Goal: Task Accomplishment & Management: Use online tool/utility

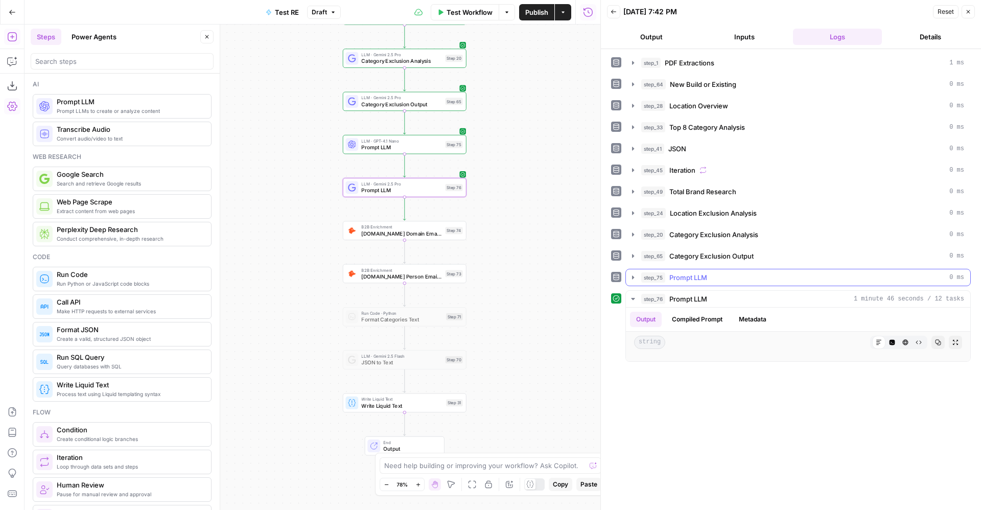
click at [683, 282] on span "Prompt LLM" at bounding box center [689, 277] width 38 height 10
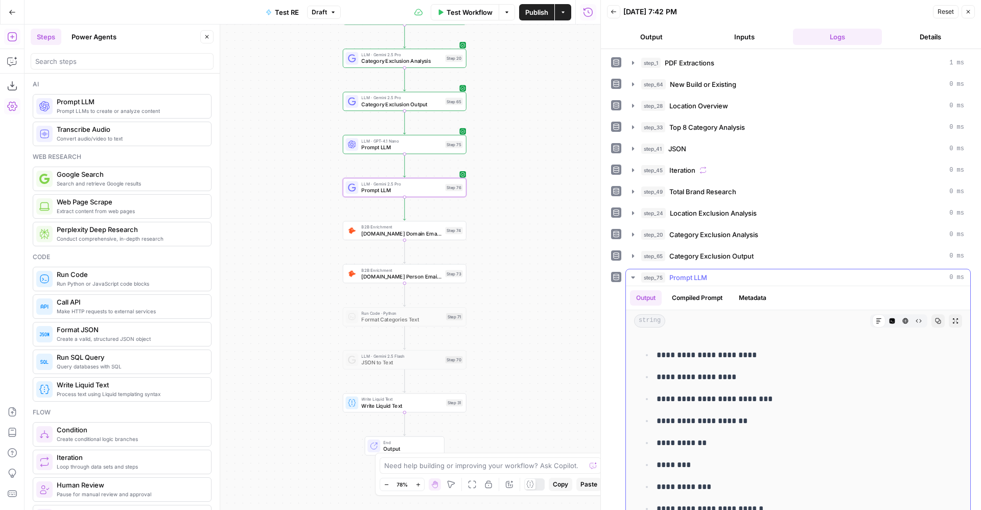
click at [683, 282] on span "Prompt LLM" at bounding box center [689, 277] width 38 height 10
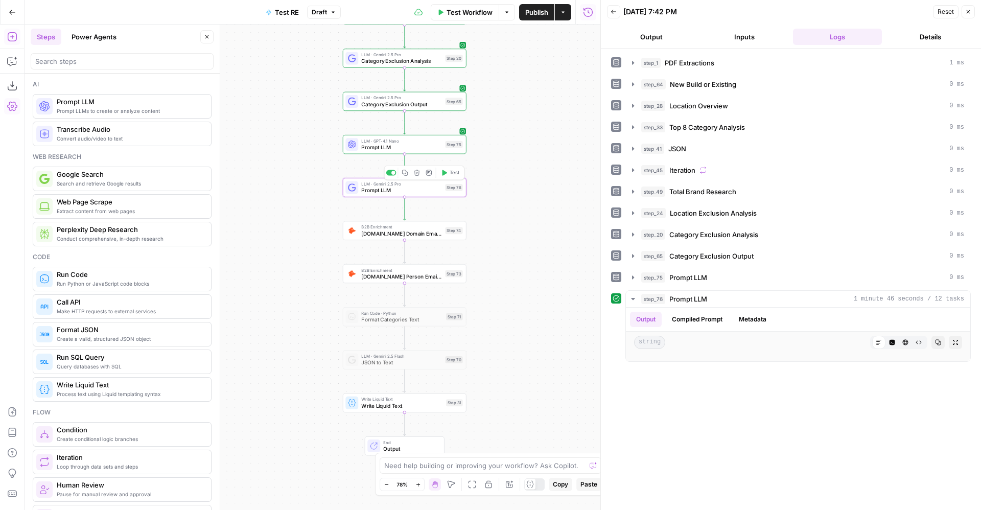
click at [420, 188] on span "Prompt LLM" at bounding box center [401, 191] width 81 height 8
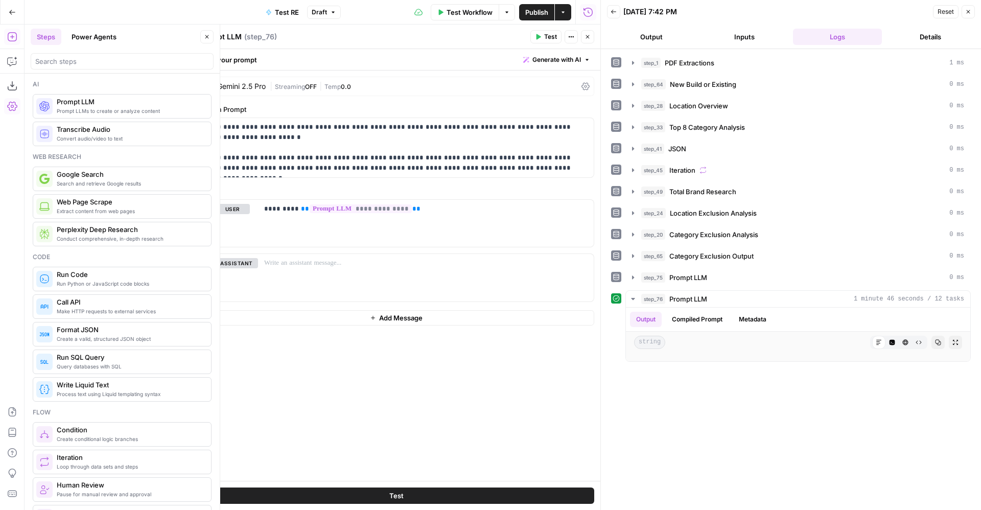
click at [137, 171] on span "Google Search" at bounding box center [130, 174] width 146 height 10
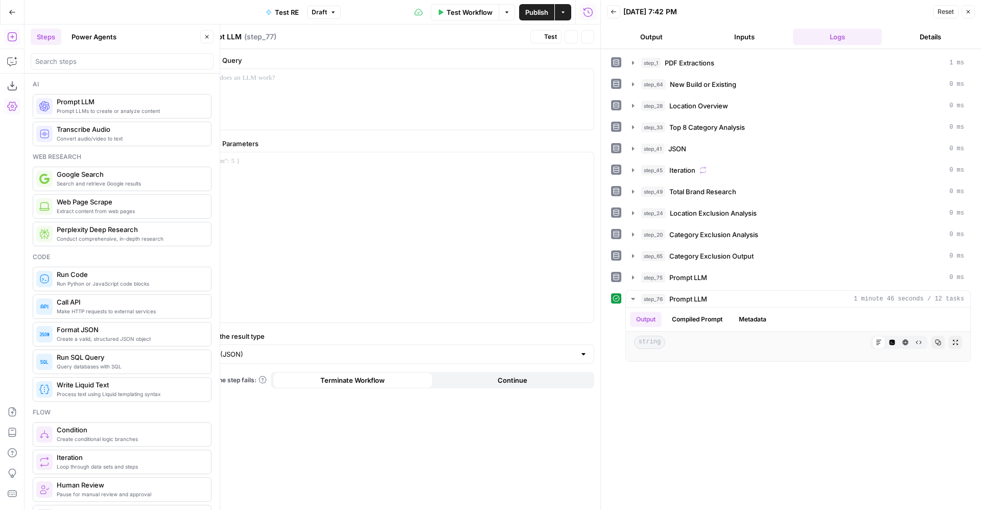
type textarea "Google Search"
click at [588, 38] on icon "button" at bounding box center [588, 37] width 6 height 6
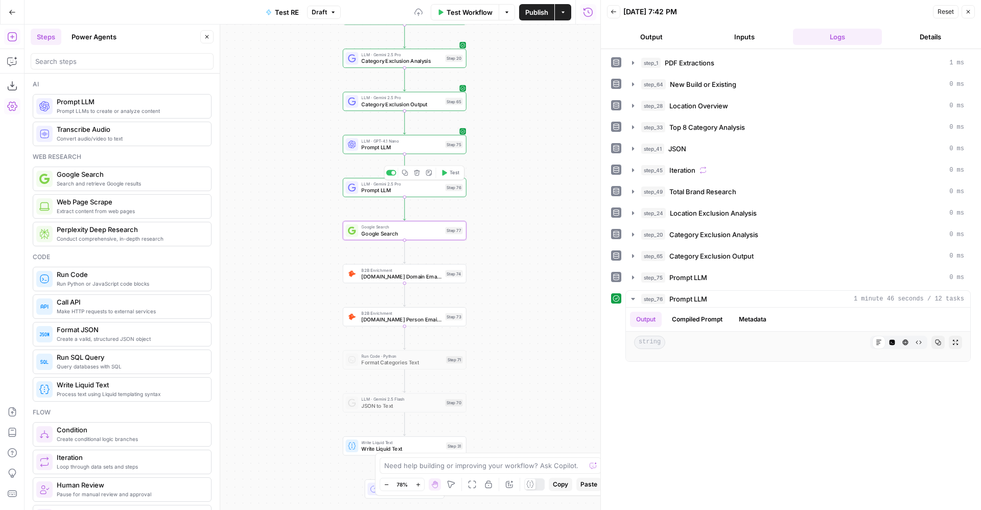
click at [384, 191] on span "Prompt LLM" at bounding box center [401, 191] width 81 height 8
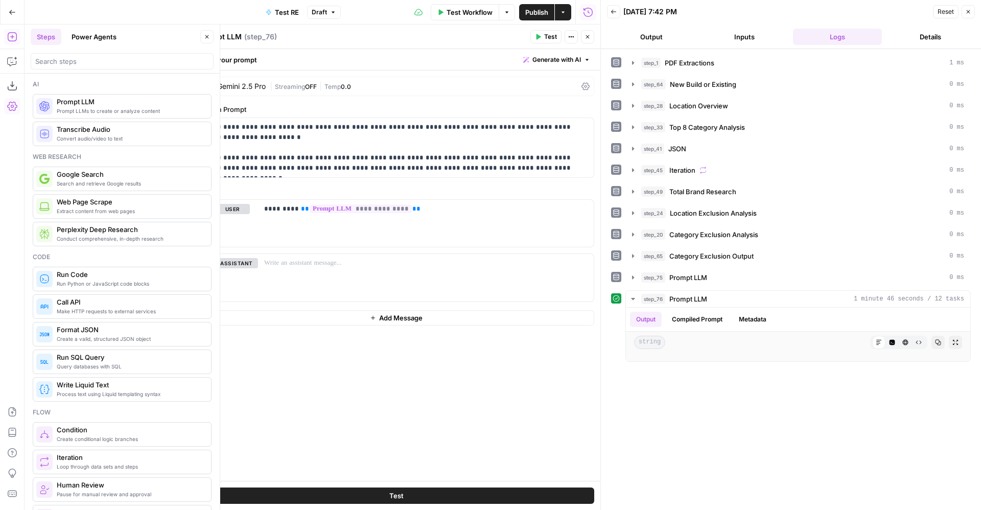
click at [585, 37] on icon "button" at bounding box center [588, 37] width 6 height 6
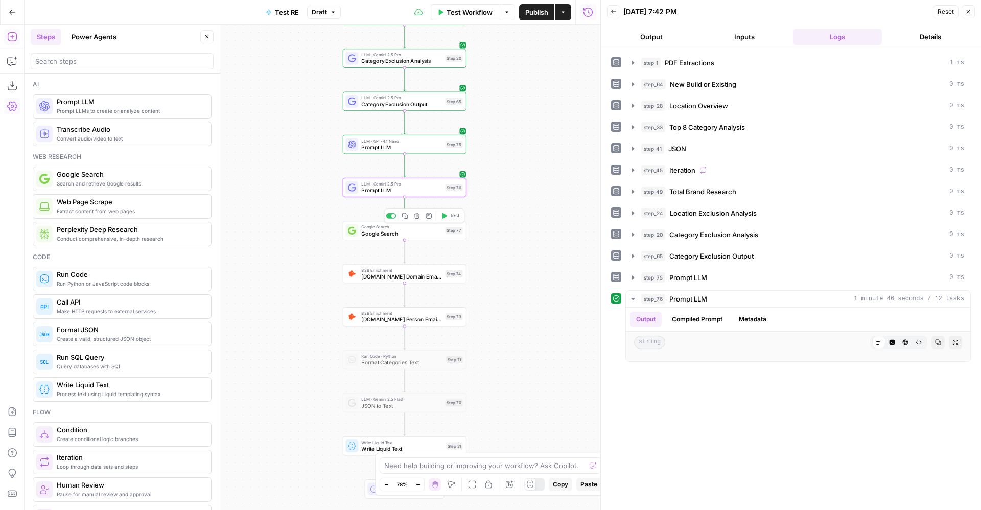
click at [428, 234] on span "Google Search" at bounding box center [401, 233] width 81 height 8
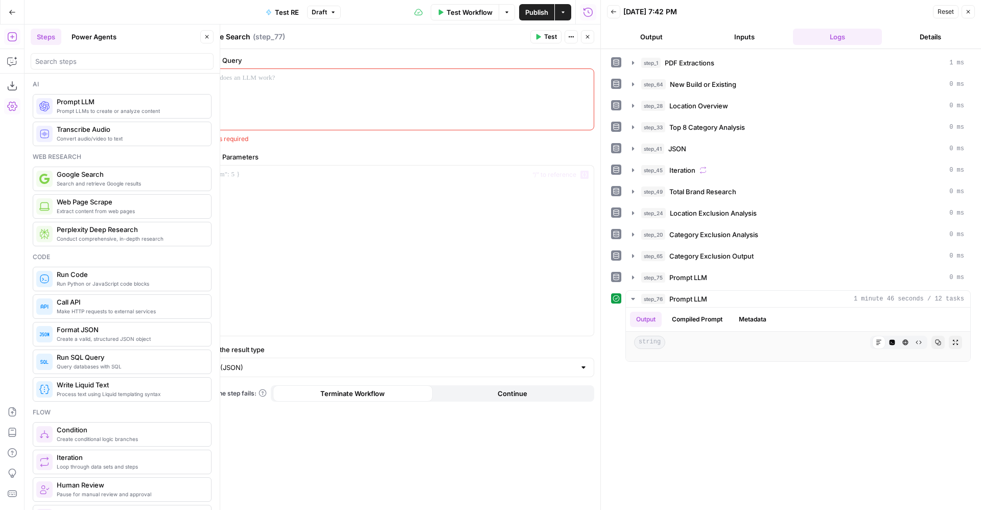
click at [334, 93] on div at bounding box center [396, 99] width 395 height 61
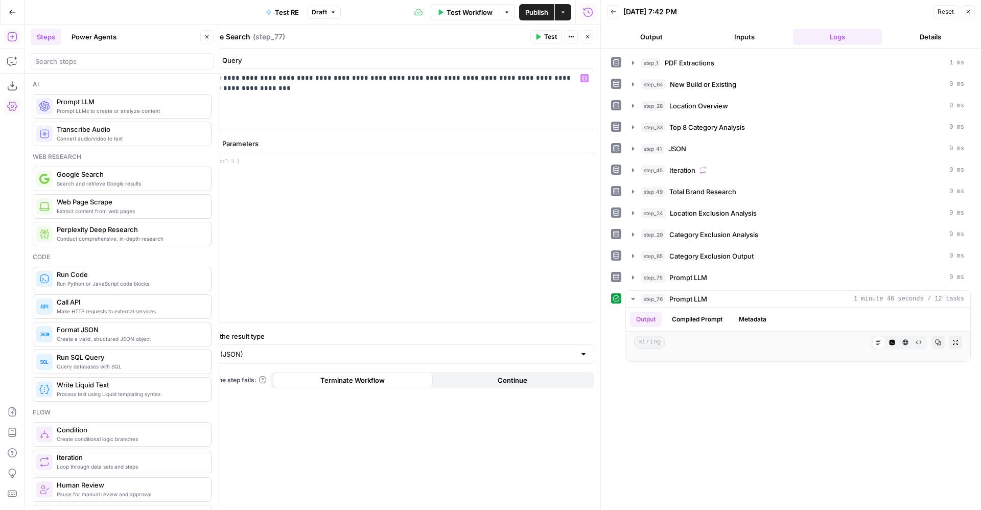
click at [540, 35] on icon "button" at bounding box center [538, 37] width 6 height 6
click at [459, 357] on input "Select the result type" at bounding box center [390, 354] width 371 height 10
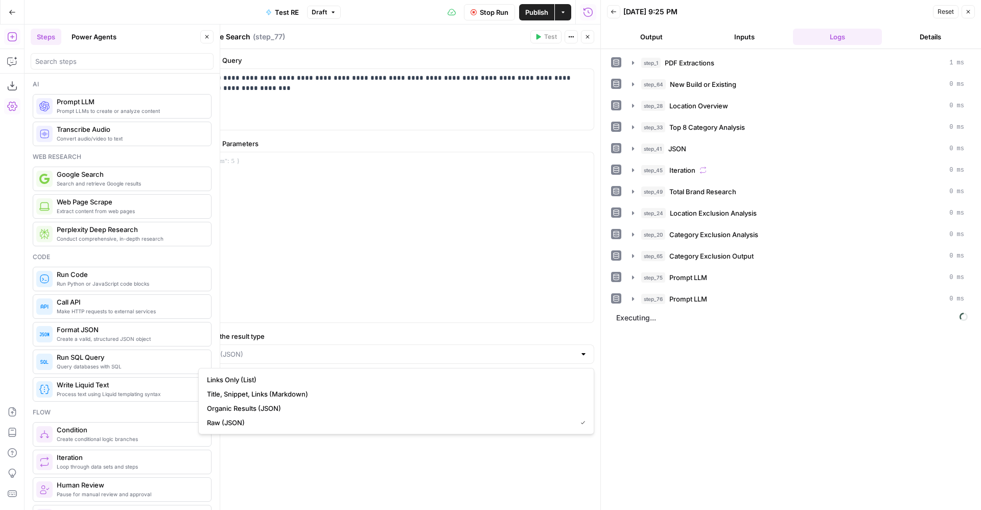
type input "Raw (JSON)"
click at [432, 325] on div "**********" at bounding box center [396, 279] width 408 height 461
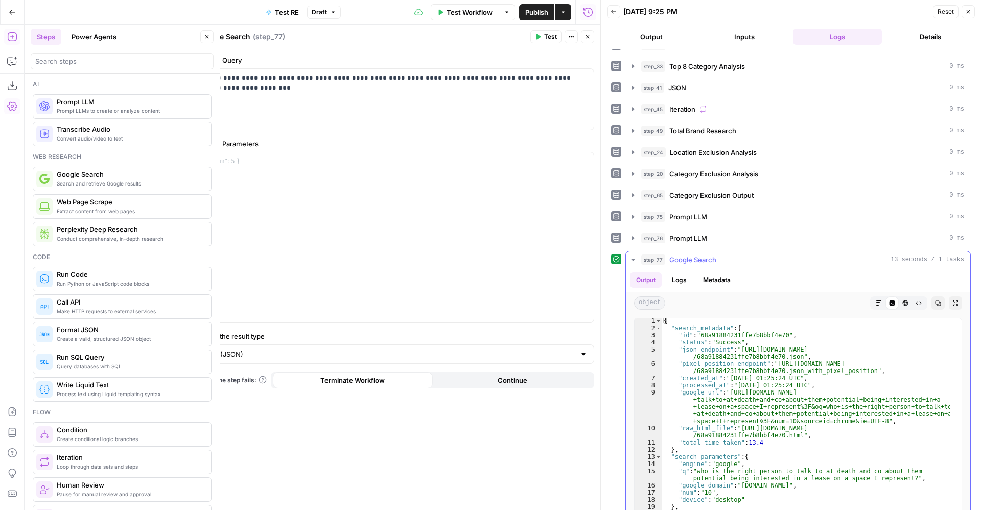
scroll to position [61, 0]
click at [567, 72] on div "**********" at bounding box center [396, 99] width 395 height 61
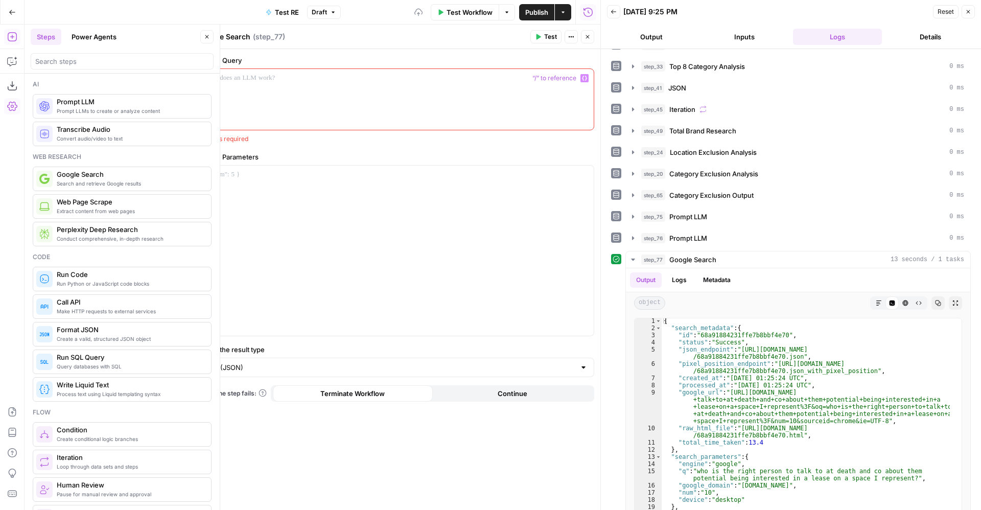
click at [587, 39] on icon "button" at bounding box center [588, 37] width 6 height 6
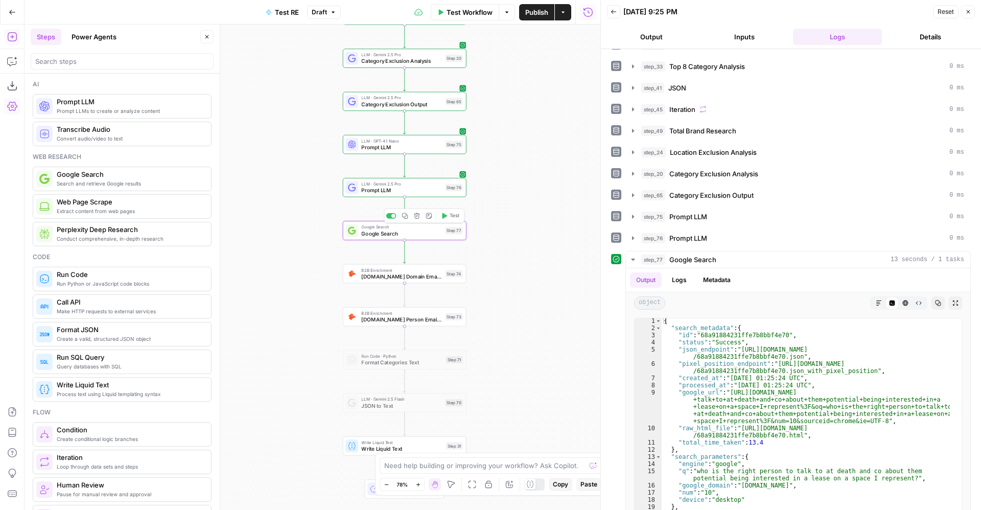
click at [420, 213] on icon "button" at bounding box center [417, 216] width 6 height 6
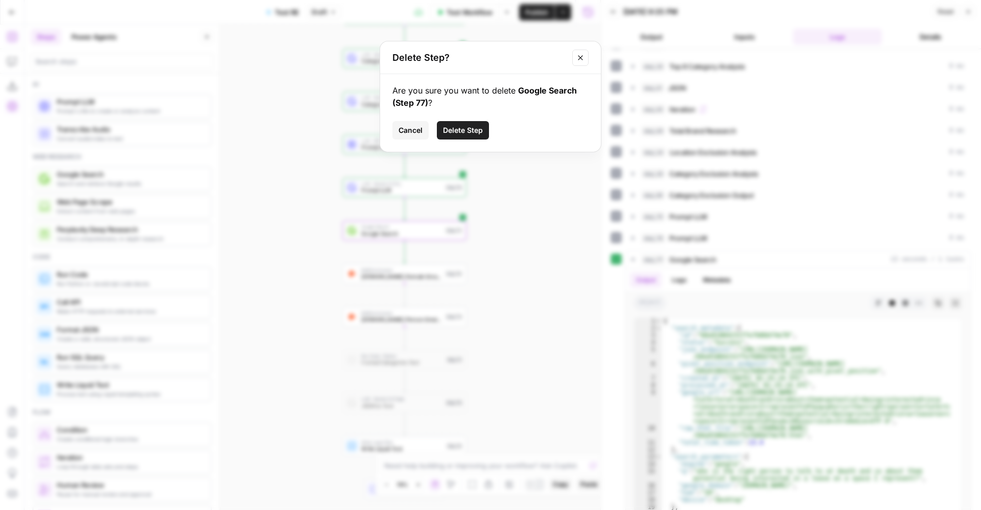
click at [457, 129] on span "Delete Step" at bounding box center [463, 130] width 40 height 10
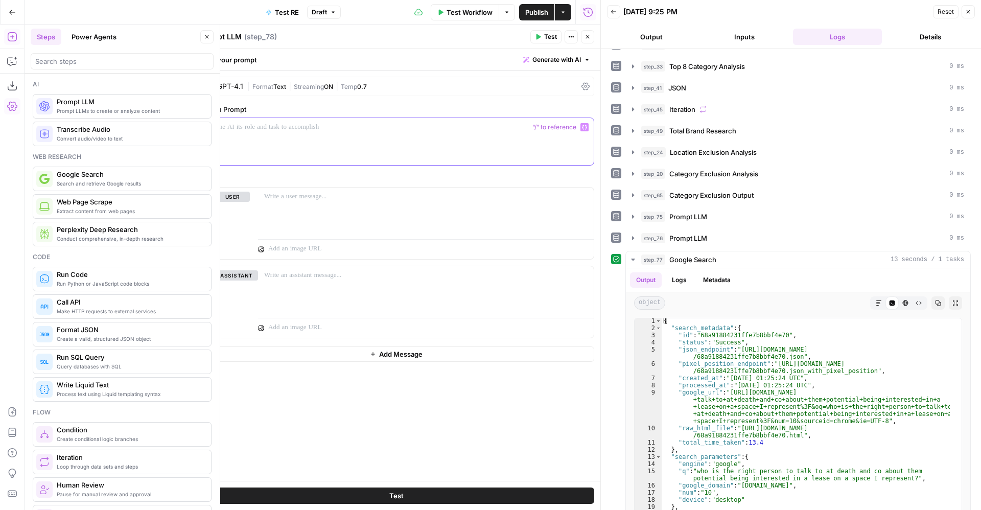
click at [298, 125] on p at bounding box center [396, 127] width 383 height 10
click at [328, 86] on span "ON" at bounding box center [328, 87] width 9 height 8
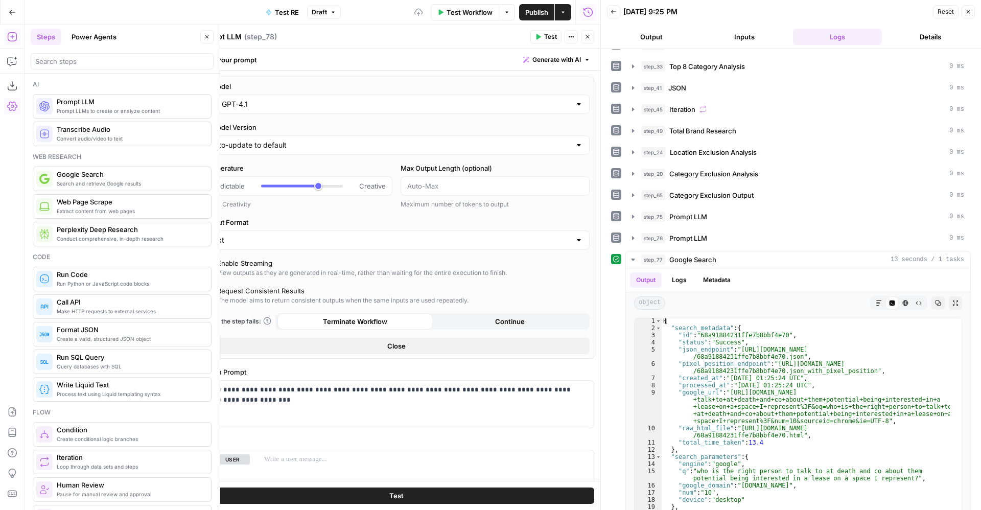
click at [355, 104] on input "GPT-4.1" at bounding box center [396, 104] width 349 height 10
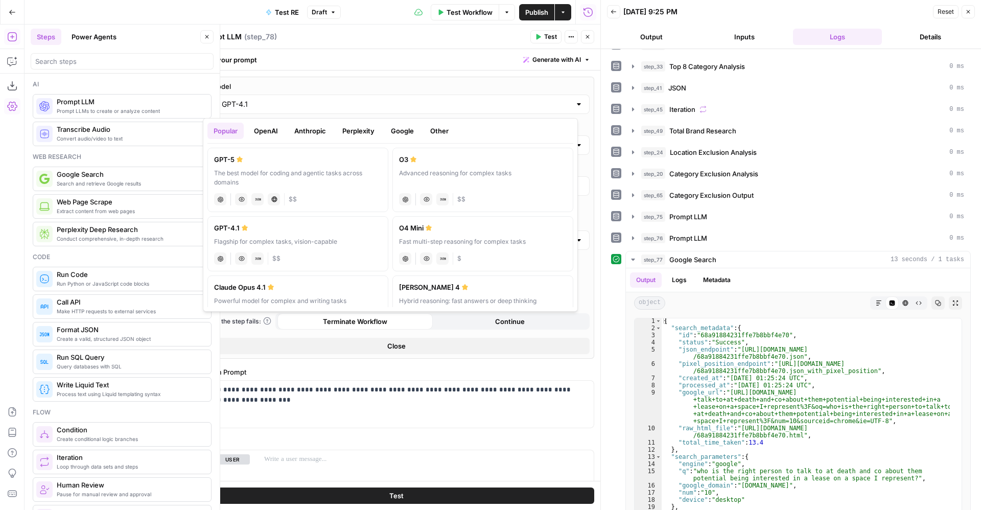
click at [409, 128] on button "Google" at bounding box center [402, 131] width 35 height 16
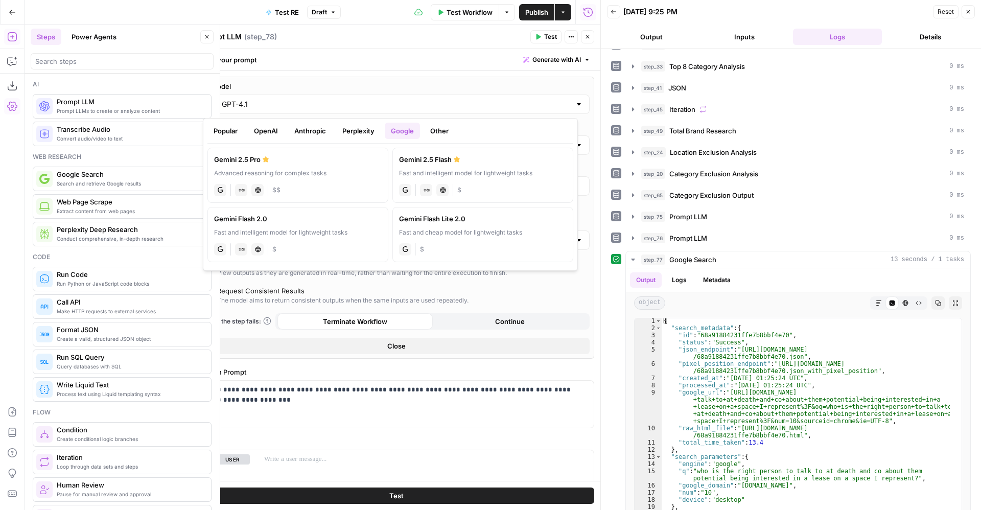
click at [293, 180] on label "Gemini 2.5 Pro Advanced reasoning for complex tasks gemini JSON Mode Live Web R…" at bounding box center [298, 175] width 181 height 55
type input "Gemini 2.5 Pro"
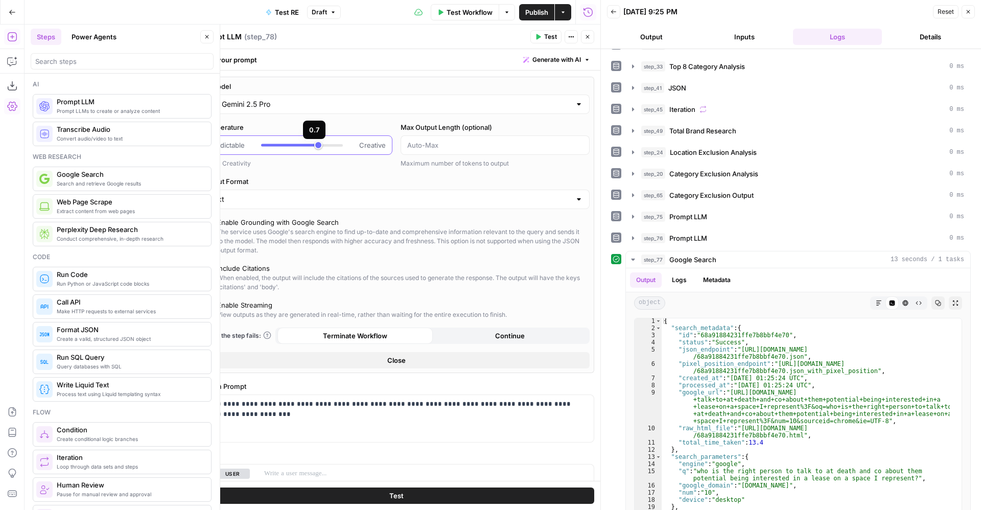
type input "*"
drag, startPoint x: 305, startPoint y: 148, endPoint x: 233, endPoint y: 157, distance: 73.1
click at [233, 157] on div "Temperature Predictable Creative Model Creativity" at bounding box center [298, 145] width 190 height 46
click at [221, 232] on div "The service uses Google's search engine to find up-to-date and comprehensive in…" at bounding box center [401, 241] width 369 height 28
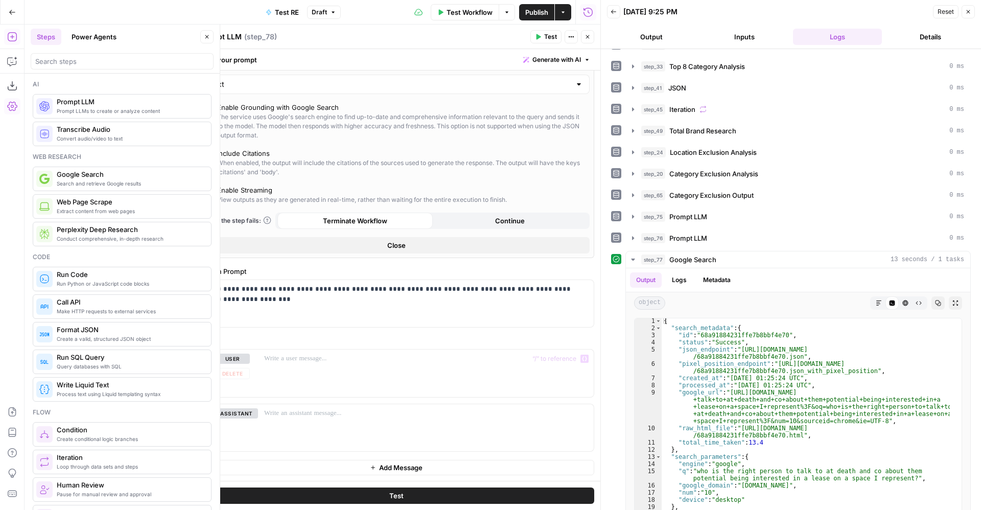
click at [398, 492] on button "Test" at bounding box center [396, 496] width 396 height 16
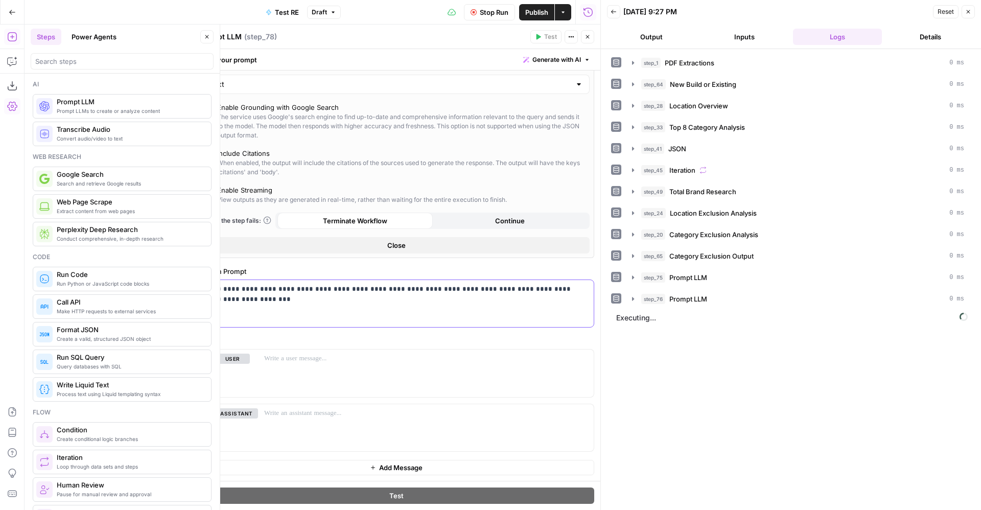
click at [394, 292] on p "**********" at bounding box center [390, 294] width 371 height 20
click at [421, 287] on p "**********" at bounding box center [390, 294] width 371 height 20
click at [491, 16] on span "Stop Run" at bounding box center [494, 12] width 29 height 10
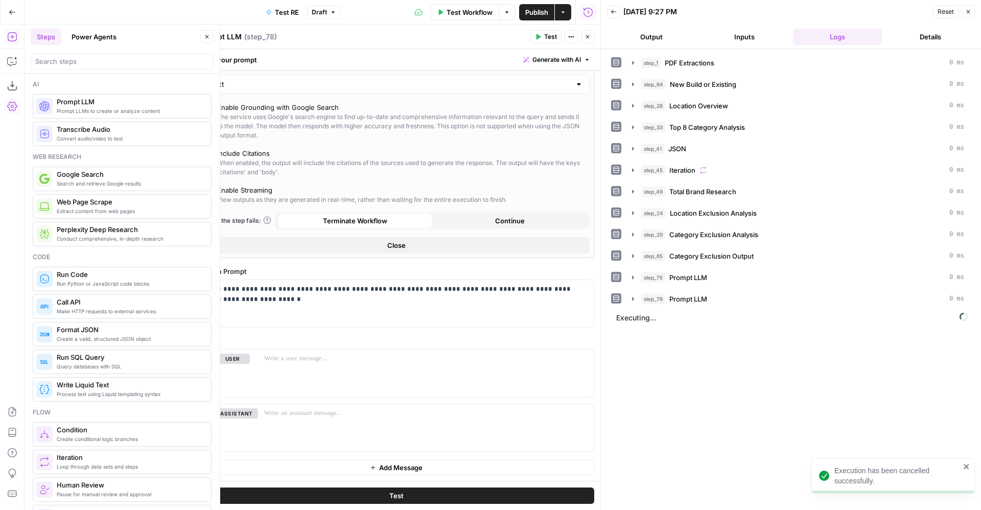
click at [541, 38] on icon "button" at bounding box center [538, 37] width 6 height 6
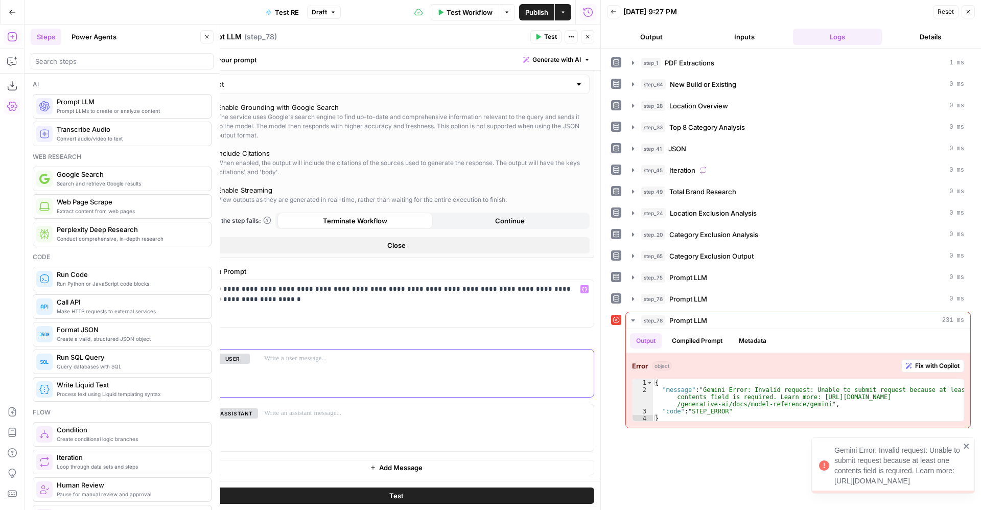
click at [315, 371] on div at bounding box center [426, 373] width 336 height 47
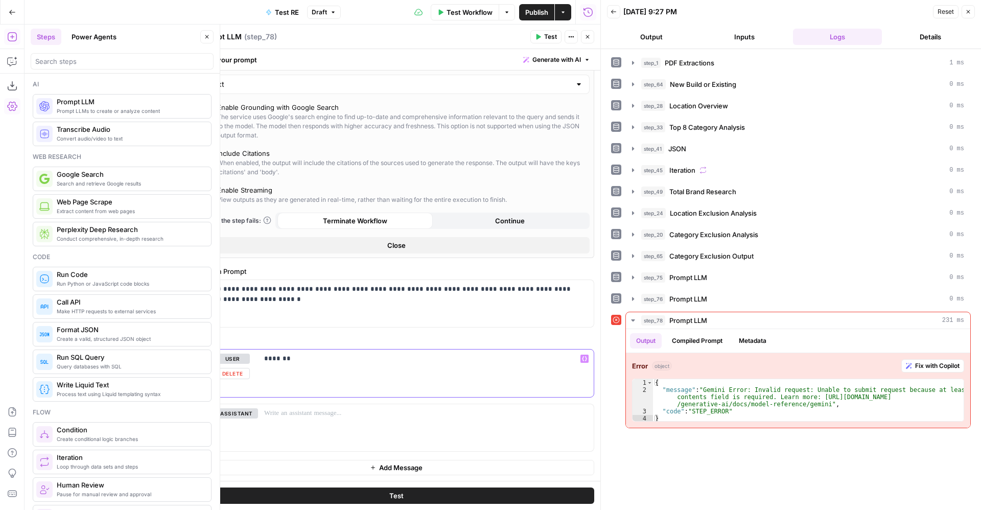
click at [266, 359] on p "*******" at bounding box center [420, 359] width 312 height 10
click at [548, 39] on span "Test" at bounding box center [550, 36] width 13 height 9
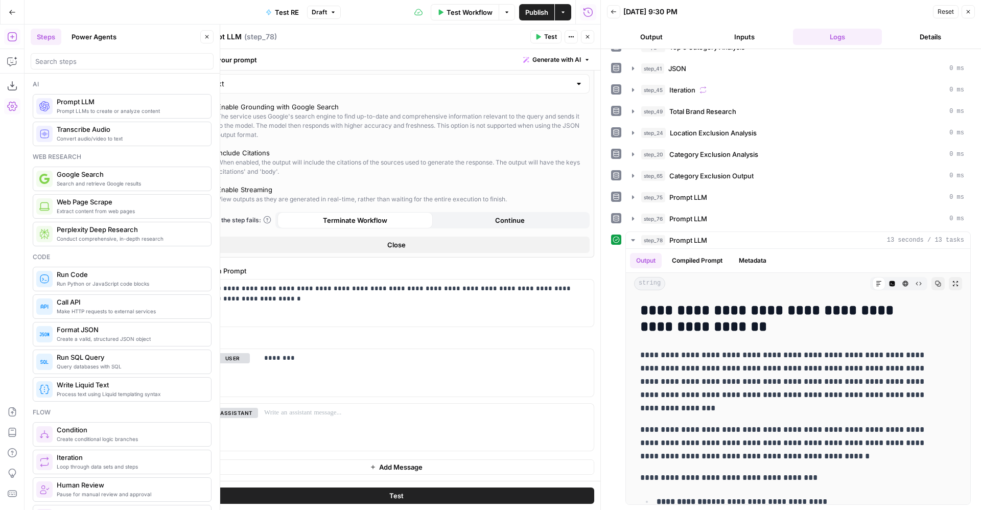
scroll to position [0, 0]
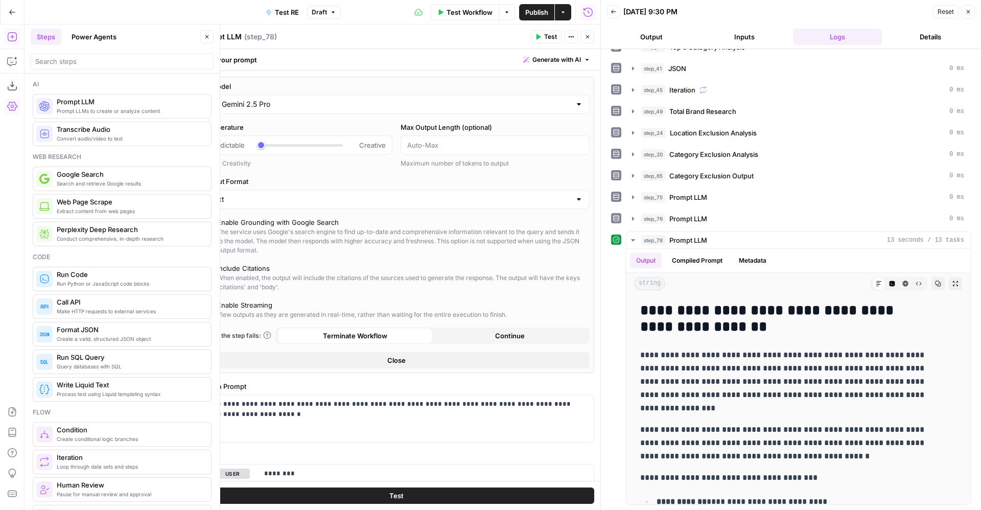
click at [278, 103] on input "Gemini 2.5 Pro" at bounding box center [396, 104] width 349 height 10
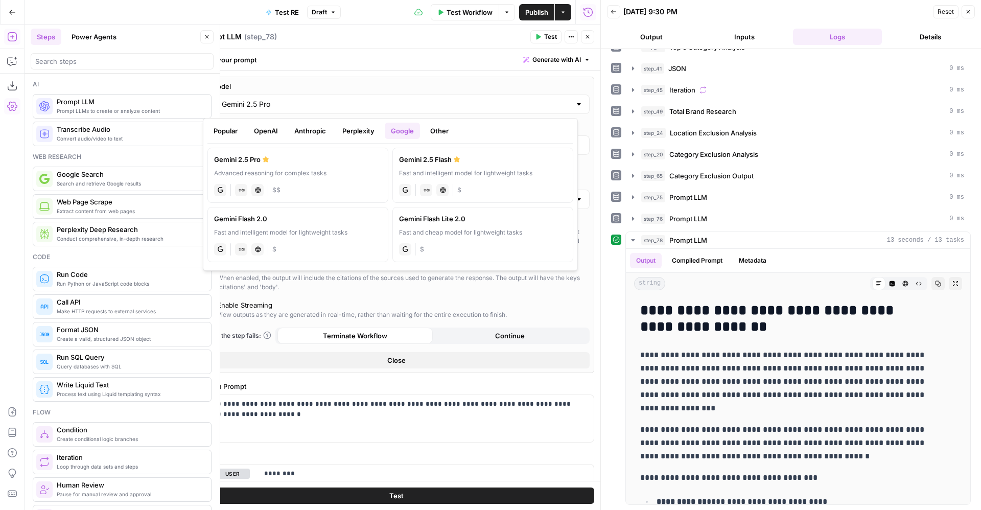
click at [278, 129] on button "OpenAI" at bounding box center [266, 131] width 36 height 16
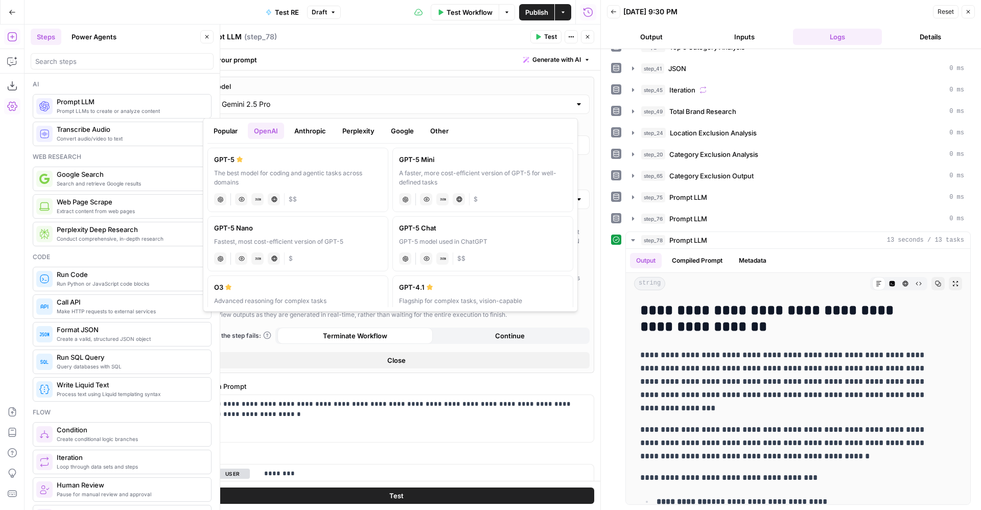
click at [371, 133] on button "Perplexity" at bounding box center [358, 131] width 44 height 16
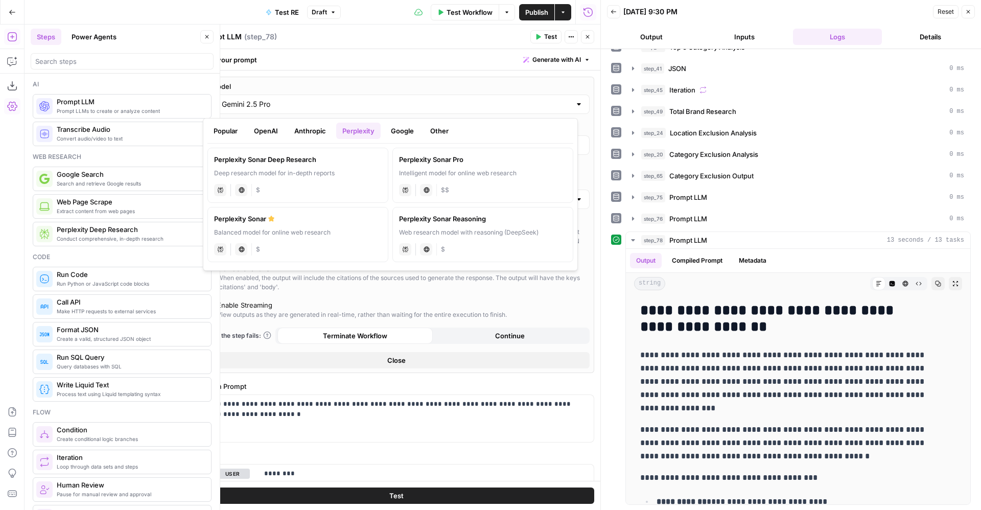
click at [494, 189] on div "perplexity Live Web Research $$" at bounding box center [483, 189] width 168 height 14
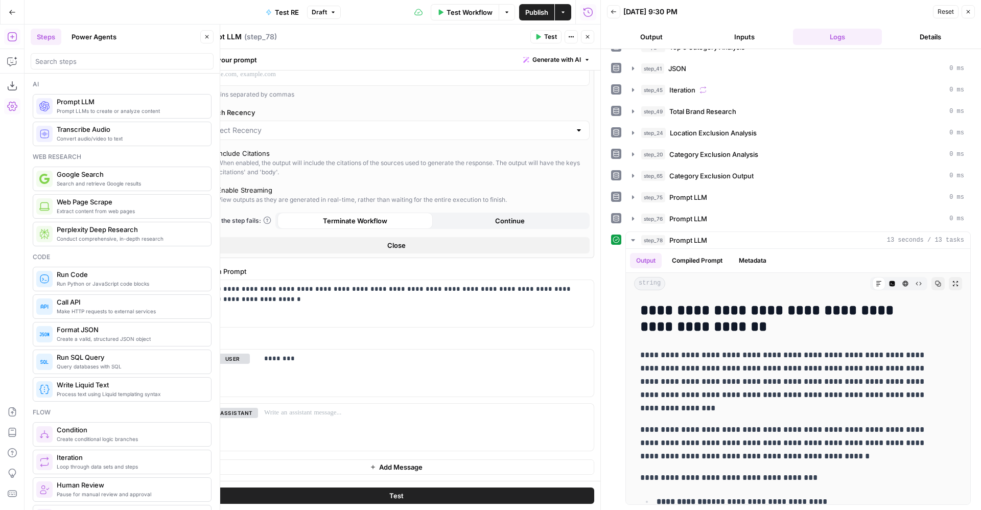
scroll to position [180, 0]
click at [429, 499] on button "Test" at bounding box center [396, 496] width 396 height 16
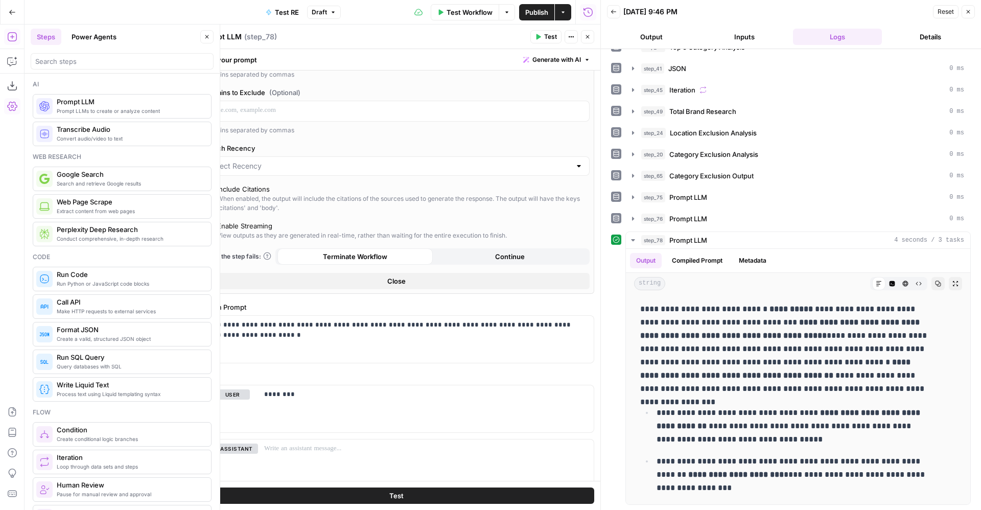
scroll to position [0, 0]
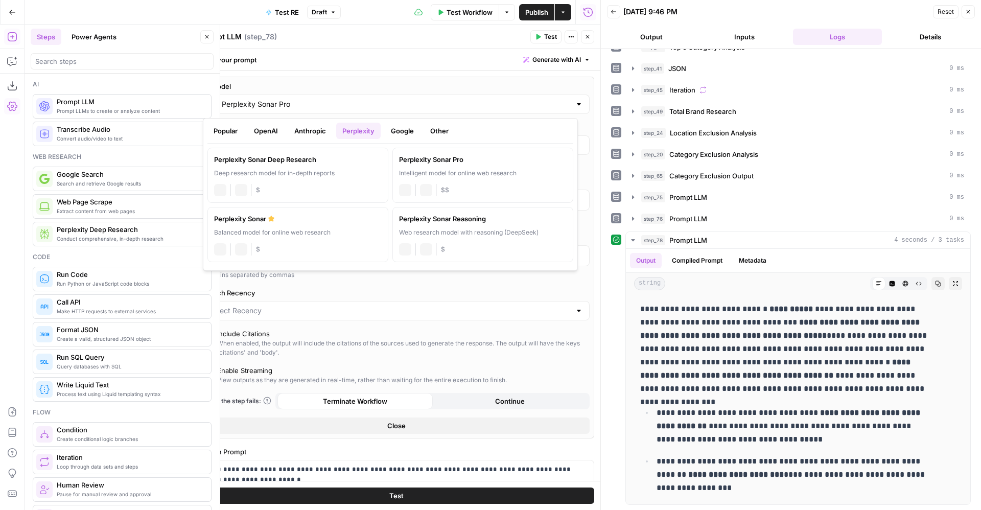
click at [370, 100] on input "Perplexity Sonar Pro" at bounding box center [396, 104] width 349 height 10
click at [316, 182] on div "perplexity Live Web Research $" at bounding box center [298, 189] width 168 height 14
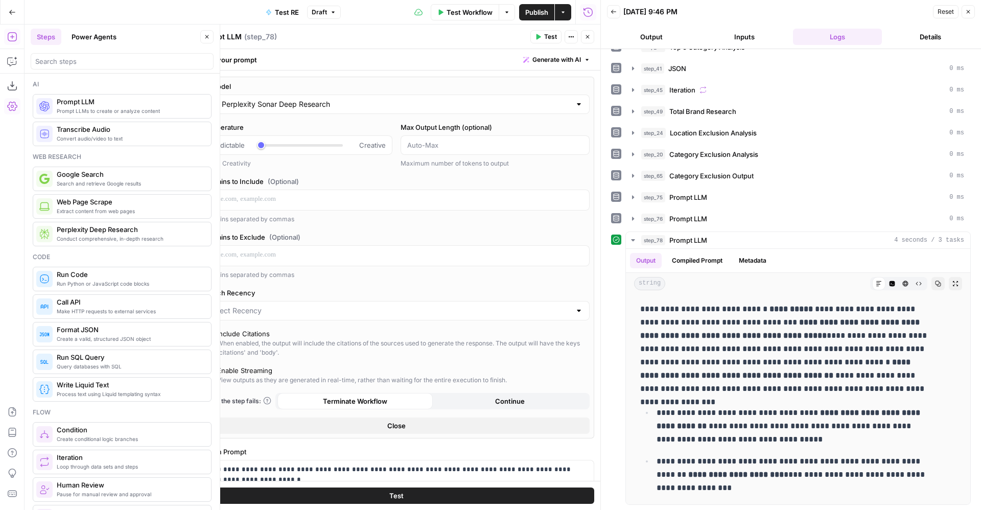
scroll to position [130, 0]
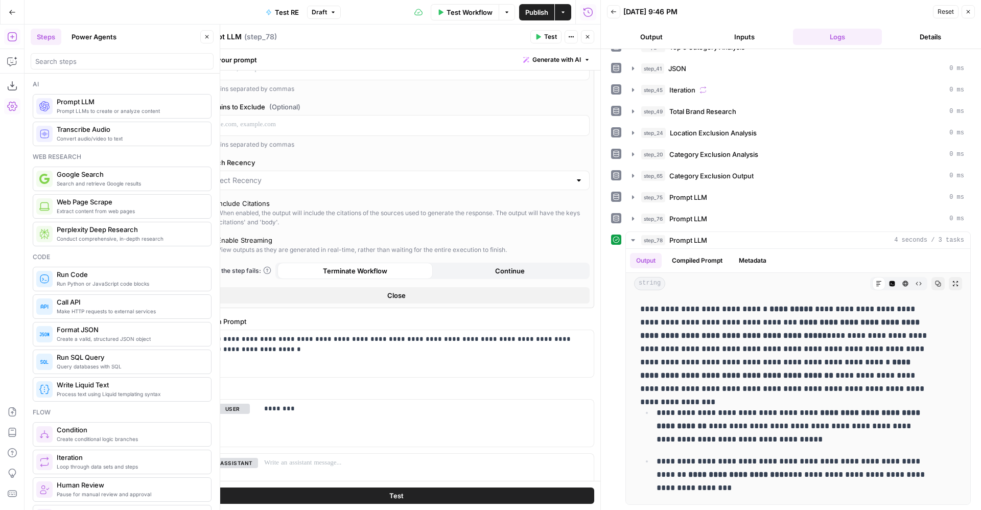
click at [417, 492] on button "Test" at bounding box center [396, 496] width 396 height 16
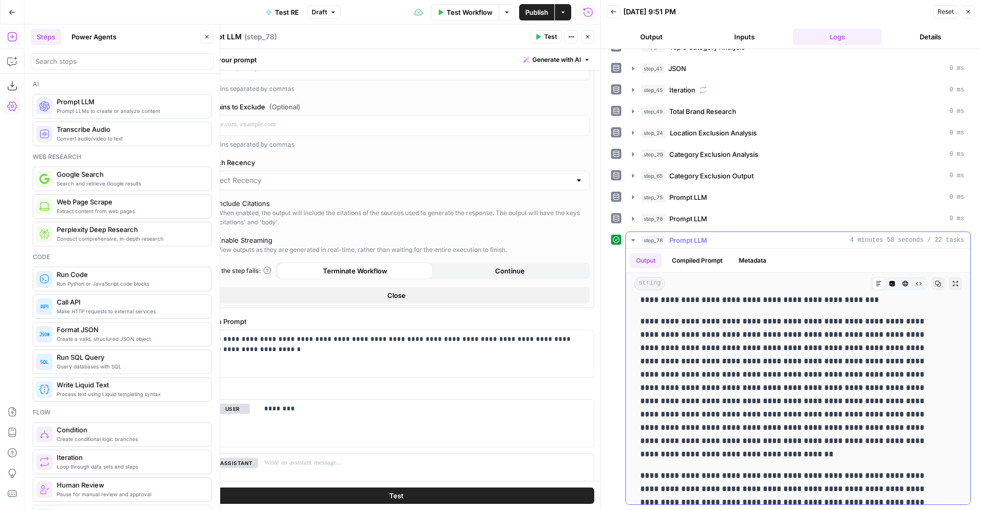
scroll to position [2057, 0]
click at [385, 360] on div "**********" at bounding box center [396, 353] width 395 height 47
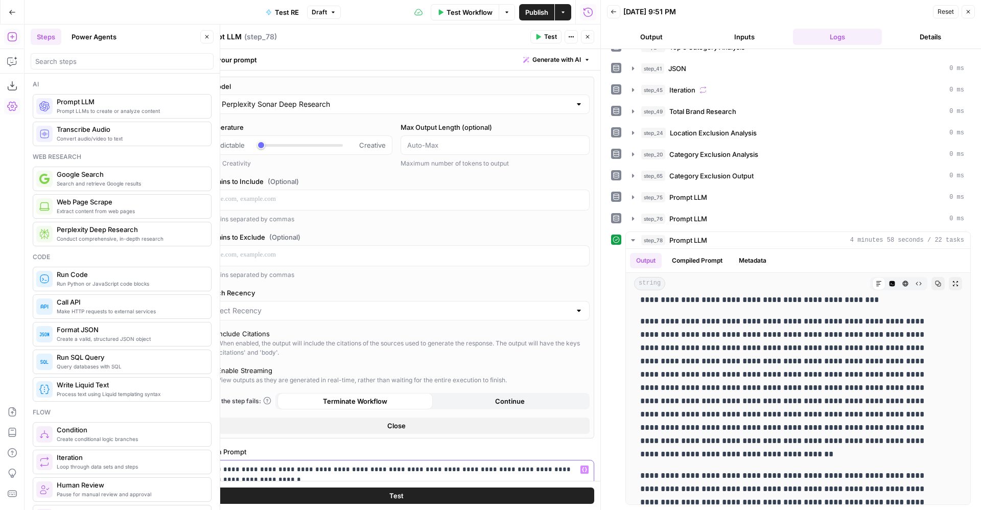
click at [261, 96] on div "Perplexity Sonar Deep Research" at bounding box center [396, 104] width 387 height 19
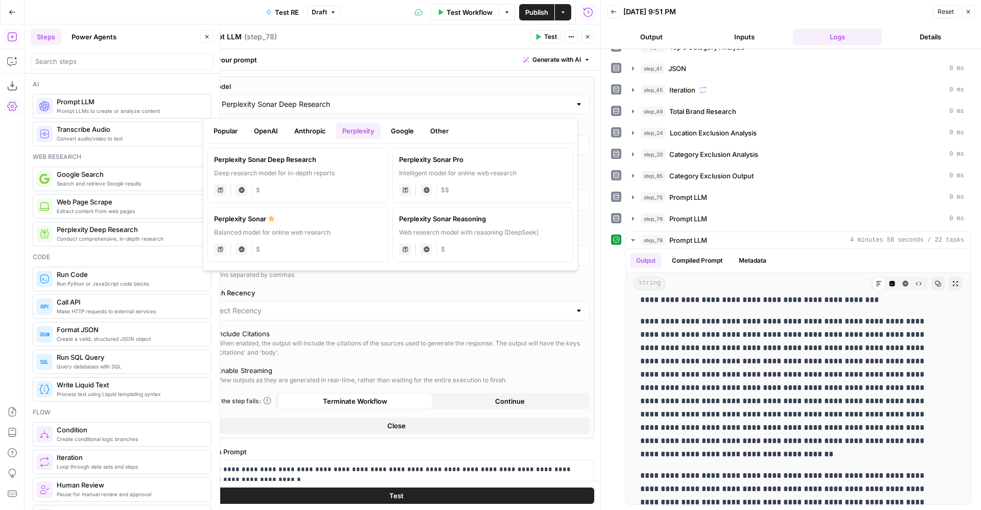
click at [410, 134] on button "Google" at bounding box center [402, 131] width 35 height 16
click at [311, 159] on div "Gemini 2.5 Pro" at bounding box center [298, 159] width 168 height 10
type input "Gemini 2.5 Pro"
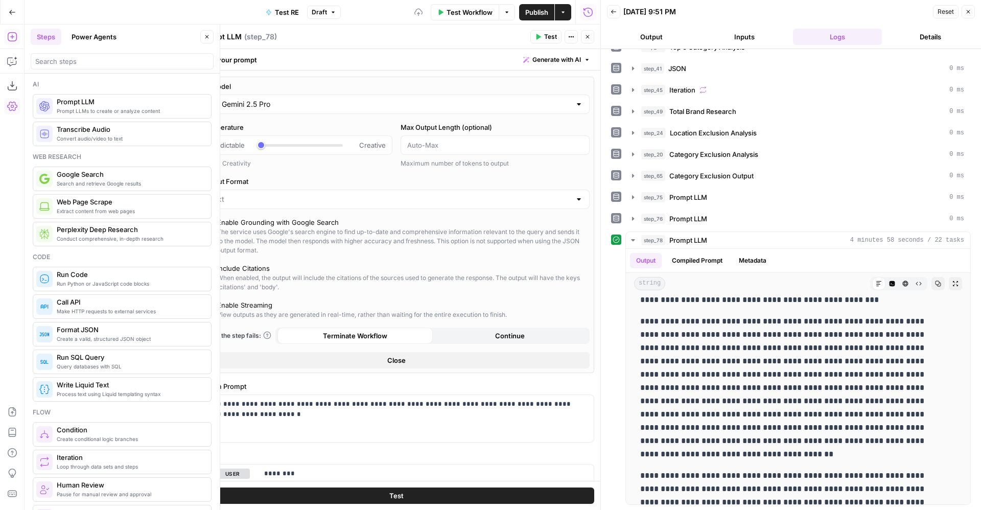
scroll to position [116, 0]
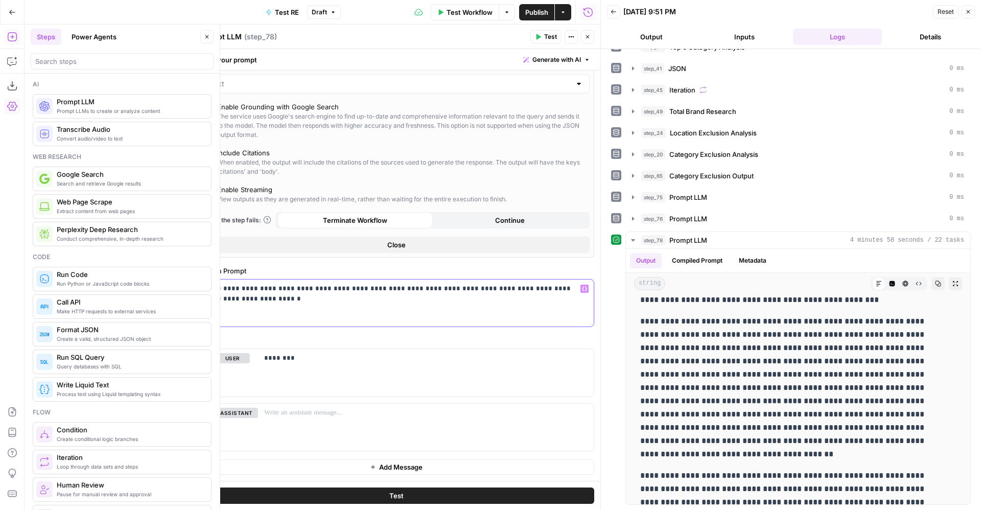
click at [308, 305] on div "**********" at bounding box center [396, 303] width 395 height 47
click at [213, 315] on p "**********" at bounding box center [390, 304] width 371 height 41
click at [550, 36] on span "Test" at bounding box center [550, 36] width 13 height 9
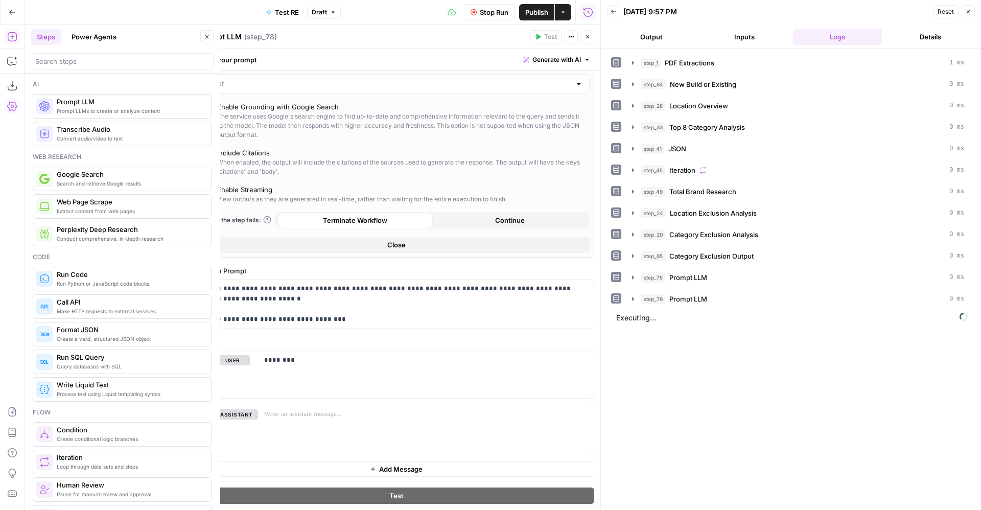
click at [486, 18] on button "Stop Run" at bounding box center [489, 12] width 51 height 16
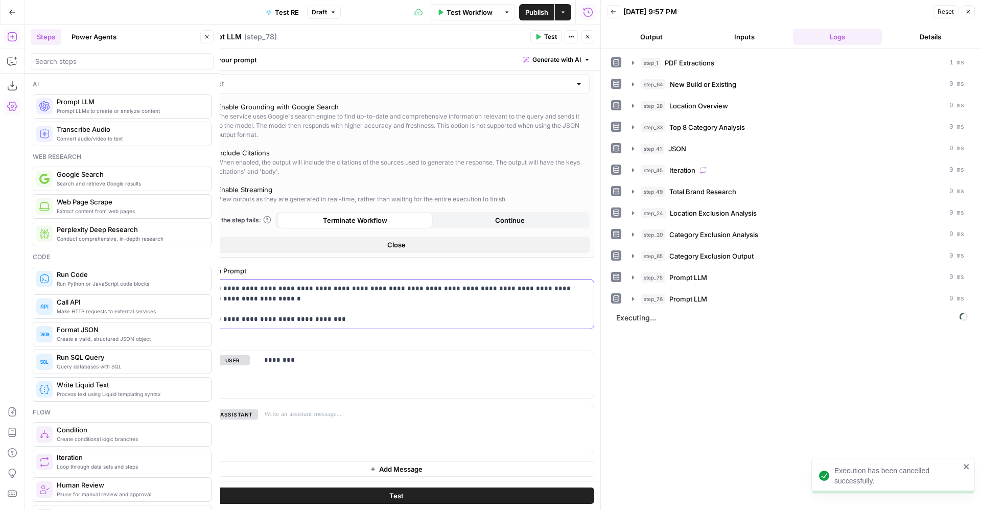
click at [274, 313] on p "**********" at bounding box center [390, 304] width 371 height 41
click at [275, 316] on p "**********" at bounding box center [390, 304] width 371 height 41
click at [470, 10] on span "Test Workflow" at bounding box center [470, 12] width 46 height 10
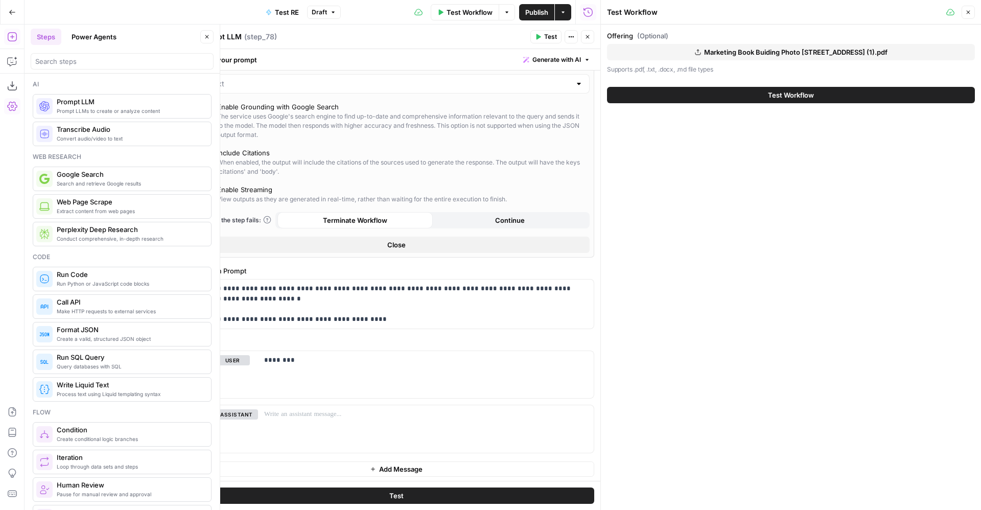
click at [542, 38] on button "Test" at bounding box center [546, 36] width 31 height 13
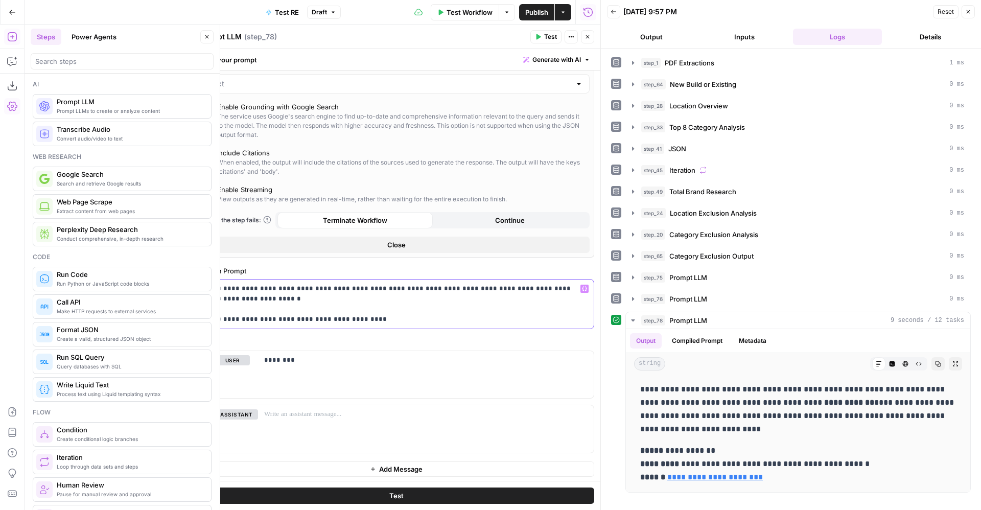
click at [390, 318] on p "**********" at bounding box center [390, 304] width 371 height 41
click at [542, 40] on button "Test" at bounding box center [546, 36] width 31 height 13
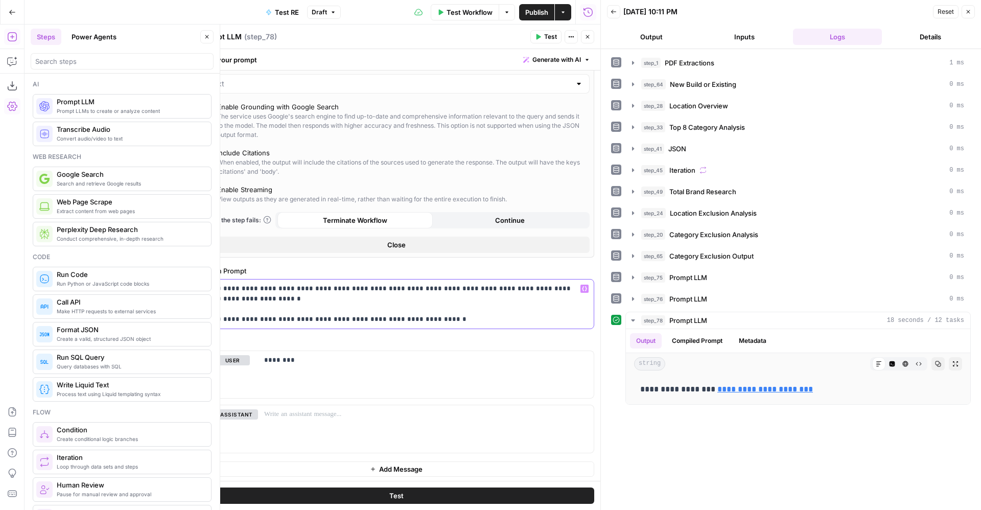
click at [305, 320] on p "**********" at bounding box center [390, 304] width 371 height 41
drag, startPoint x: 337, startPoint y: 318, endPoint x: 308, endPoint y: 319, distance: 29.7
click at [308, 319] on p "**********" at bounding box center [390, 304] width 371 height 41
click at [756, 339] on button "Metadata" at bounding box center [753, 340] width 40 height 15
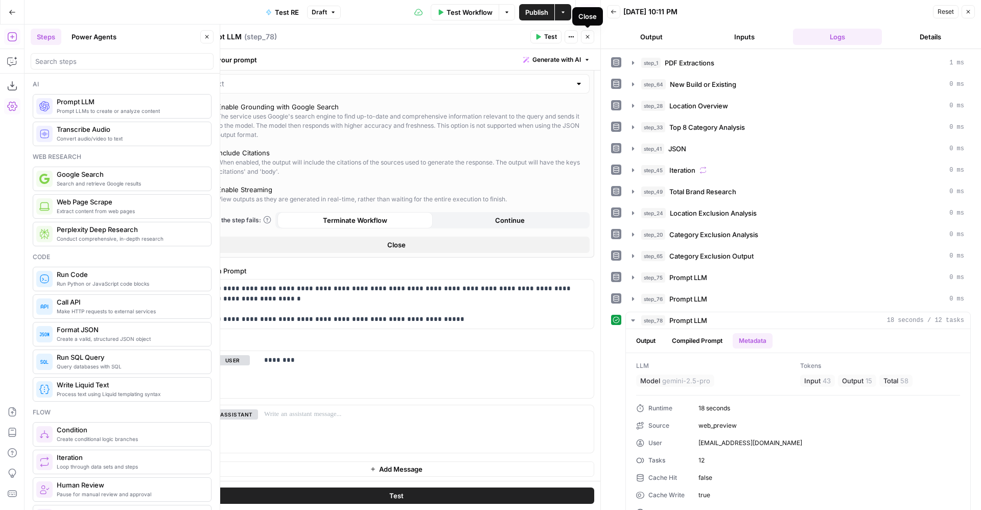
click at [586, 37] on icon "button" at bounding box center [588, 37] width 6 height 6
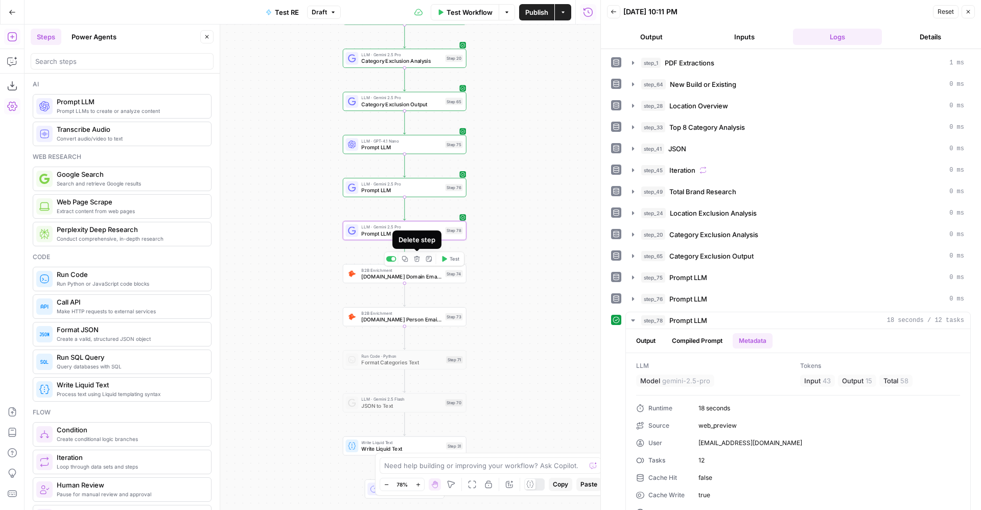
click at [416, 258] on icon "button" at bounding box center [417, 259] width 6 height 6
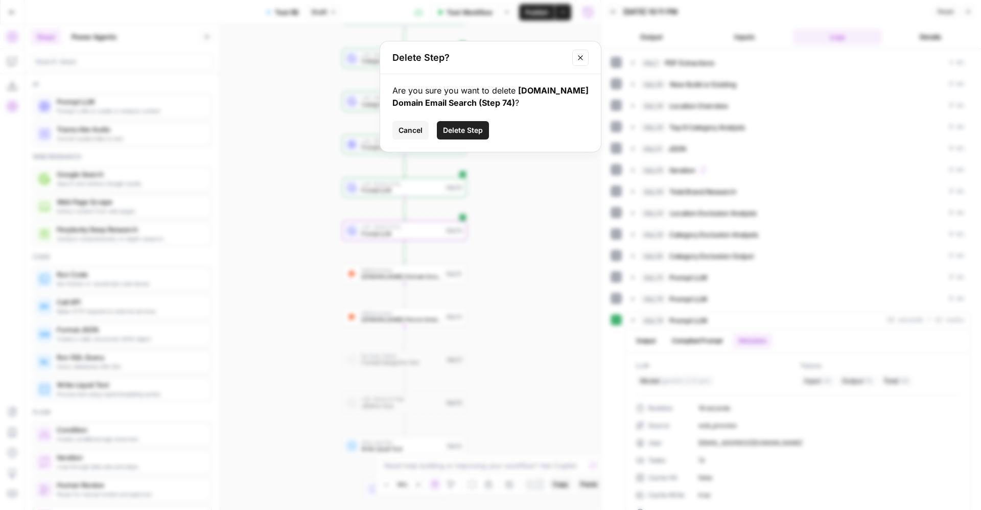
click at [465, 133] on span "Delete Step" at bounding box center [463, 130] width 40 height 10
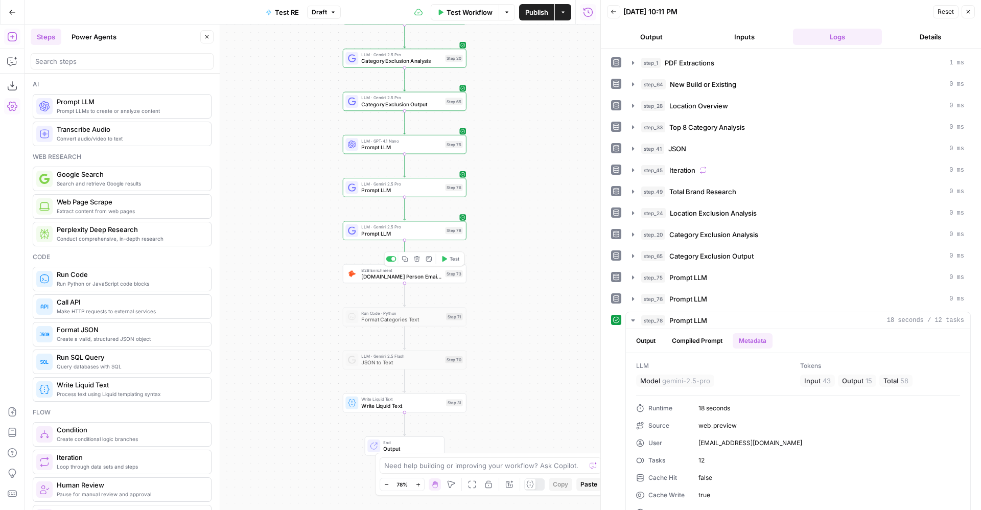
click at [419, 259] on icon "button" at bounding box center [417, 259] width 6 height 6
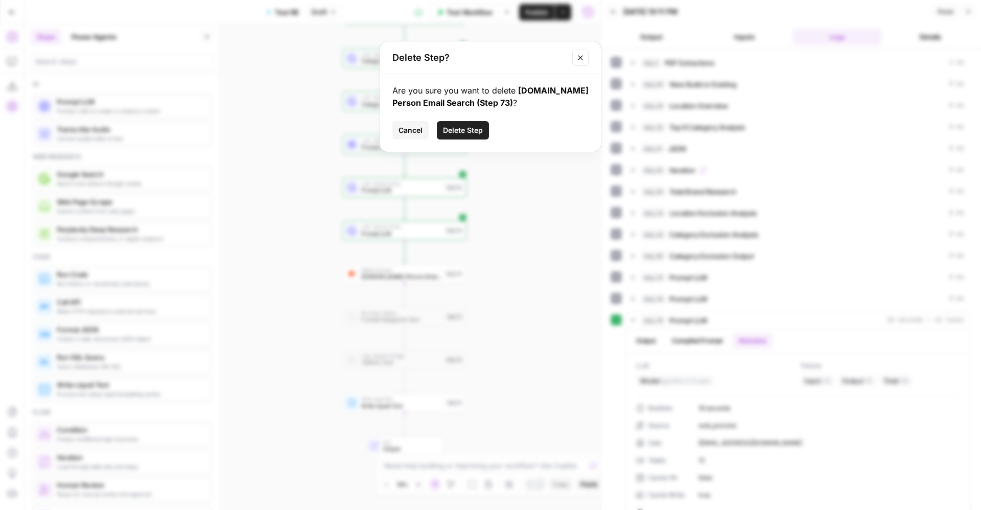
click at [469, 130] on span "Delete Step" at bounding box center [463, 130] width 40 height 10
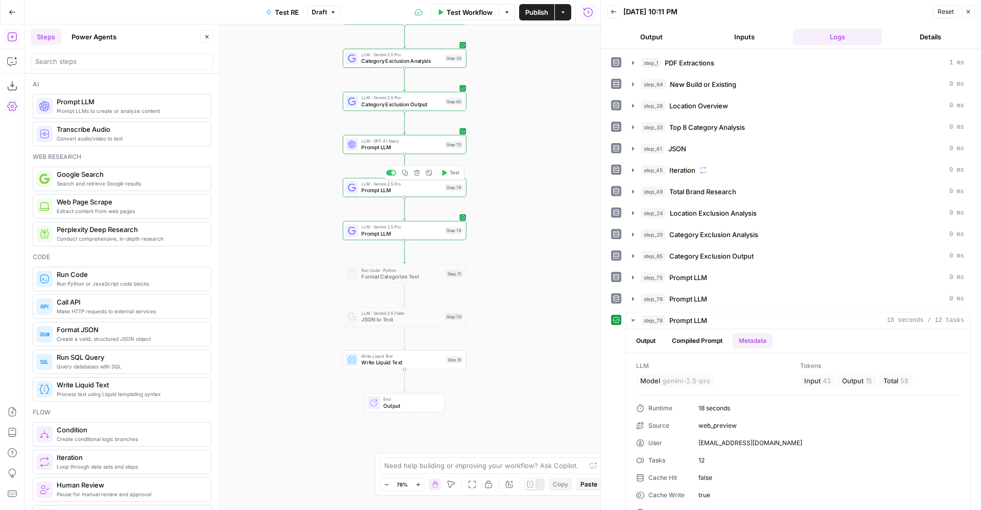
click at [426, 189] on span "Prompt LLM" at bounding box center [401, 191] width 81 height 8
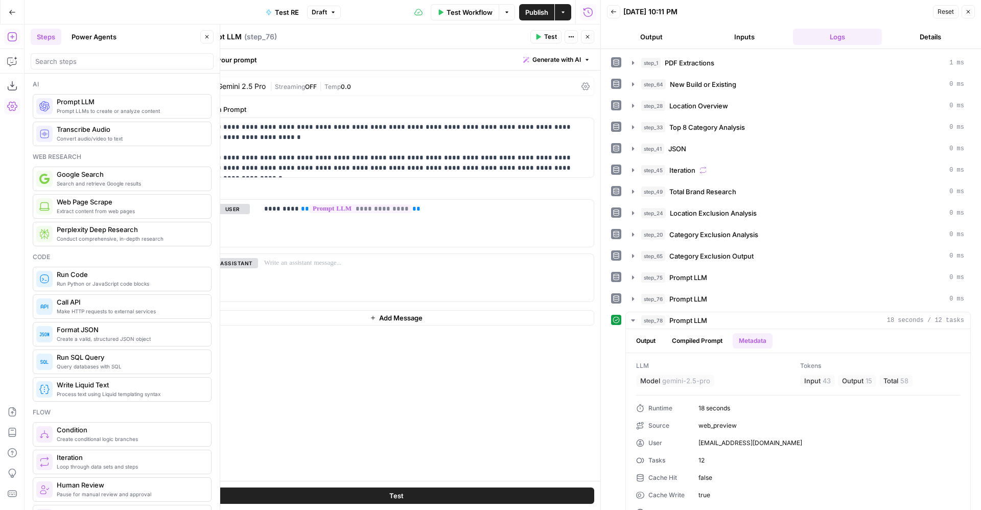
click at [589, 37] on icon "button" at bounding box center [588, 37] width 6 height 6
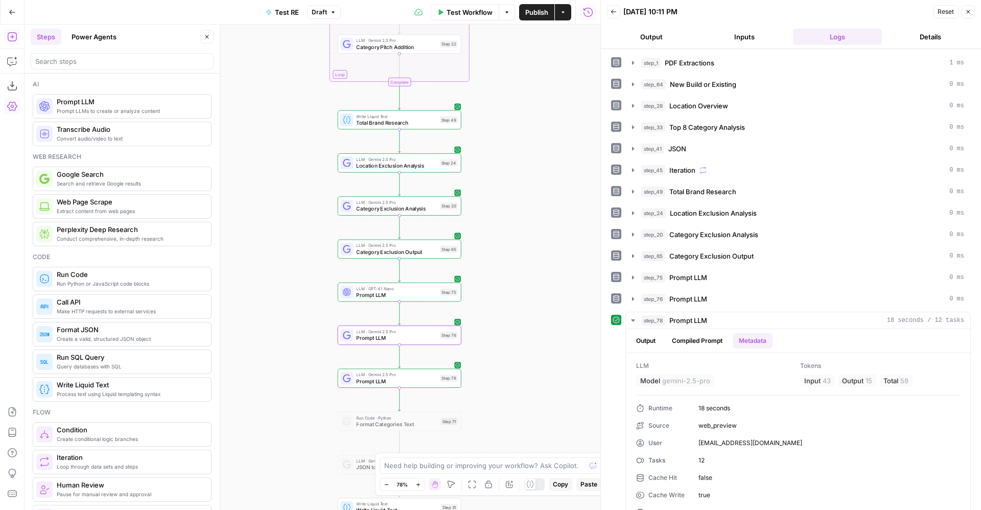
drag, startPoint x: 491, startPoint y: 178, endPoint x: 485, endPoint y: 326, distance: 147.3
click at [485, 326] on div "Workflow Set Inputs Inputs LLM · Gemini 2.5 Pro PDF Extractions Step 1 LLM · Ge…" at bounding box center [313, 268] width 576 height 486
click at [426, 379] on span "Prompt LLM" at bounding box center [396, 380] width 81 height 8
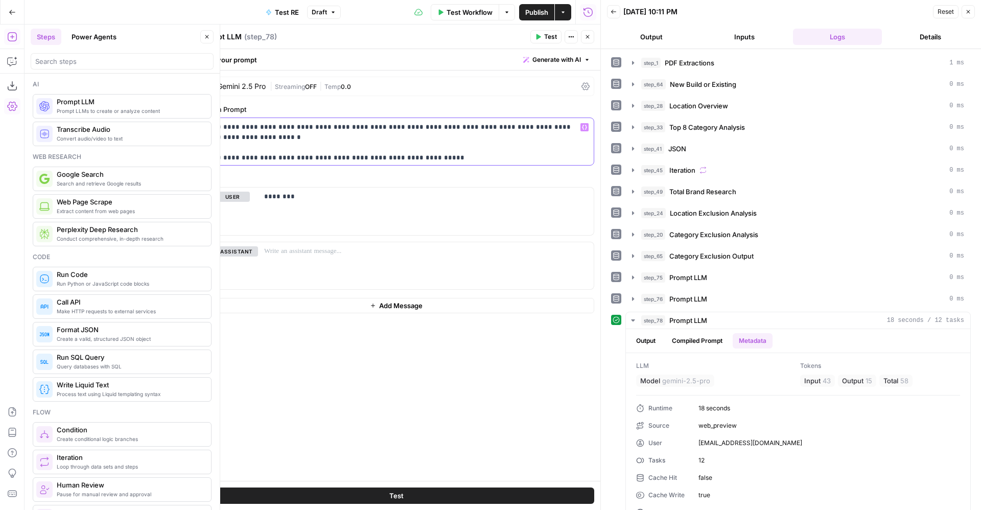
click at [358, 150] on p "**********" at bounding box center [396, 137] width 383 height 31
click at [400, 494] on span "Test" at bounding box center [396, 496] width 14 height 10
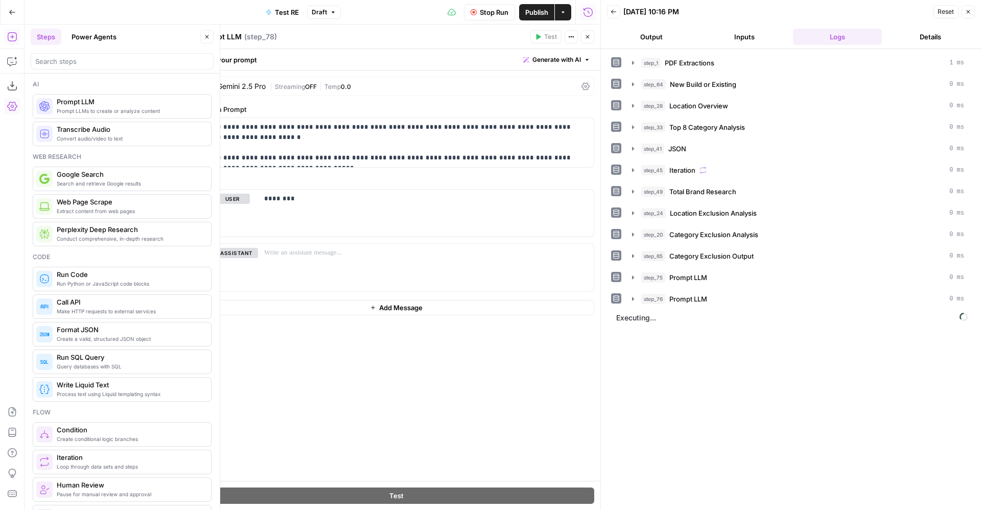
click at [208, 37] on icon "button" at bounding box center [207, 37] width 4 height 4
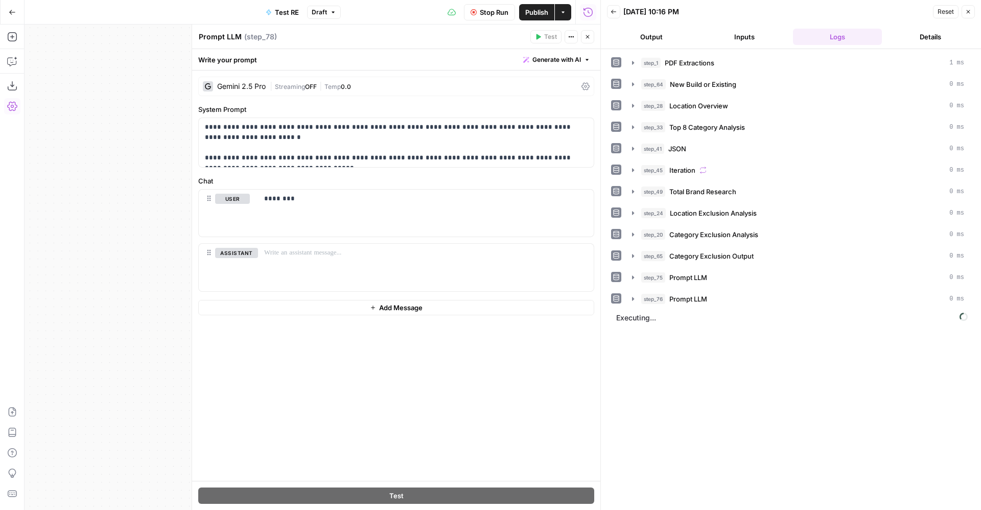
click at [587, 36] on icon "button" at bounding box center [588, 37] width 4 height 4
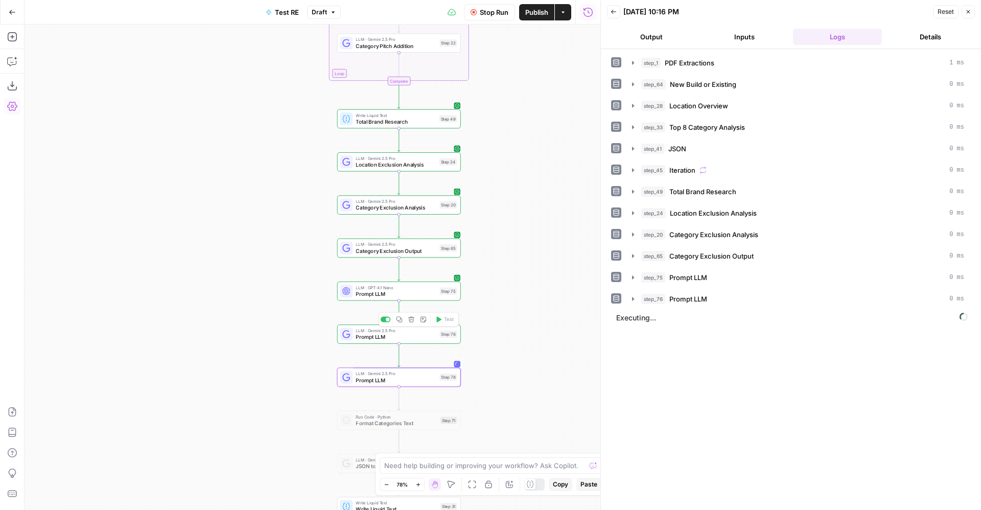
click at [433, 336] on span "Prompt LLM" at bounding box center [396, 337] width 81 height 8
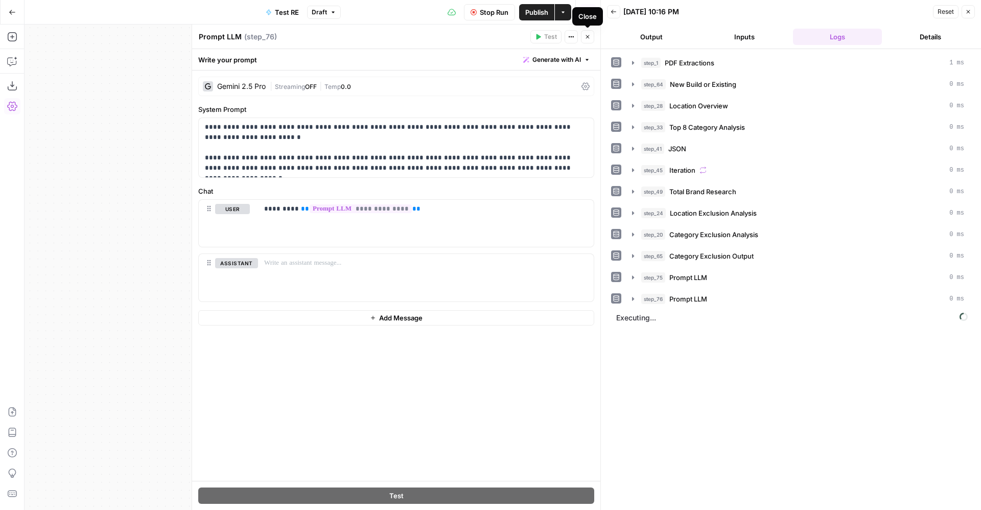
click at [588, 39] on icon "button" at bounding box center [588, 37] width 6 height 6
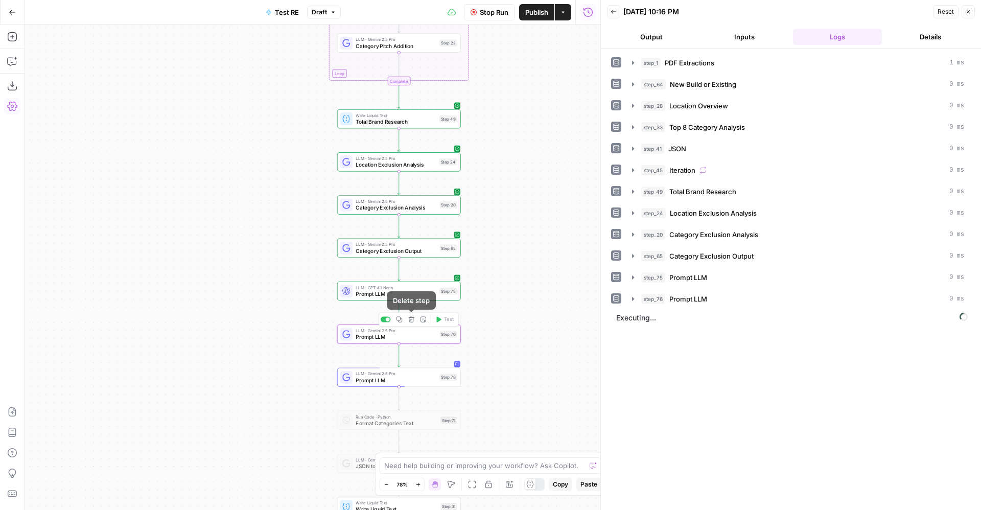
click at [412, 320] on icon "button" at bounding box center [411, 319] width 6 height 6
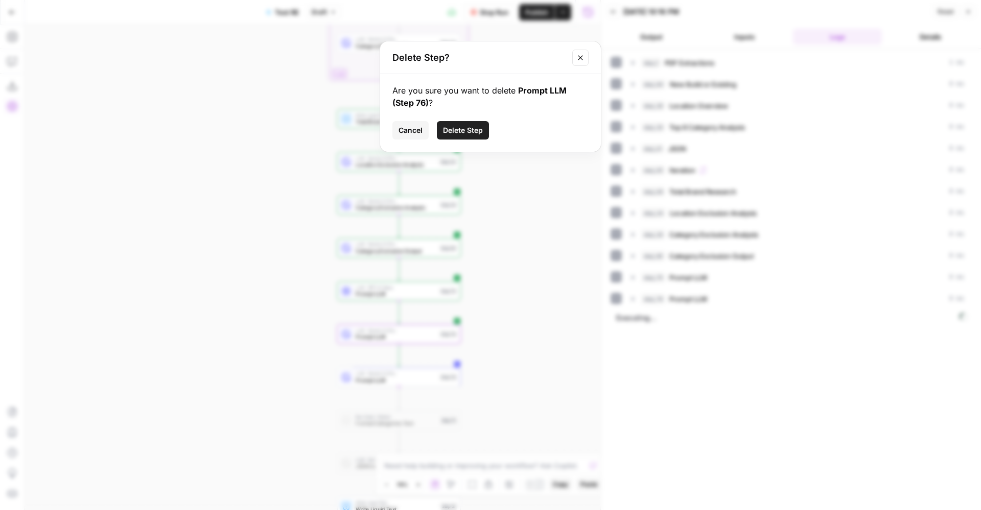
click at [472, 130] on span "Delete Step" at bounding box center [463, 130] width 40 height 10
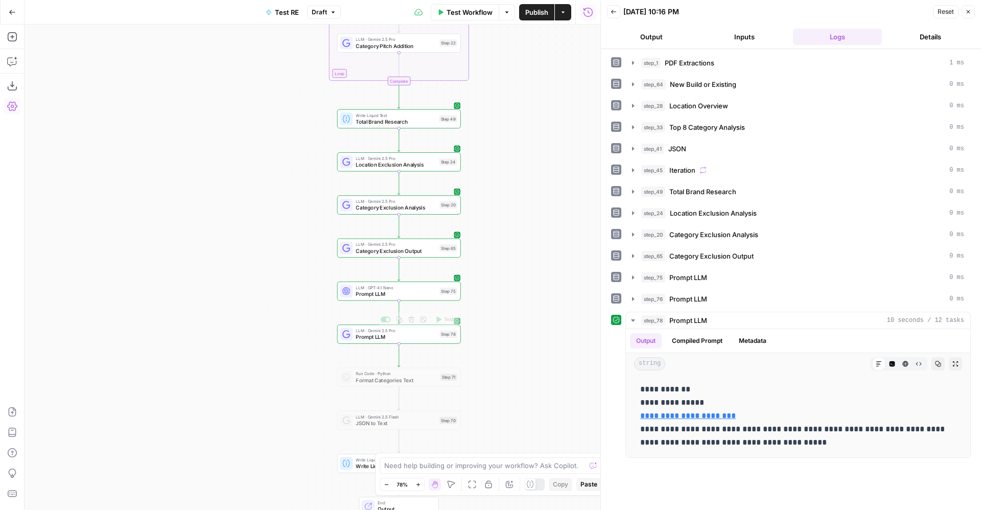
click at [408, 338] on span "Prompt LLM" at bounding box center [396, 337] width 81 height 8
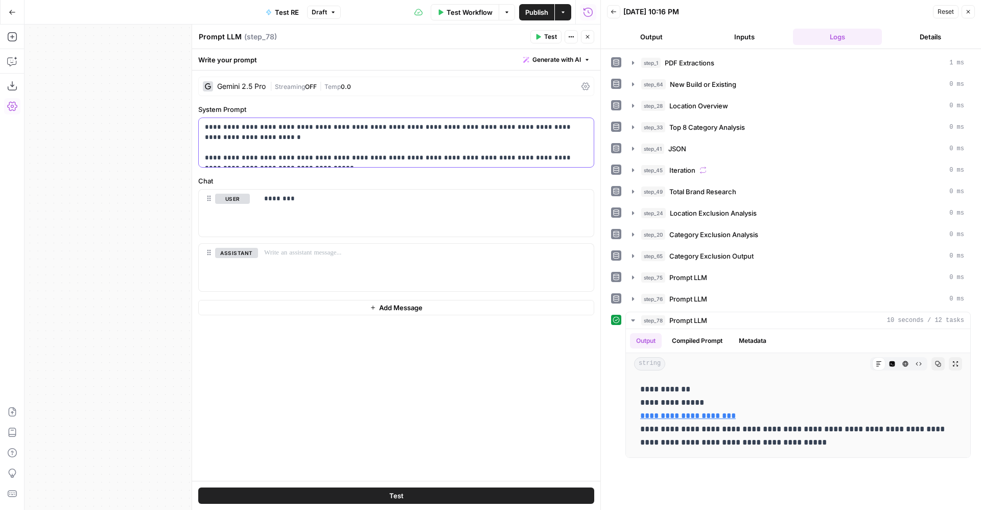
click at [396, 154] on p "**********" at bounding box center [396, 142] width 383 height 41
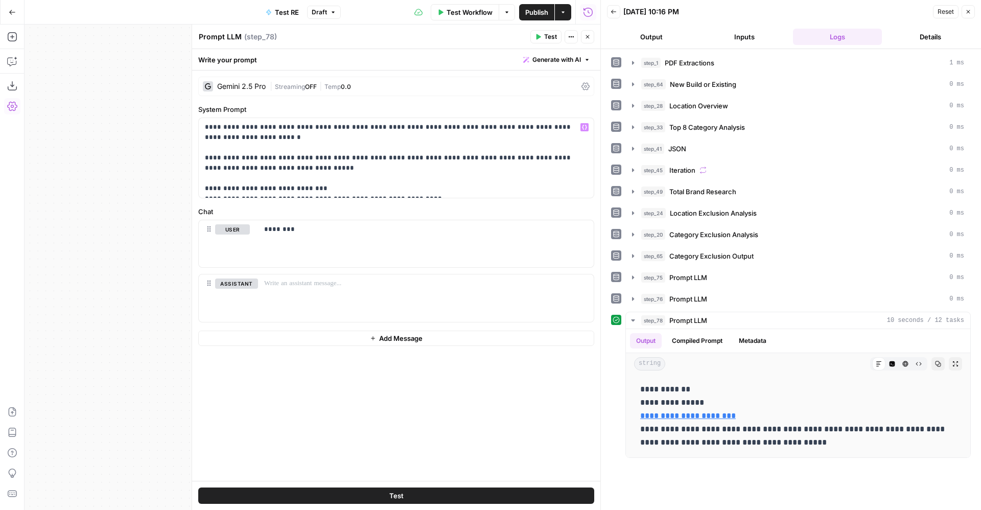
click at [585, 32] on button "Close" at bounding box center [587, 36] width 13 height 13
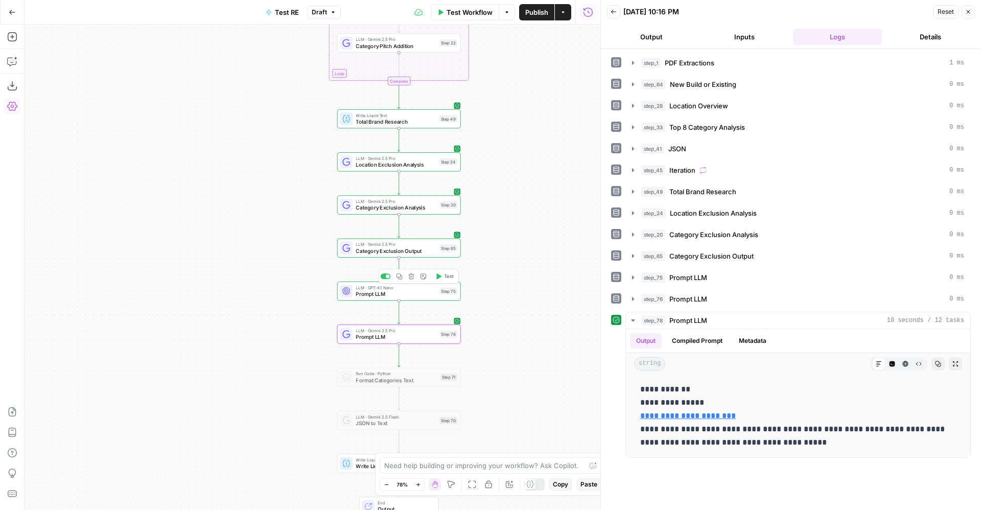
click at [416, 290] on span "Prompt LLM" at bounding box center [396, 294] width 81 height 8
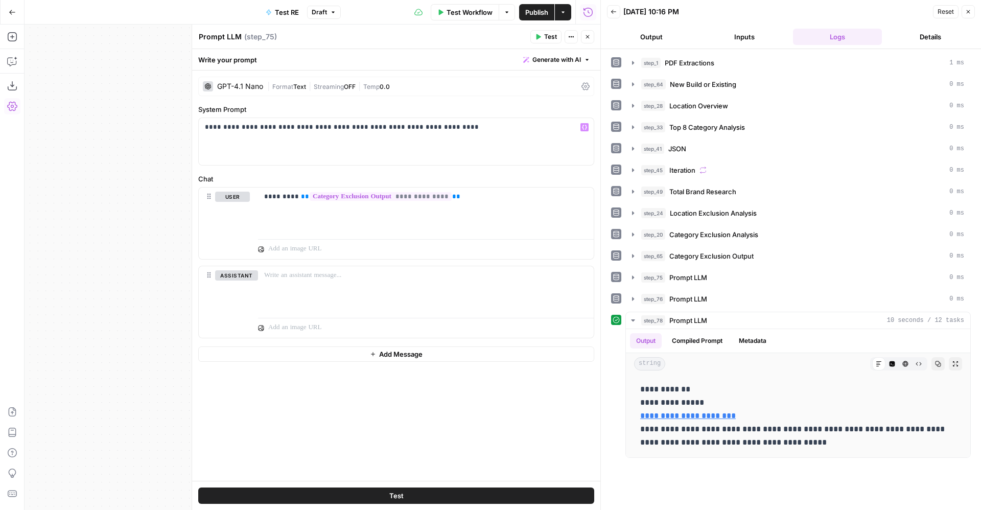
click at [319, 88] on span "Streaming" at bounding box center [329, 87] width 30 height 8
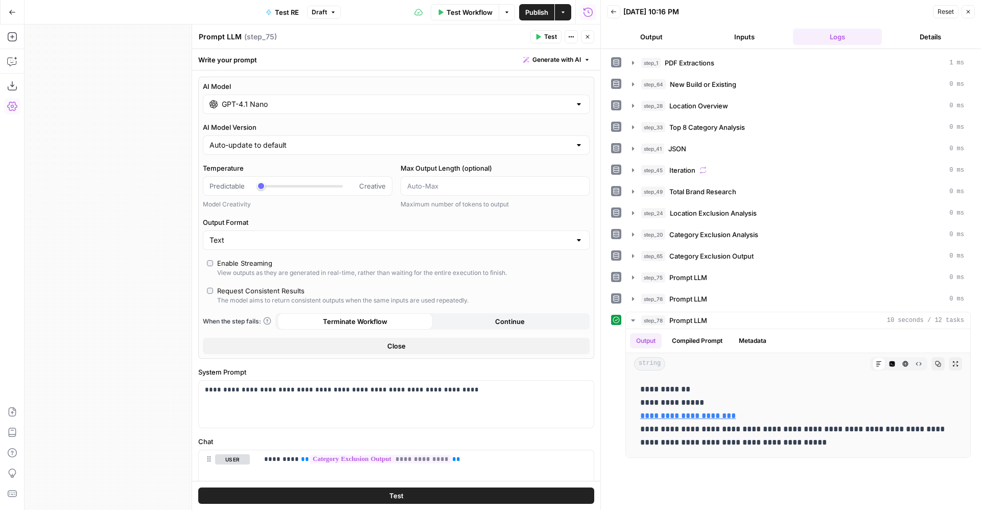
click at [280, 246] on div "Text" at bounding box center [396, 240] width 387 height 19
click at [258, 265] on span "Text" at bounding box center [384, 266] width 344 height 10
type input "Text"
click at [246, 242] on input "Output Format" at bounding box center [390, 240] width 361 height 10
click at [235, 283] on span "JSON" at bounding box center [389, 280] width 354 height 10
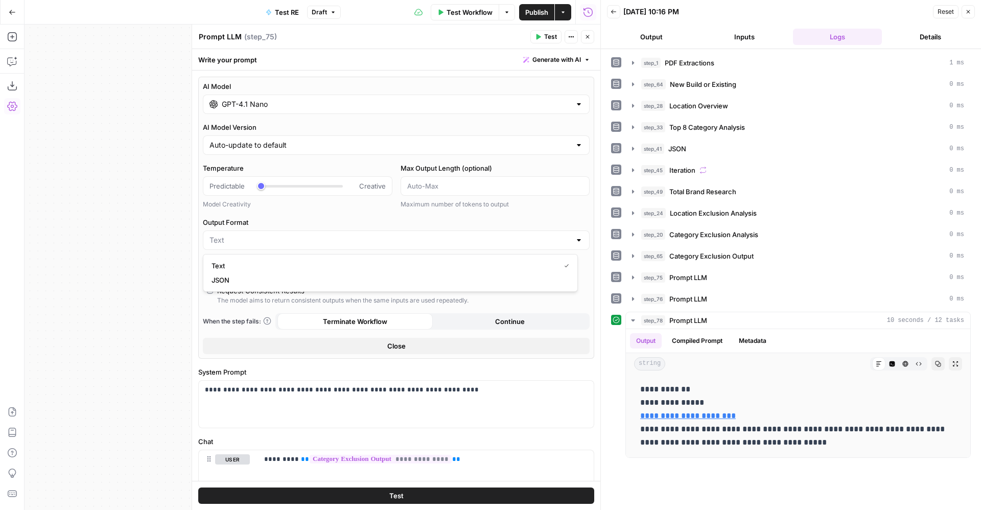
type input "JSON"
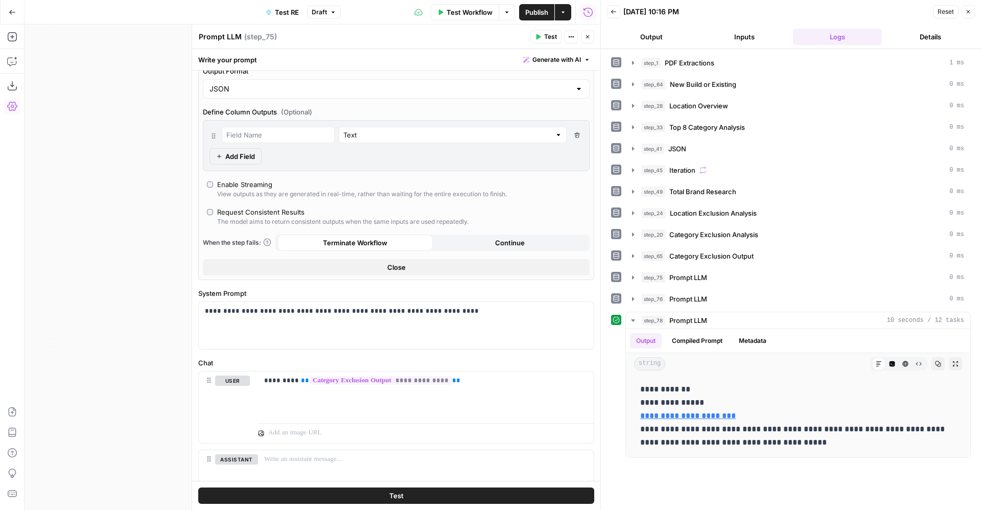
scroll to position [177, 0]
click at [273, 93] on input "Output Format" at bounding box center [390, 90] width 361 height 10
click at [251, 114] on span "Text" at bounding box center [389, 115] width 354 height 10
type input "Text"
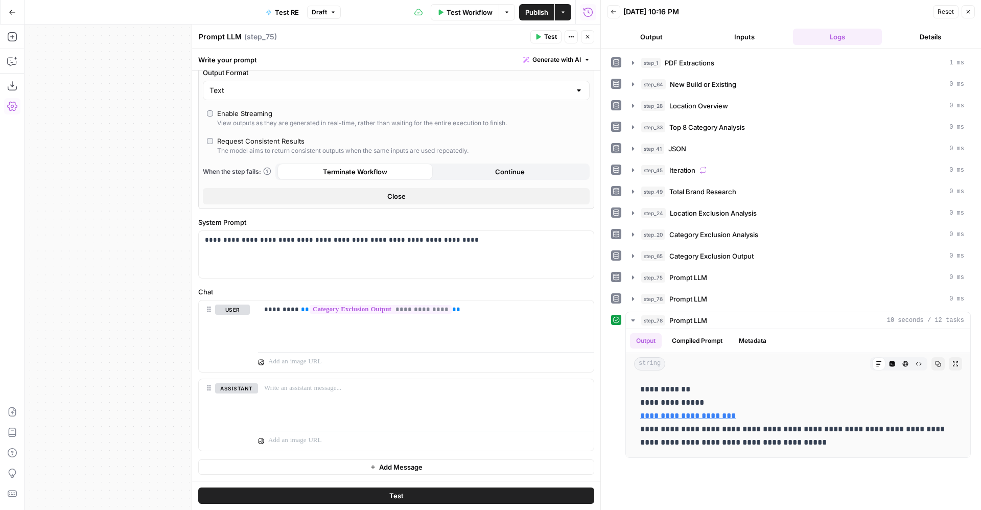
scroll to position [150, 0]
click at [438, 239] on p "**********" at bounding box center [390, 240] width 371 height 10
drag, startPoint x: 482, startPoint y: 243, endPoint x: 563, endPoint y: 248, distance: 80.4
click at [563, 248] on div "**********" at bounding box center [396, 254] width 395 height 47
click at [478, 270] on div "**********" at bounding box center [396, 254] width 395 height 47
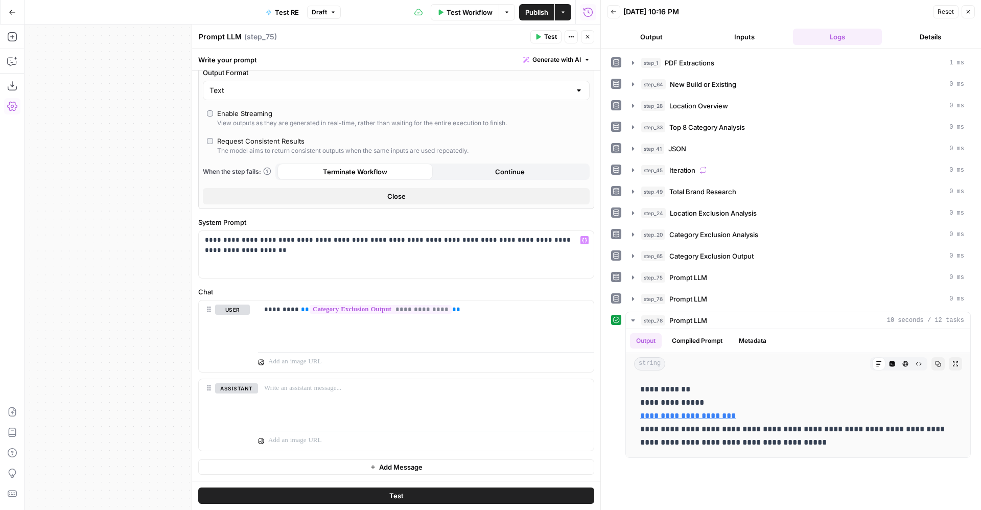
click at [423, 497] on button "Test" at bounding box center [396, 496] width 396 height 16
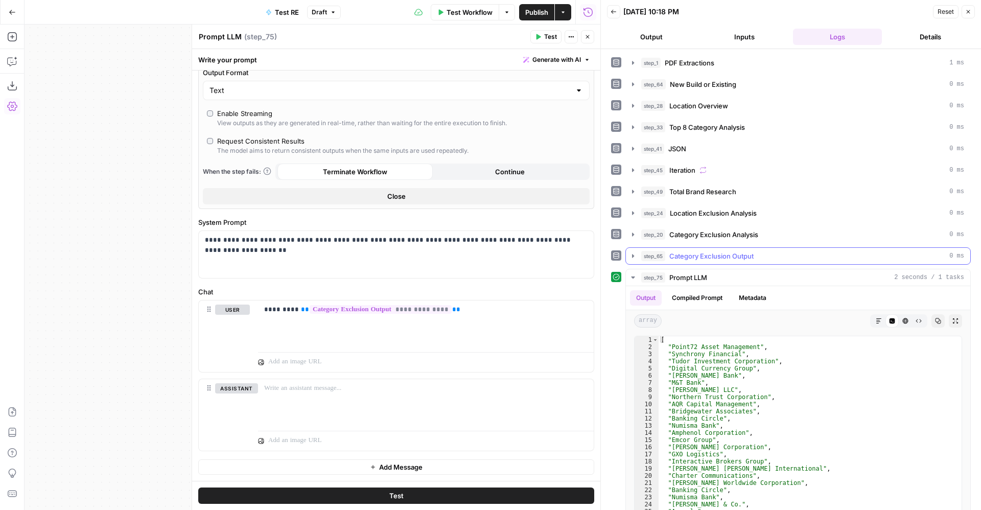
scroll to position [37, 0]
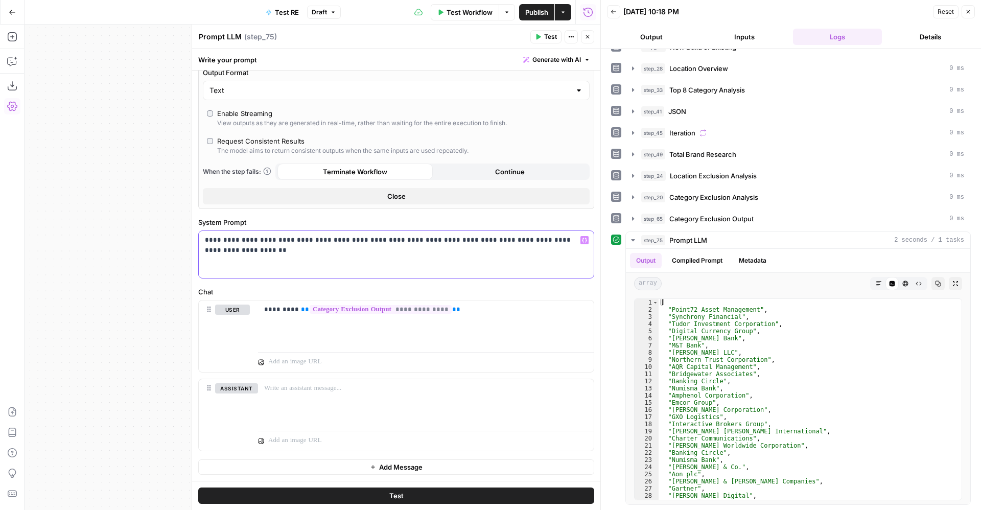
drag, startPoint x: 427, startPoint y: 241, endPoint x: 599, endPoint y: 245, distance: 171.3
click at [599, 245] on body "P Paragon New Home Browse Your Data Usage Settings Recent Grids Linkedin Posts …" at bounding box center [490, 255] width 981 height 510
click at [321, 96] on div "Text" at bounding box center [396, 90] width 387 height 19
click at [278, 133] on span "JSON" at bounding box center [389, 130] width 354 height 10
type input "JSON"
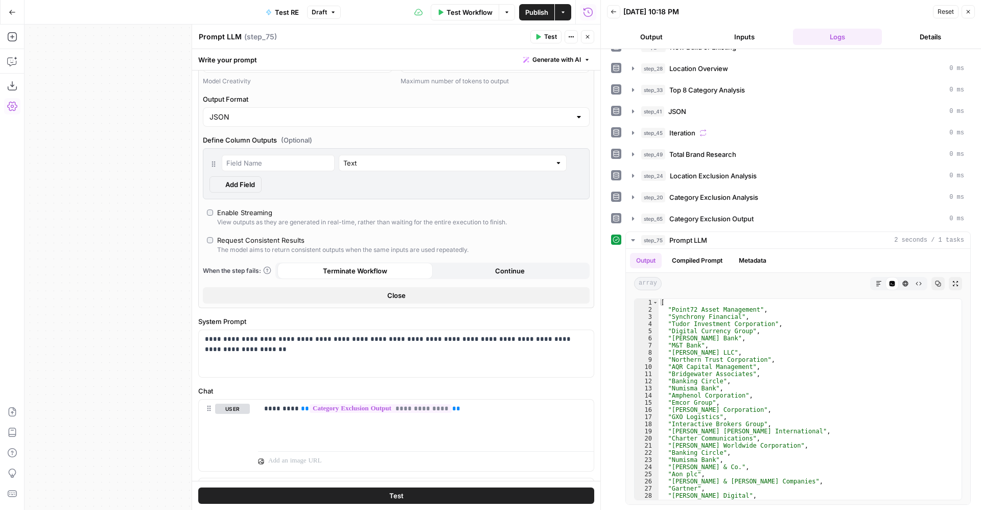
scroll to position [176, 0]
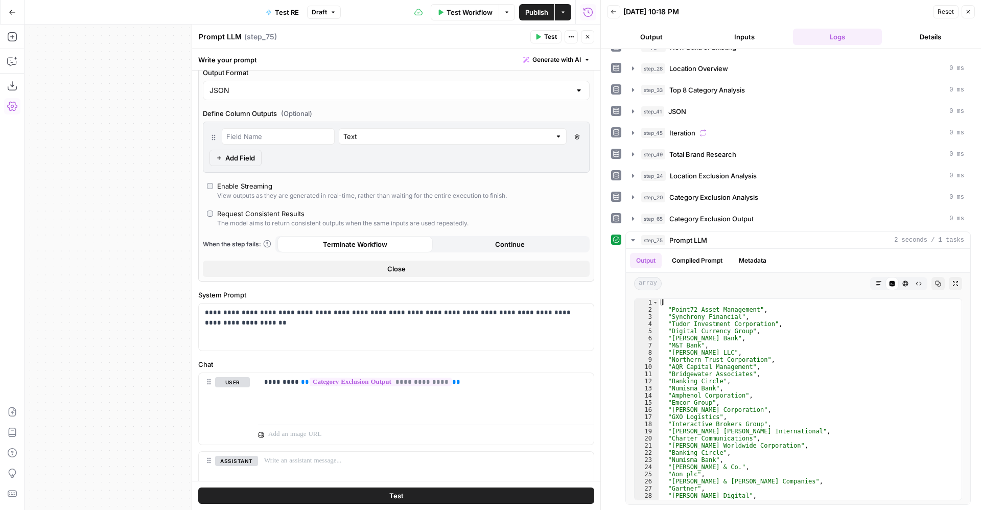
click at [400, 97] on div "JSON" at bounding box center [396, 90] width 387 height 19
click at [356, 114] on span "Text" at bounding box center [389, 116] width 354 height 10
type input "Text"
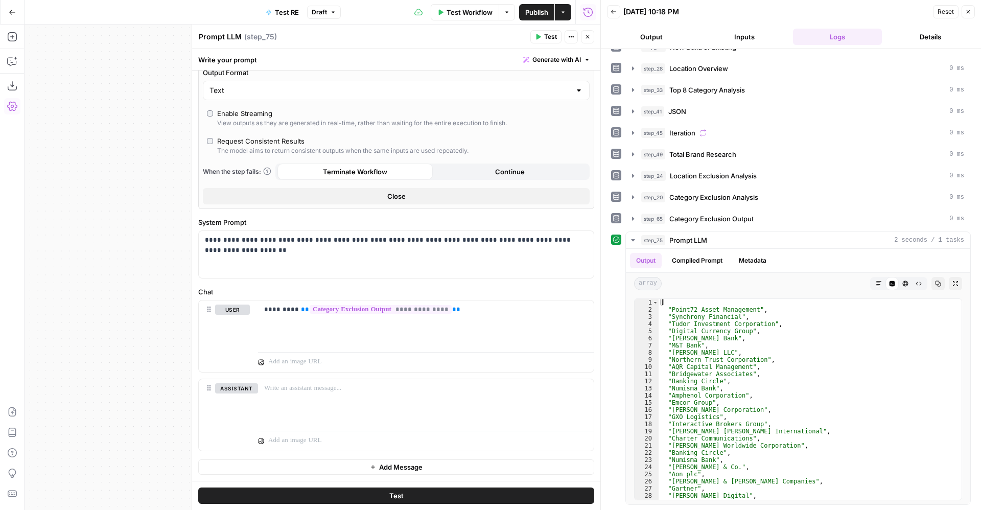
scroll to position [150, 0]
click at [591, 39] on button "Close" at bounding box center [587, 36] width 13 height 13
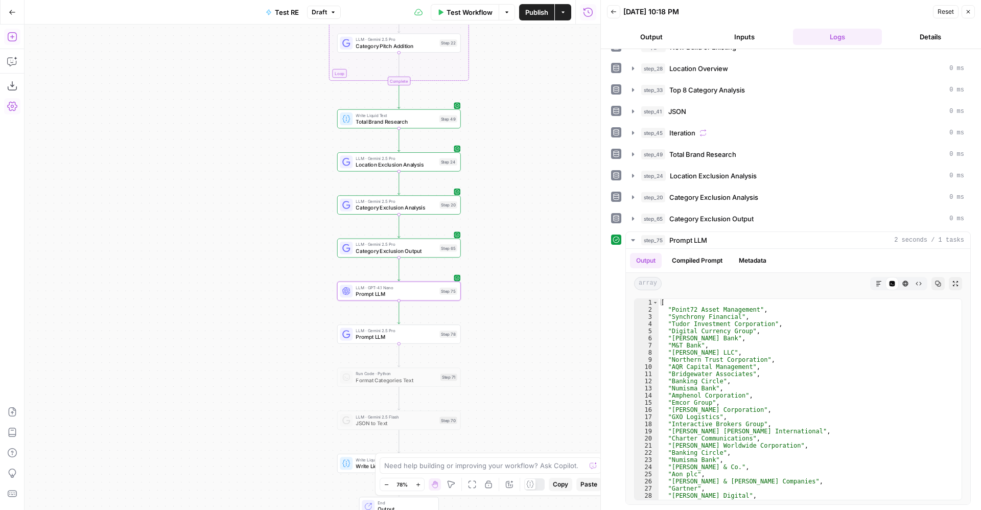
click at [12, 40] on icon "button" at bounding box center [12, 37] width 10 height 10
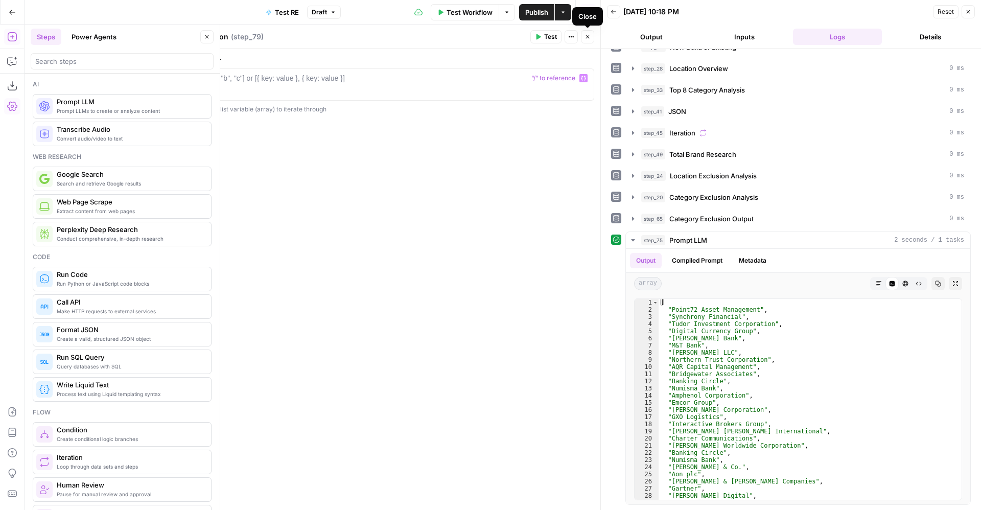
click at [486, 84] on div at bounding box center [396, 92] width 387 height 38
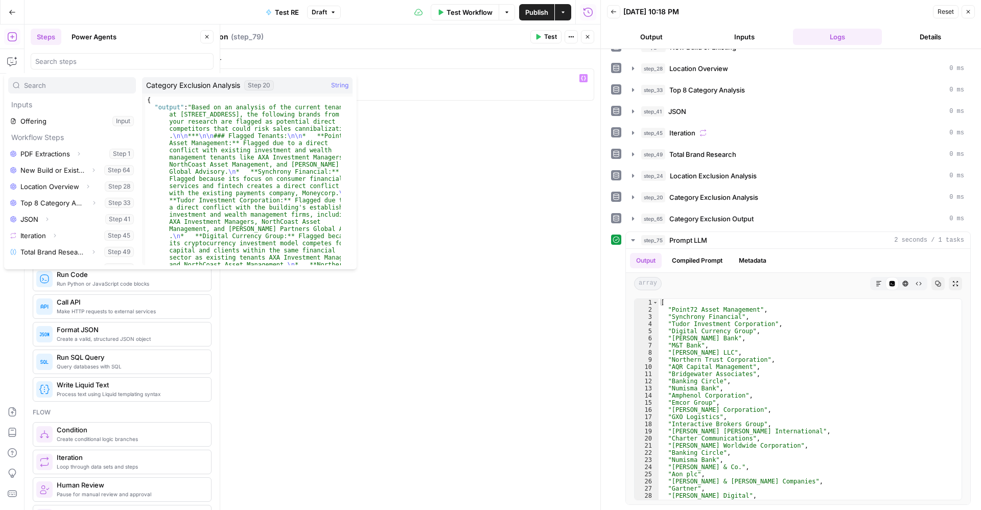
click at [42, 309] on button "Select variable Prompt LLM" at bounding box center [72, 317] width 128 height 16
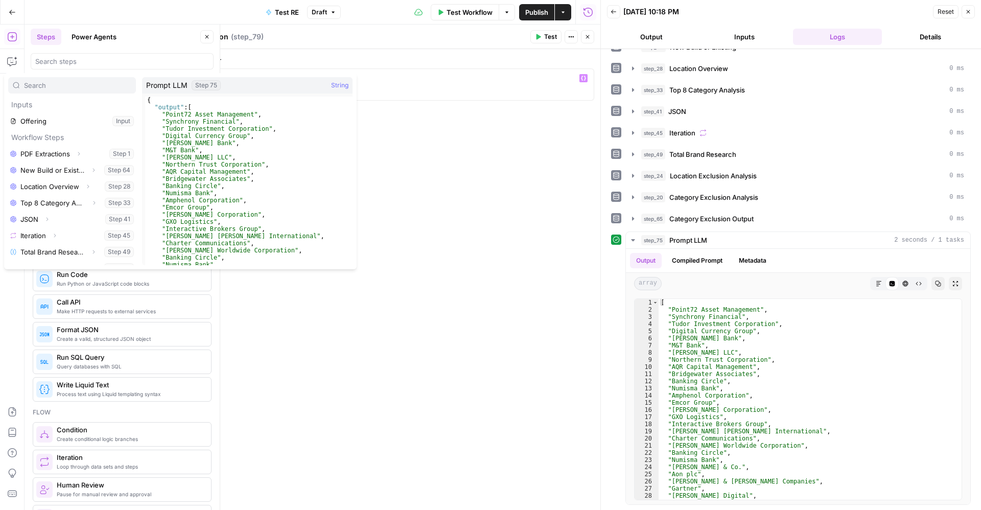
type textarea "**********"
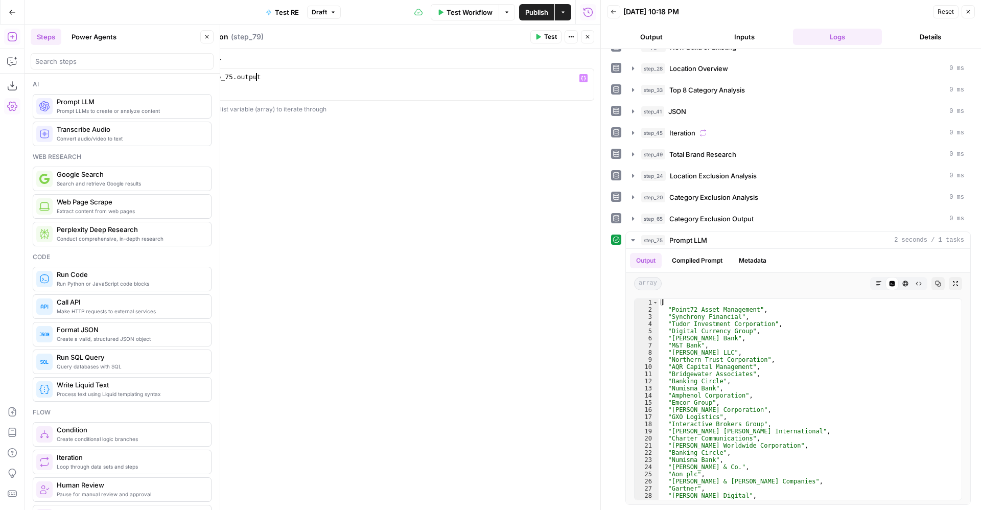
click at [586, 36] on icon "button" at bounding box center [588, 37] width 6 height 6
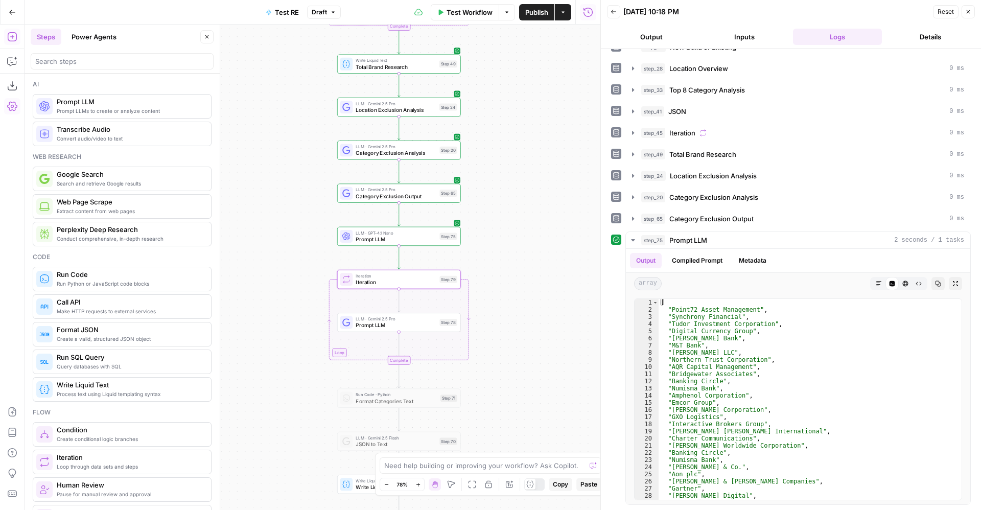
click at [385, 323] on span "Prompt LLM" at bounding box center [396, 325] width 81 height 8
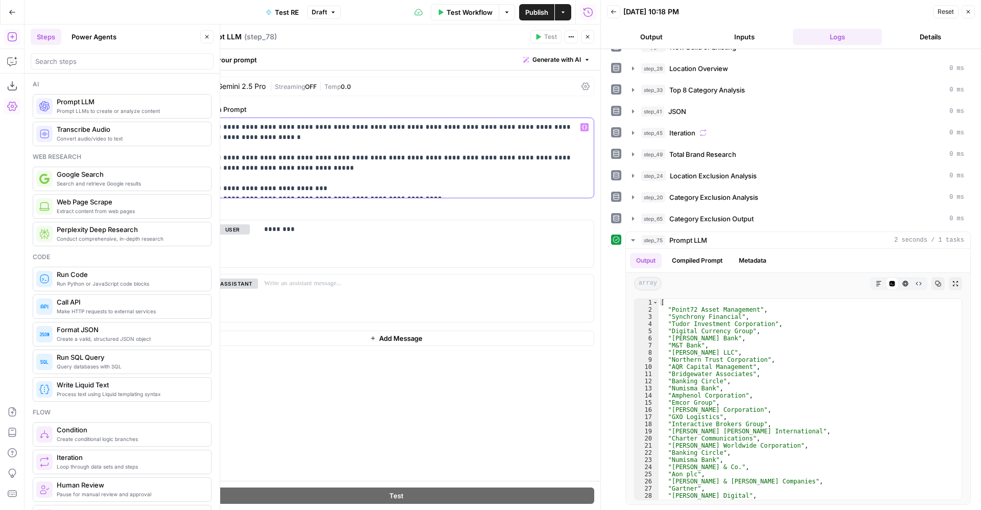
drag, startPoint x: 316, startPoint y: 130, endPoint x: 355, endPoint y: 130, distance: 38.8
click at [355, 130] on p "**********" at bounding box center [396, 158] width 383 height 72
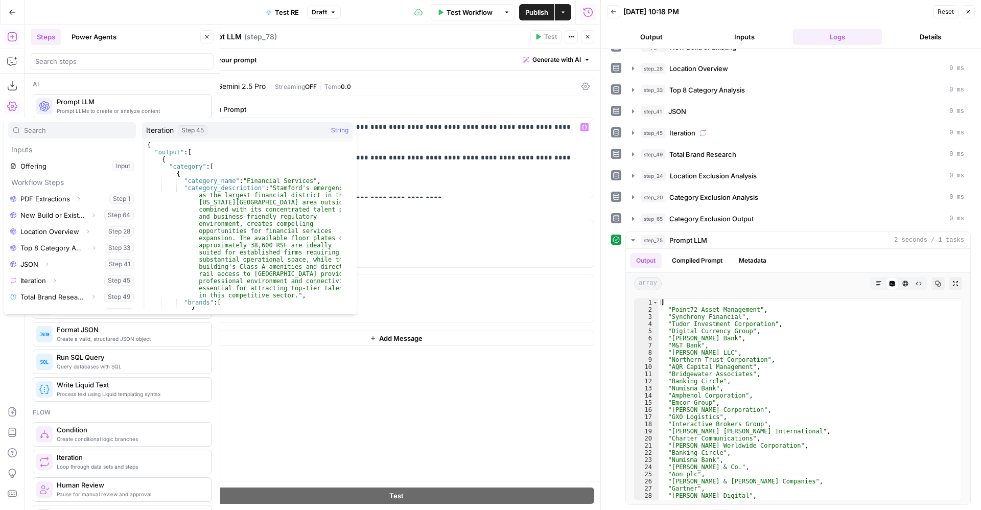
scroll to position [77, 0]
click at [55, 299] on icon "button" at bounding box center [55, 302] width 6 height 6
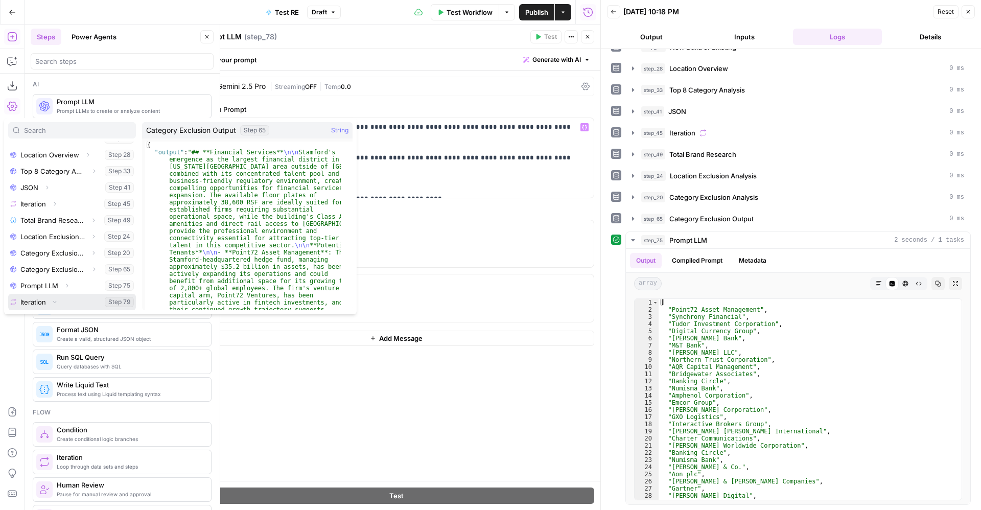
scroll to position [126, 0]
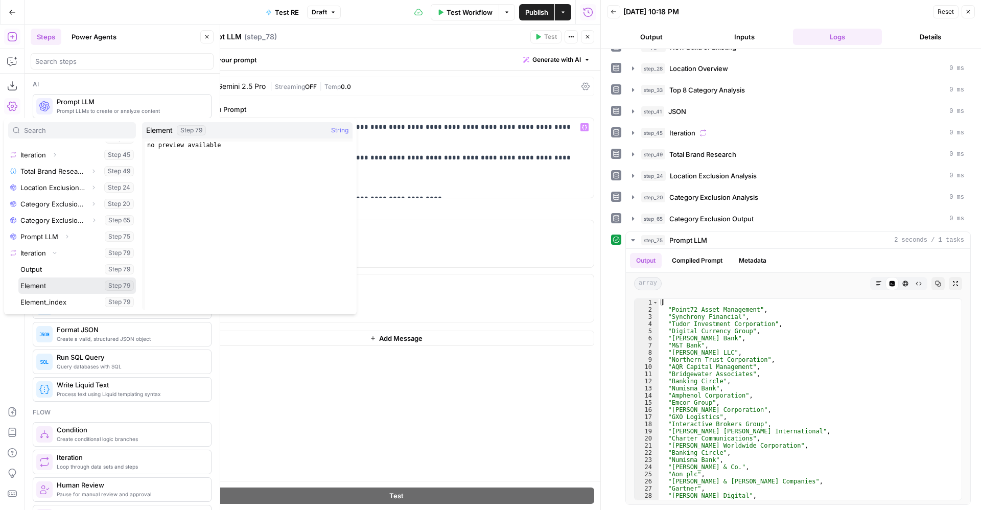
click at [45, 286] on button "Select variable Element" at bounding box center [77, 286] width 118 height 16
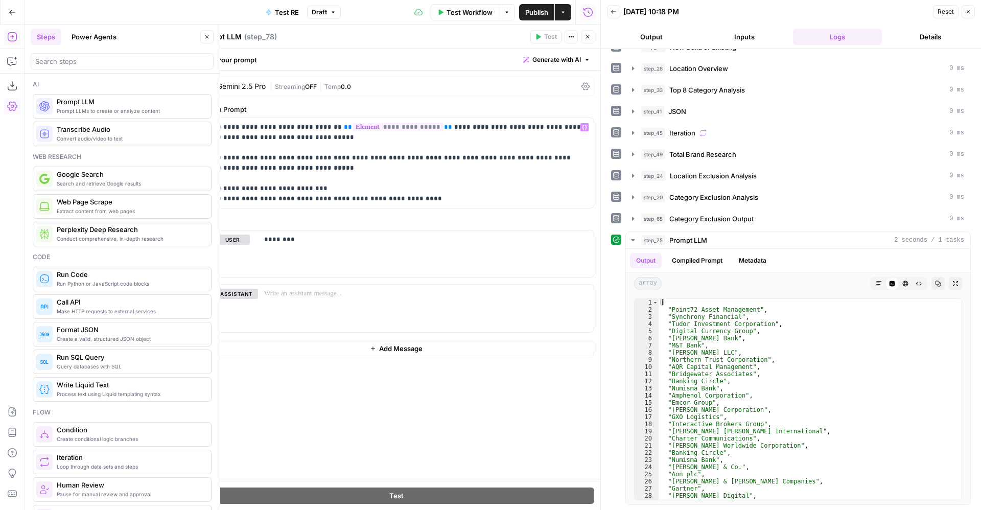
click at [588, 35] on icon "button" at bounding box center [588, 37] width 6 height 6
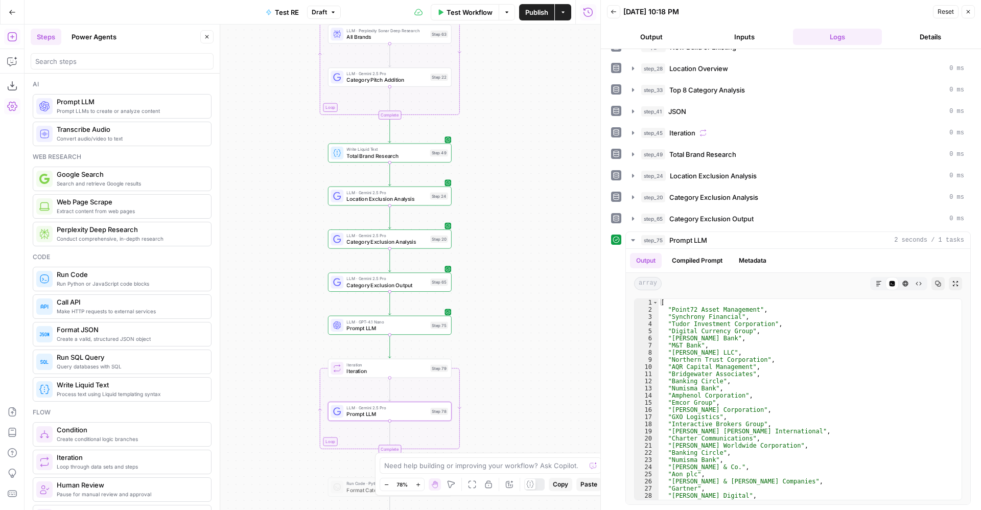
drag, startPoint x: 297, startPoint y: 156, endPoint x: 287, endPoint y: 243, distance: 87.5
click at [287, 243] on div "Workflow Set Inputs Inputs LLM · Gemini 2.5 Pro PDF Extractions Step 1 LLM · Ge…" at bounding box center [313, 268] width 576 height 486
click at [388, 133] on icon "button" at bounding box center [389, 136] width 6 height 6
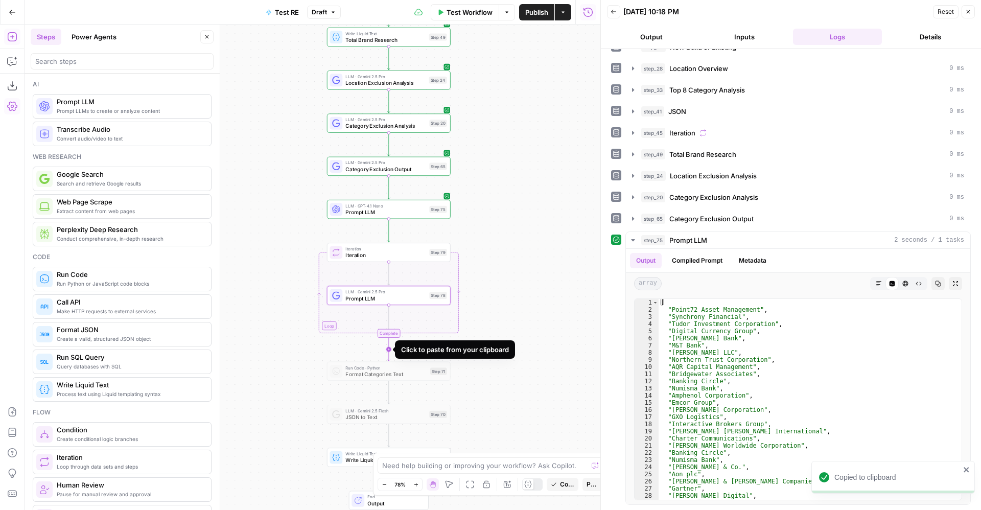
click at [389, 346] on icon "Edge from step_79-iteration-end to step_71" at bounding box center [388, 349] width 3 height 23
click at [383, 366] on span "Write Liquid Text" at bounding box center [386, 367] width 81 height 6
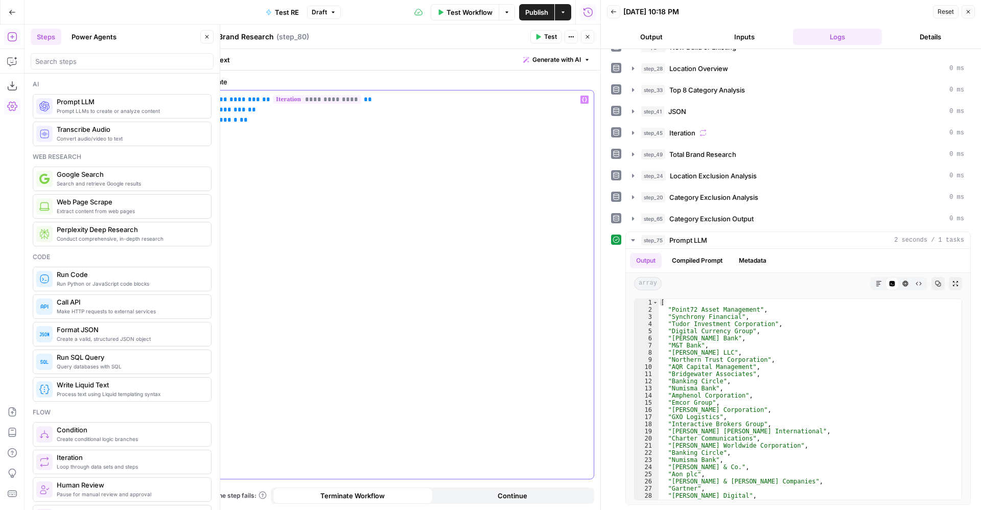
drag, startPoint x: 259, startPoint y: 111, endPoint x: 200, endPoint y: 111, distance: 58.3
click at [200, 111] on div "**********" at bounding box center [396, 284] width 395 height 388
click at [320, 101] on span "**********" at bounding box center [317, 99] width 88 height 9
click at [589, 38] on icon "button" at bounding box center [588, 37] width 6 height 6
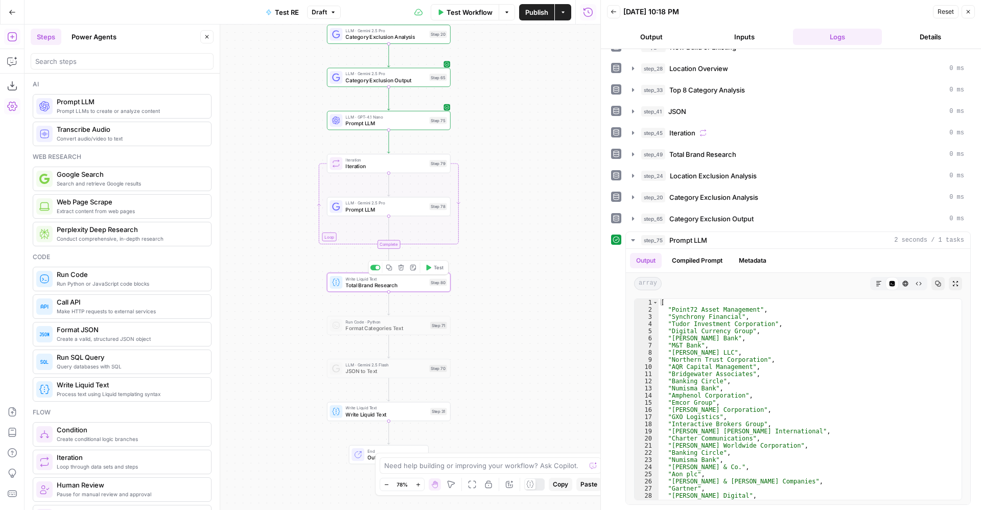
click at [436, 268] on span "Test" at bounding box center [439, 267] width 10 height 7
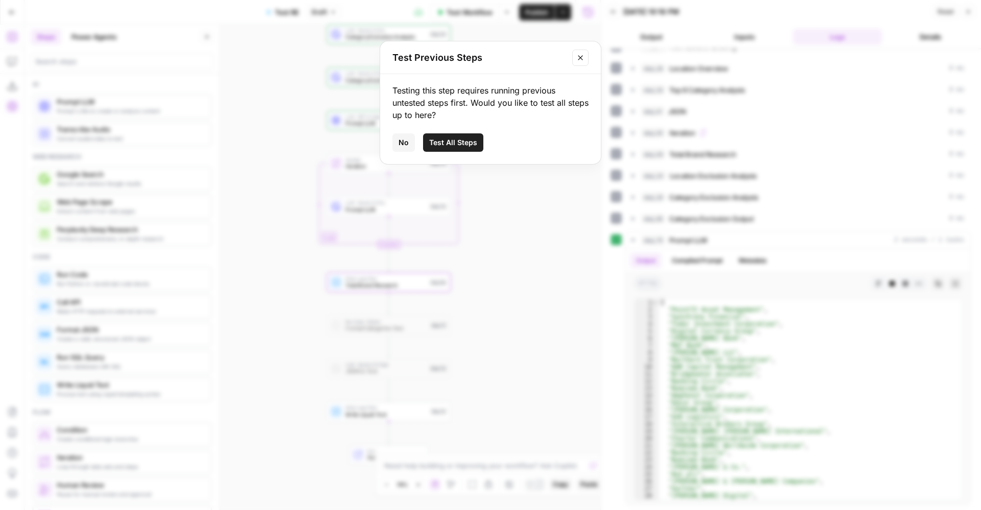
click at [452, 141] on span "Test All Steps" at bounding box center [453, 142] width 48 height 10
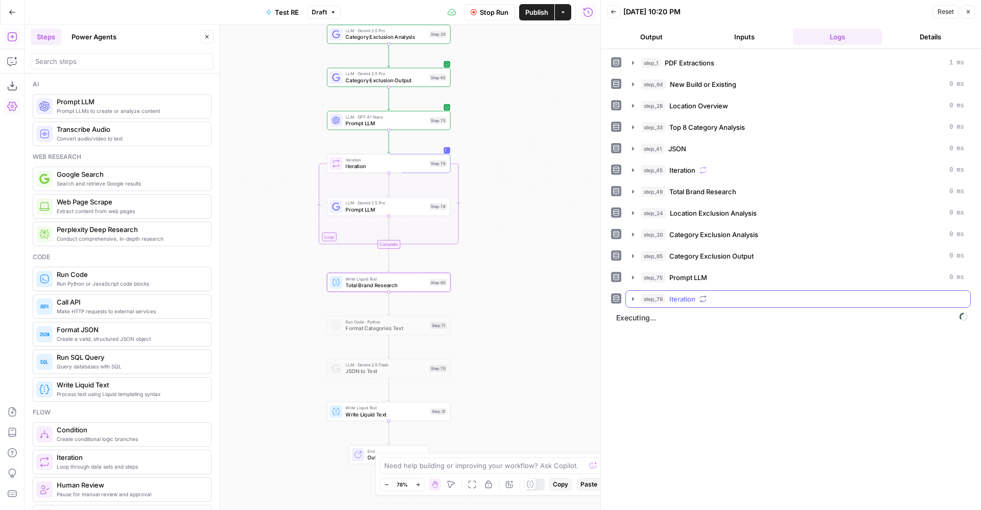
click at [668, 298] on div "step_79 Iteration" at bounding box center [802, 299] width 323 height 10
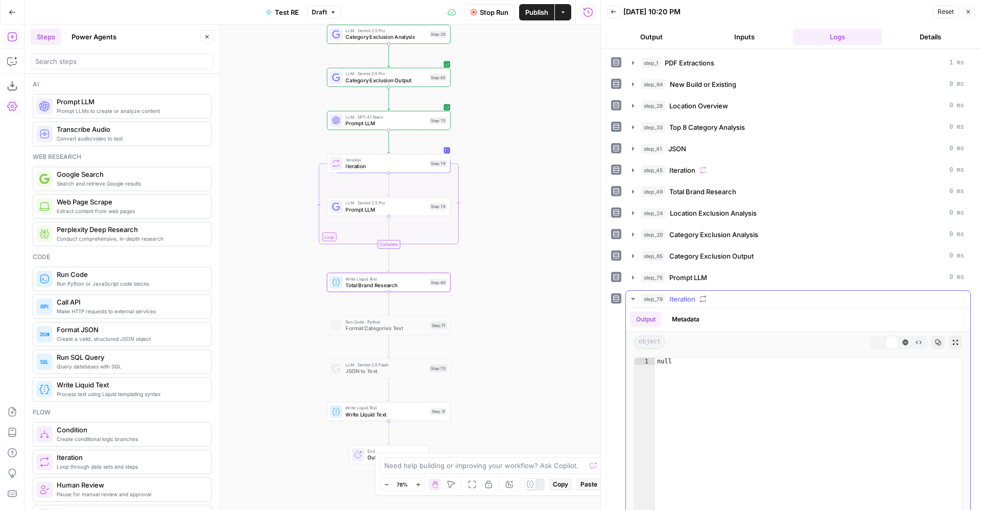
scroll to position [77, 0]
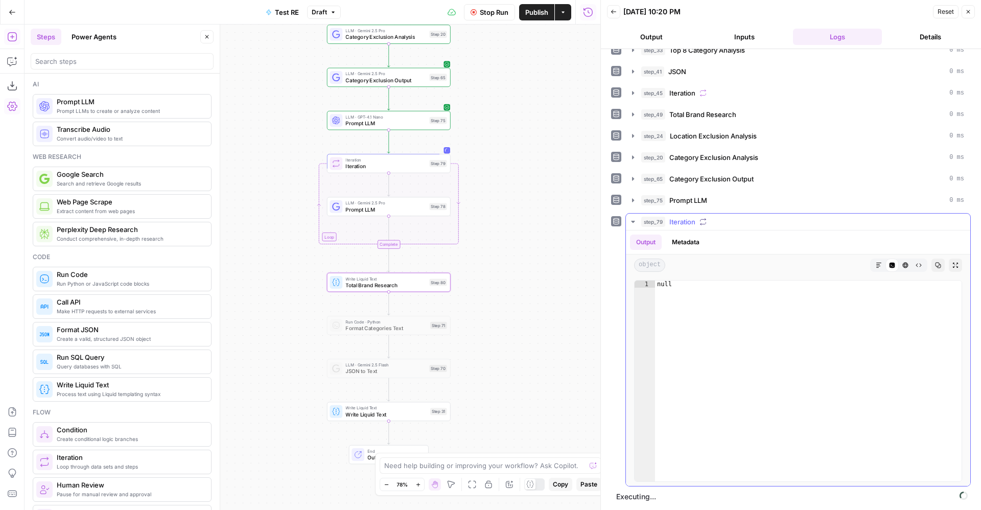
click at [691, 222] on span "Iteration" at bounding box center [683, 222] width 26 height 10
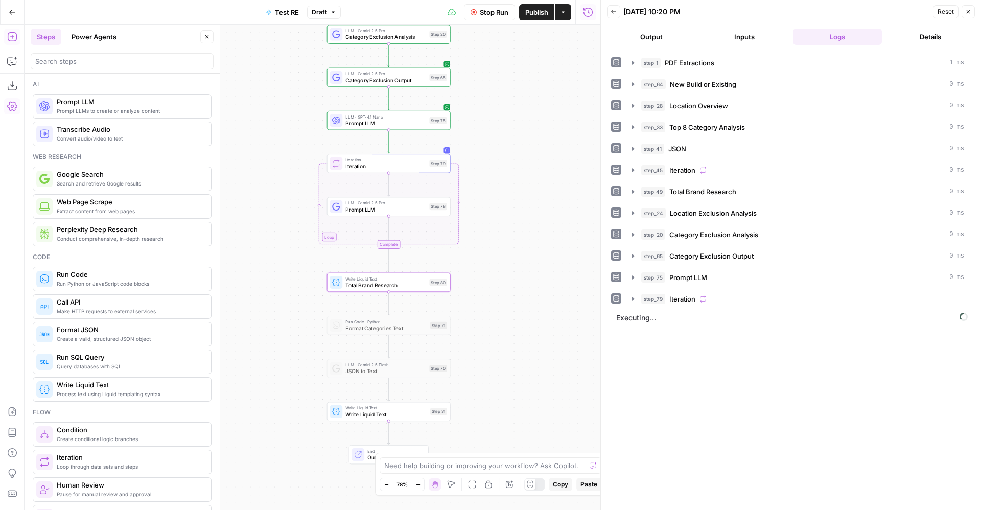
scroll to position [0, 0]
click at [735, 296] on div "step_79 Iteration" at bounding box center [802, 299] width 323 height 10
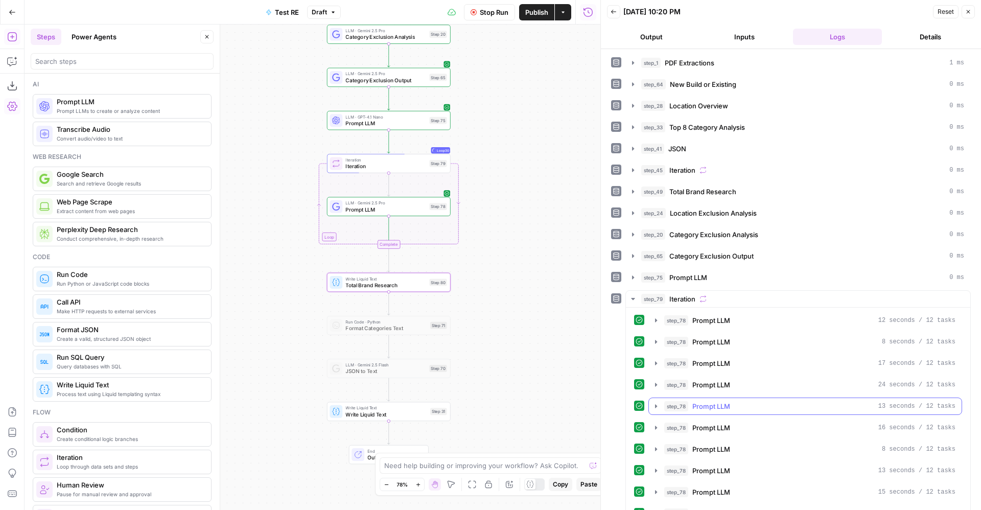
scroll to position [107, 0]
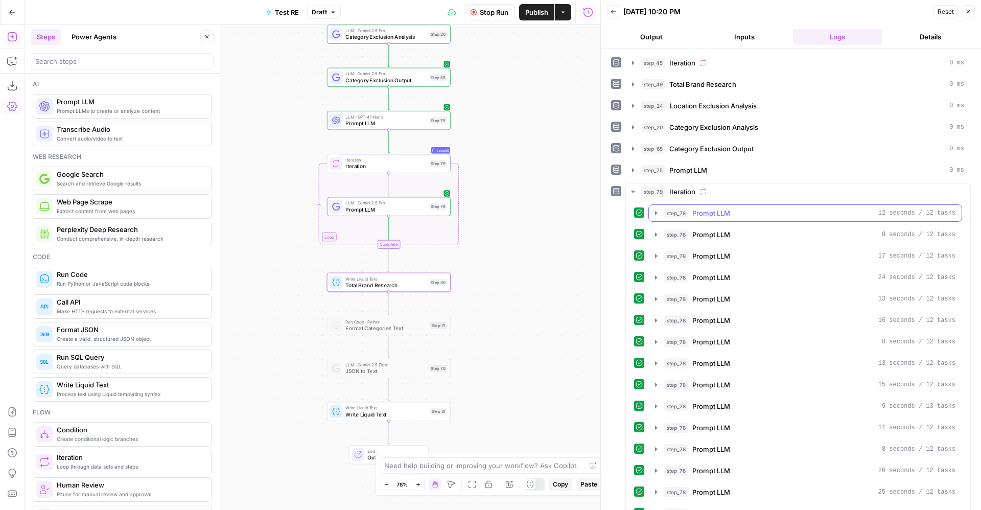
click at [720, 219] on button "step_78 Prompt LLM 12 seconds / 12 tasks" at bounding box center [805, 213] width 313 height 16
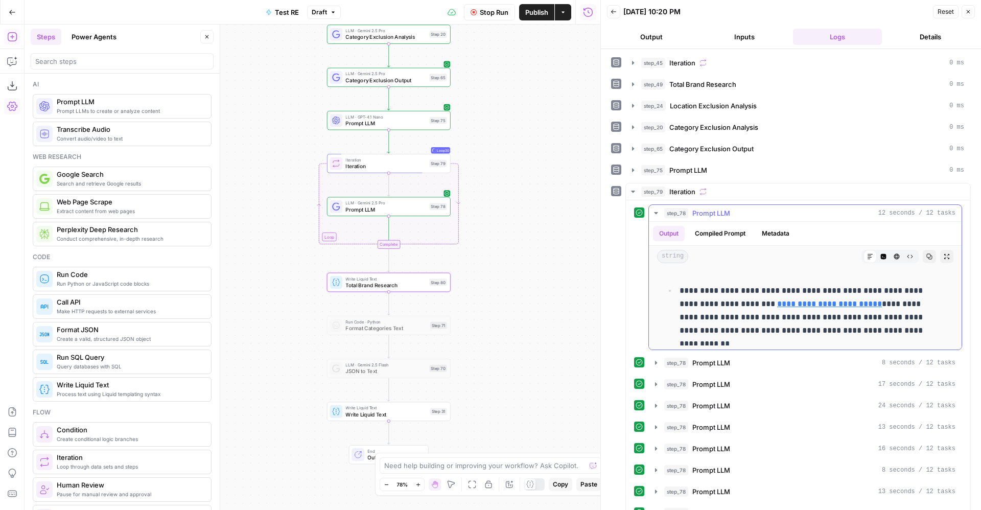
click at [720, 218] on button "step_78 Prompt LLM 12 seconds / 12 tasks" at bounding box center [805, 213] width 313 height 16
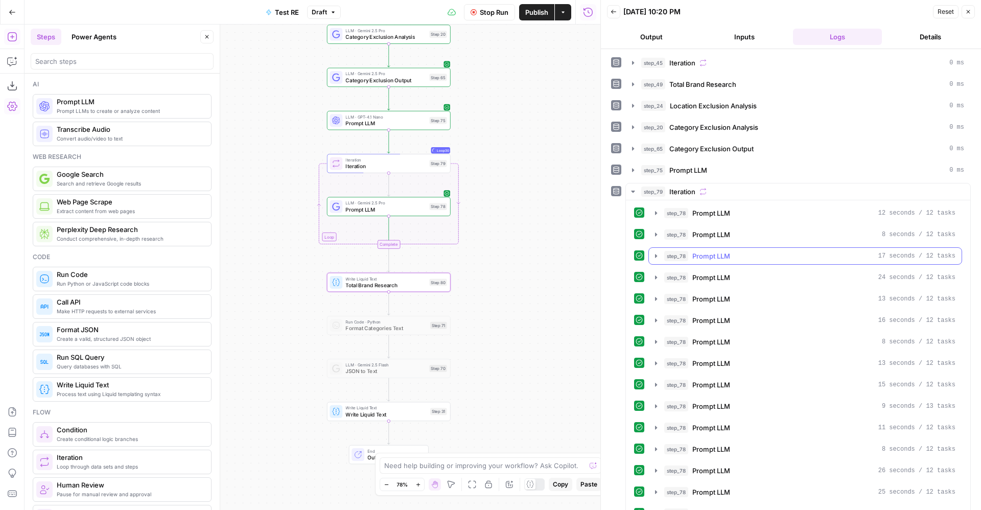
click at [700, 262] on button "step_78 Prompt LLM 17 seconds / 12 tasks" at bounding box center [805, 256] width 313 height 16
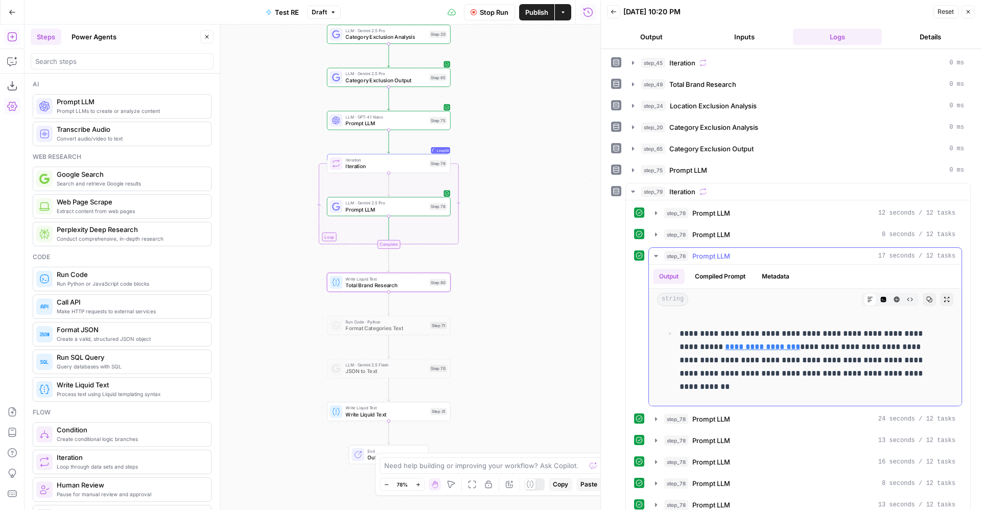
click at [699, 262] on button "step_78 Prompt LLM 17 seconds / 12 tasks" at bounding box center [805, 256] width 313 height 16
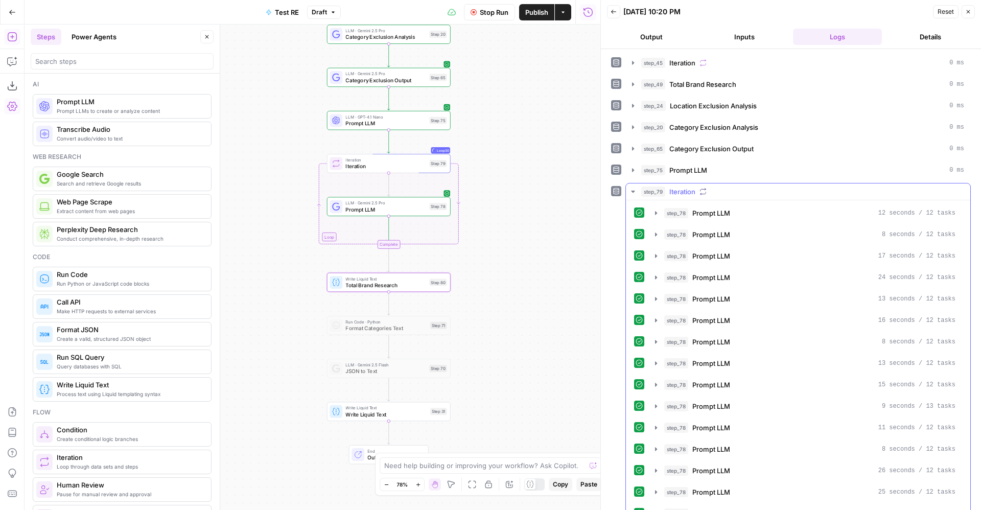
click at [708, 316] on span "Prompt LLM" at bounding box center [712, 320] width 38 height 10
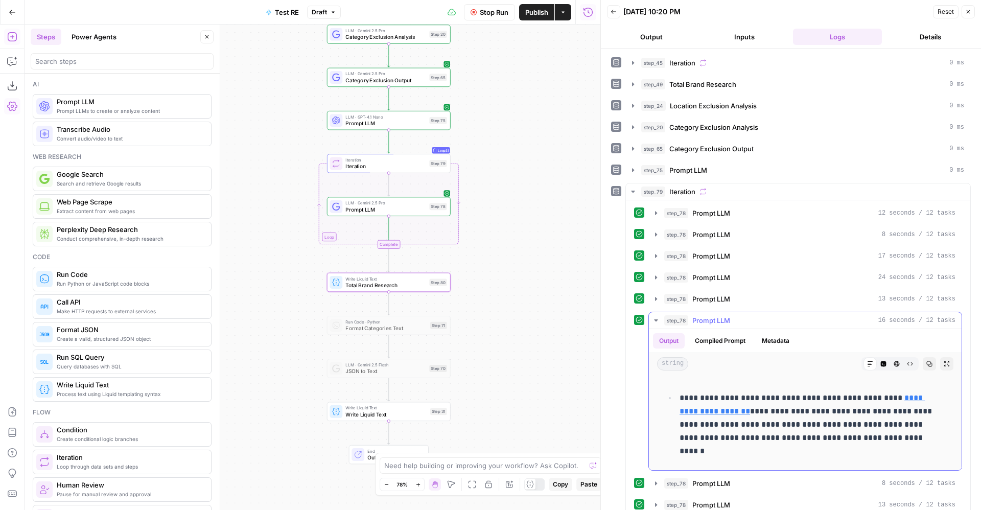
click at [708, 316] on span "Prompt LLM" at bounding box center [712, 320] width 38 height 10
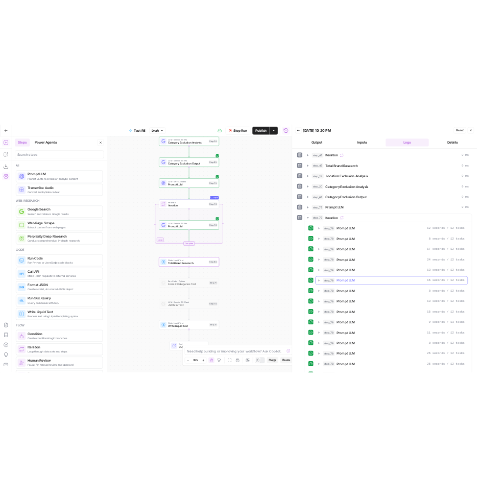
scroll to position [314, 0]
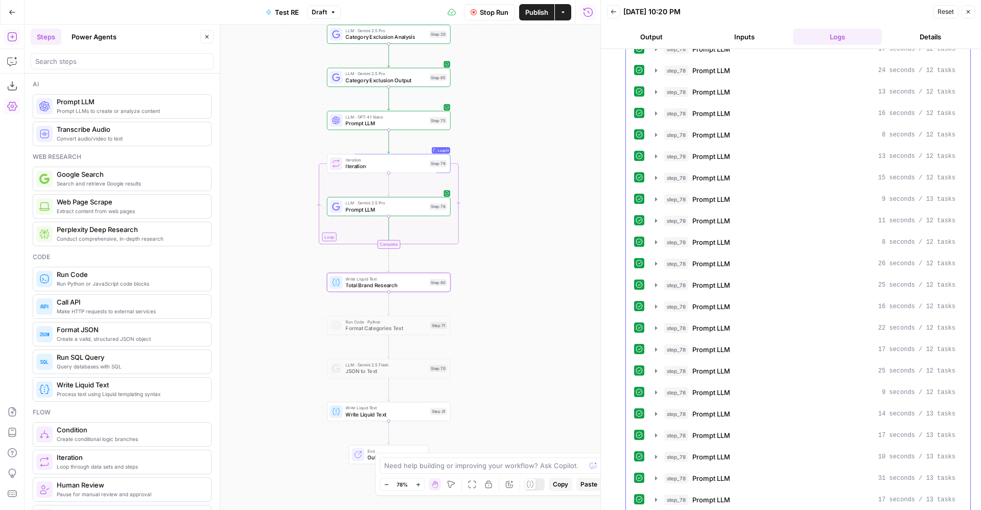
click at [708, 316] on div "step_78 Prompt LLM 12 seconds / 12 tasks step_78 Prompt LLM 8 seconds / 12 task…" at bounding box center [798, 327] width 328 height 661
click at [701, 311] on span "Prompt LLM" at bounding box center [712, 307] width 38 height 10
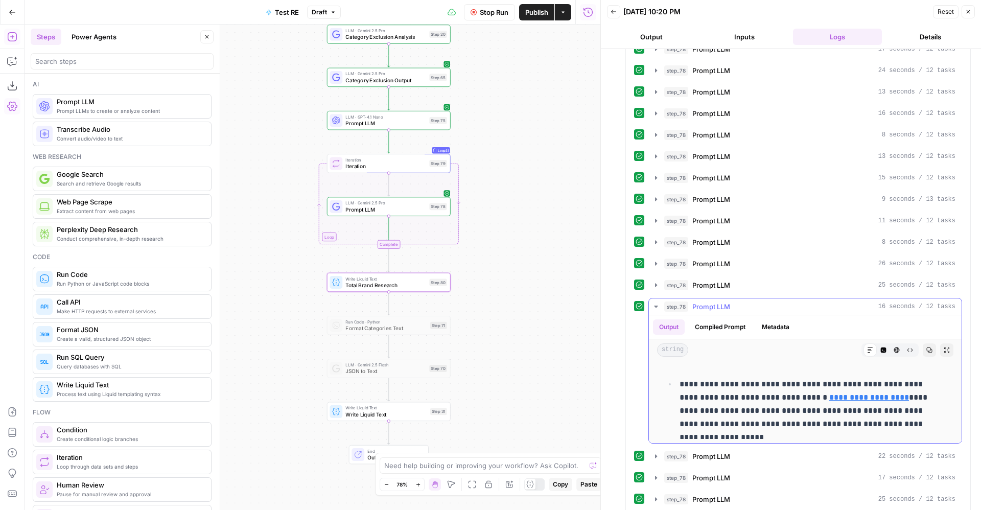
click at [701, 310] on span "Prompt LLM" at bounding box center [712, 307] width 38 height 10
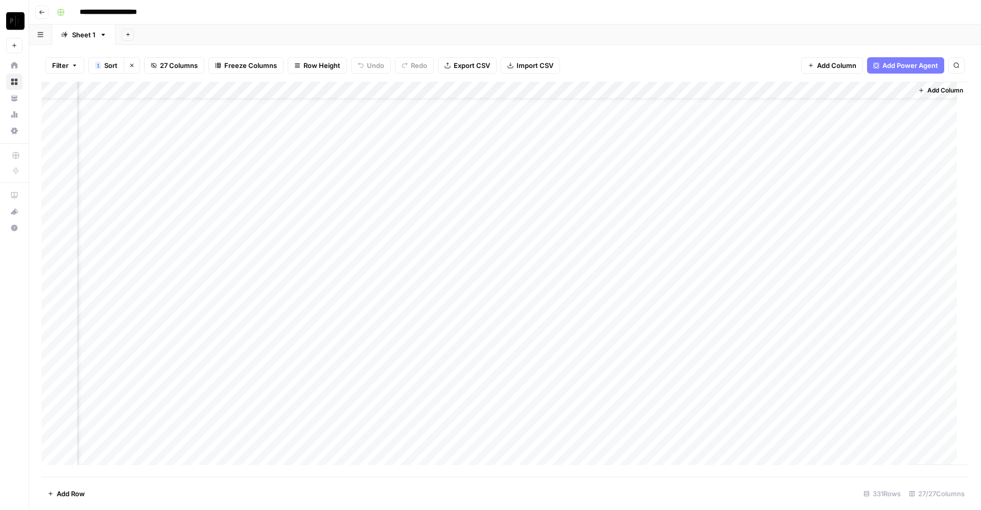
scroll to position [14, 1946]
click at [342, 113] on div "Add Column" at bounding box center [505, 279] width 928 height 395
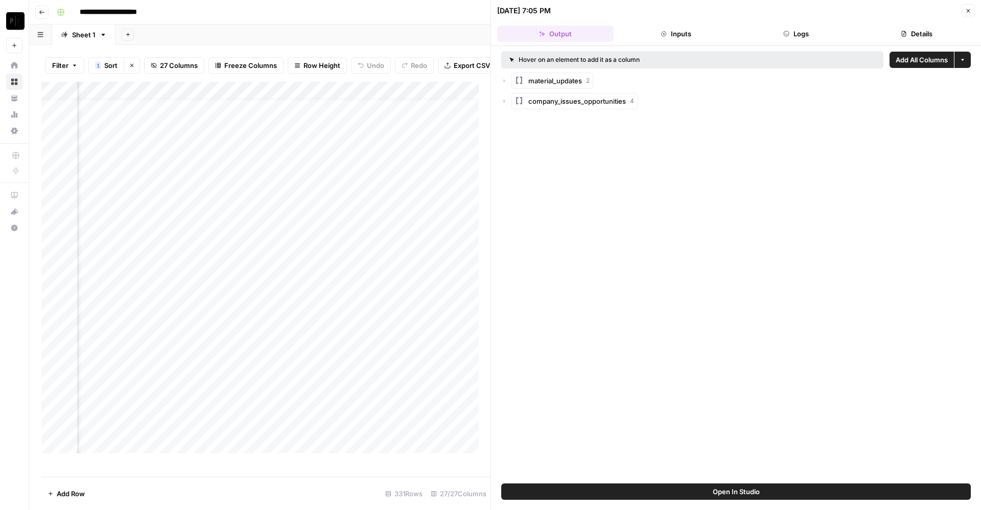
click at [834, 34] on button "Logs" at bounding box center [797, 34] width 117 height 16
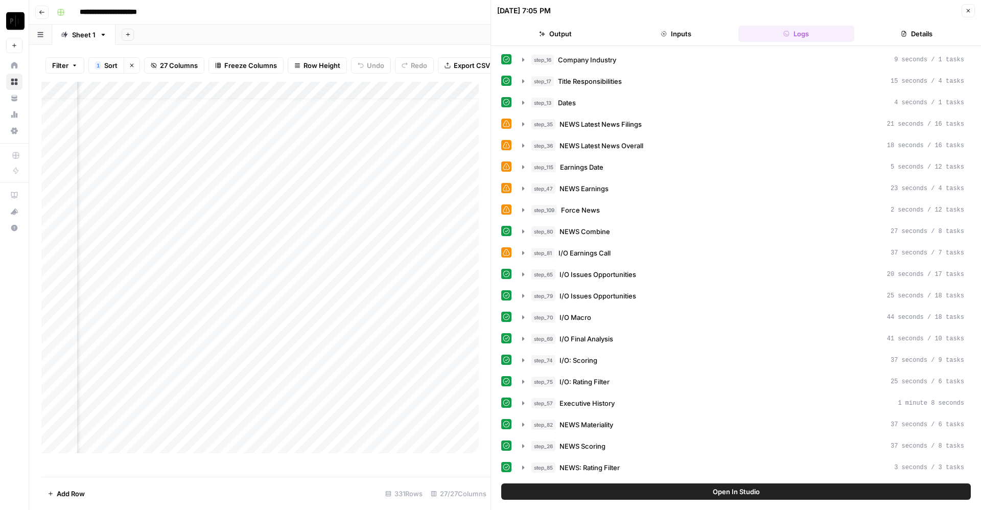
scroll to position [430, 0]
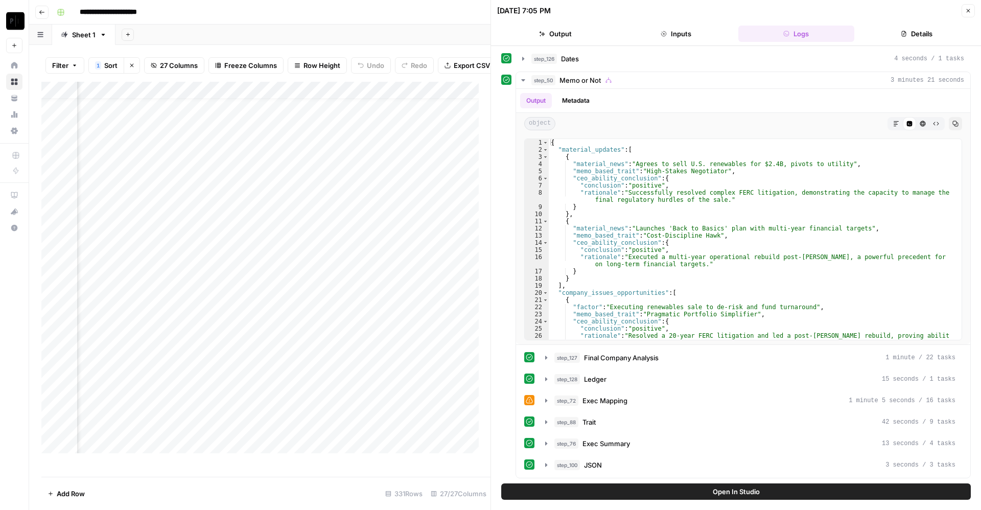
click at [972, 12] on button "Close" at bounding box center [968, 10] width 13 height 13
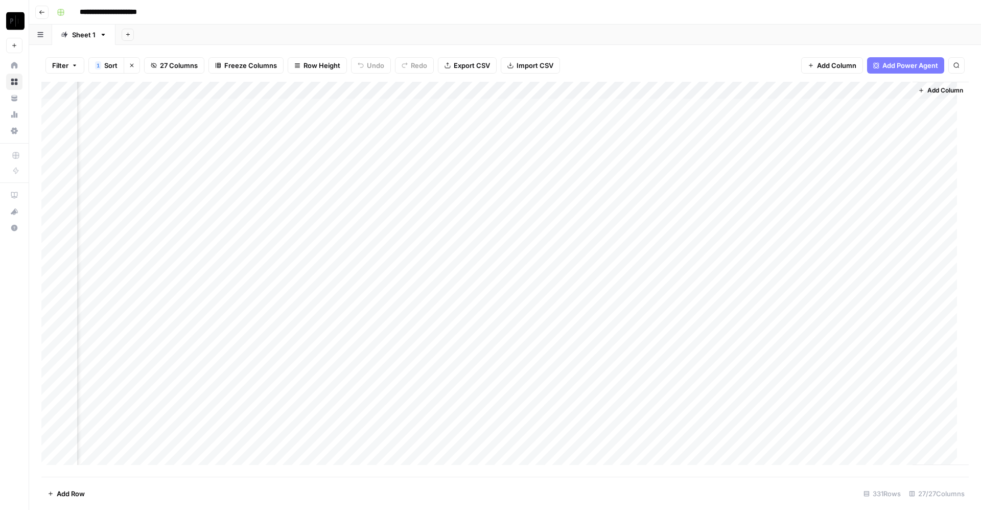
scroll to position [0, 1946]
click at [798, 109] on div "Add Column" at bounding box center [505, 279] width 928 height 395
click at [798, 125] on div "Add Column" at bounding box center [505, 279] width 928 height 395
click at [799, 144] on div "Add Column" at bounding box center [505, 279] width 928 height 395
click at [799, 158] on div "Add Column" at bounding box center [505, 279] width 928 height 395
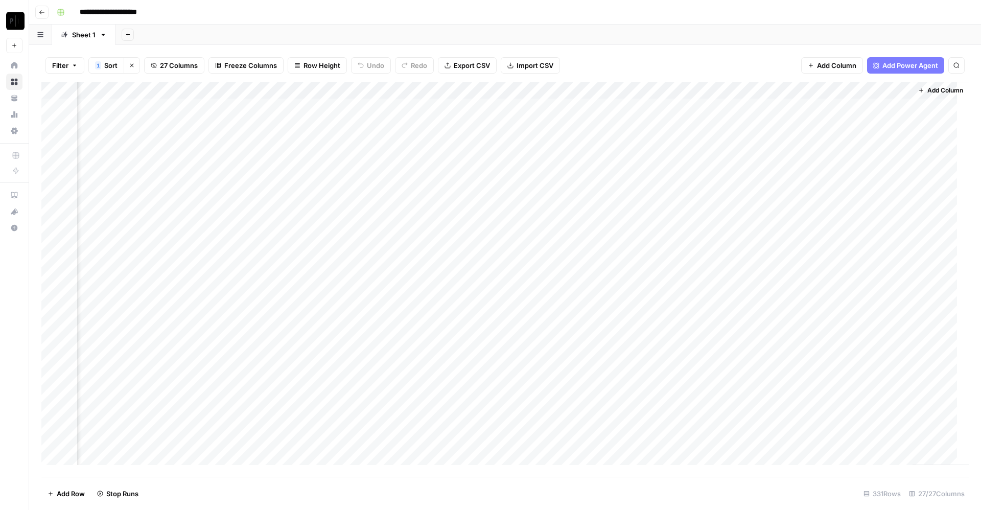
click at [798, 172] on div "Add Column" at bounding box center [505, 279] width 928 height 395
click at [798, 195] on div "Add Column" at bounding box center [505, 279] width 928 height 395
click at [800, 213] on div "Add Column" at bounding box center [505, 279] width 928 height 395
click at [799, 231] on div "Add Column" at bounding box center [505, 279] width 928 height 395
click at [798, 250] on div "Add Column" at bounding box center [505, 279] width 928 height 395
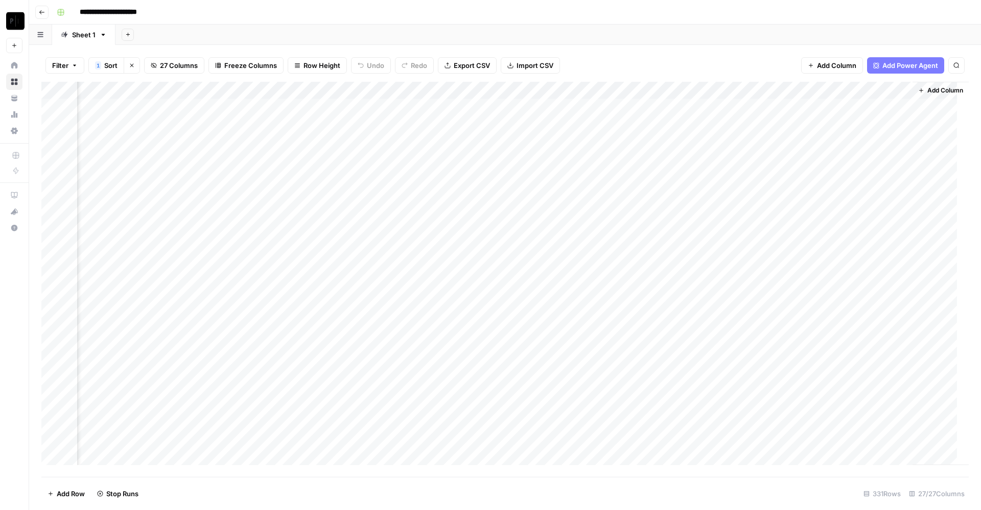
click at [797, 263] on div "Add Column" at bounding box center [505, 279] width 928 height 395
click at [796, 279] on div "Add Column" at bounding box center [505, 279] width 928 height 395
click at [797, 297] on div "Add Column" at bounding box center [505, 279] width 928 height 395
click at [800, 312] on div "Add Column" at bounding box center [505, 279] width 928 height 395
click at [801, 332] on div "Add Column" at bounding box center [505, 279] width 928 height 395
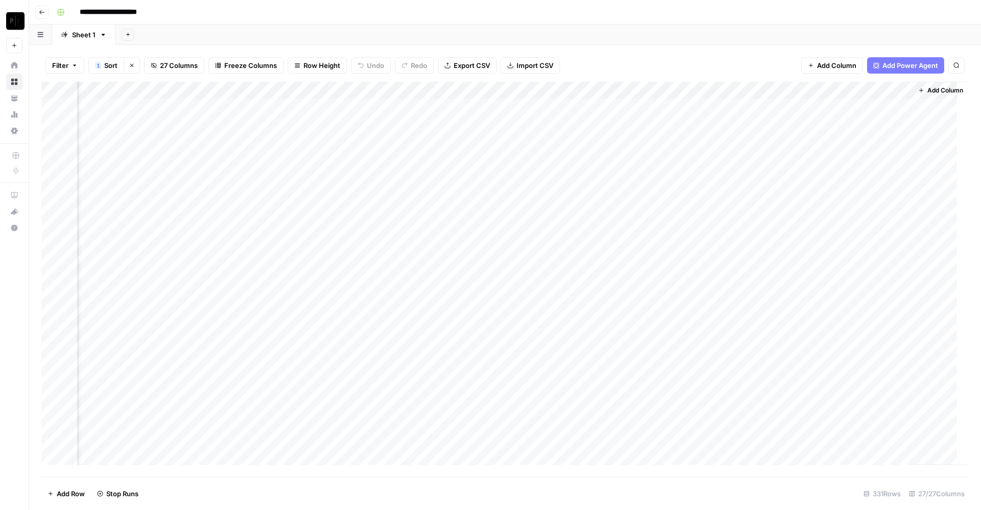
click at [799, 346] on div "Add Column" at bounding box center [505, 279] width 928 height 395
click at [799, 367] on div "Add Column" at bounding box center [505, 279] width 928 height 395
click at [797, 384] on div "Add Column" at bounding box center [505, 279] width 928 height 395
click at [786, 337] on div "Add Column" at bounding box center [505, 279] width 928 height 395
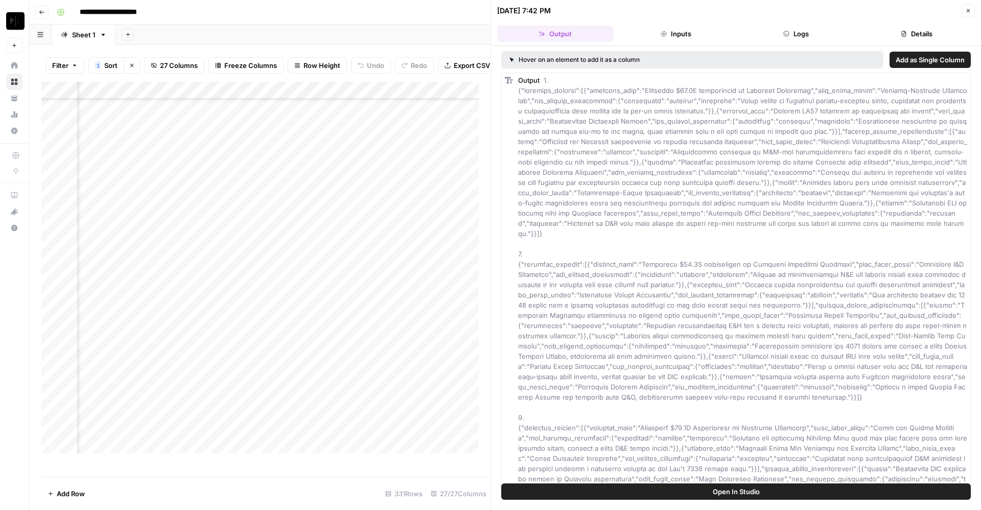
click at [969, 13] on icon "button" at bounding box center [968, 11] width 6 height 6
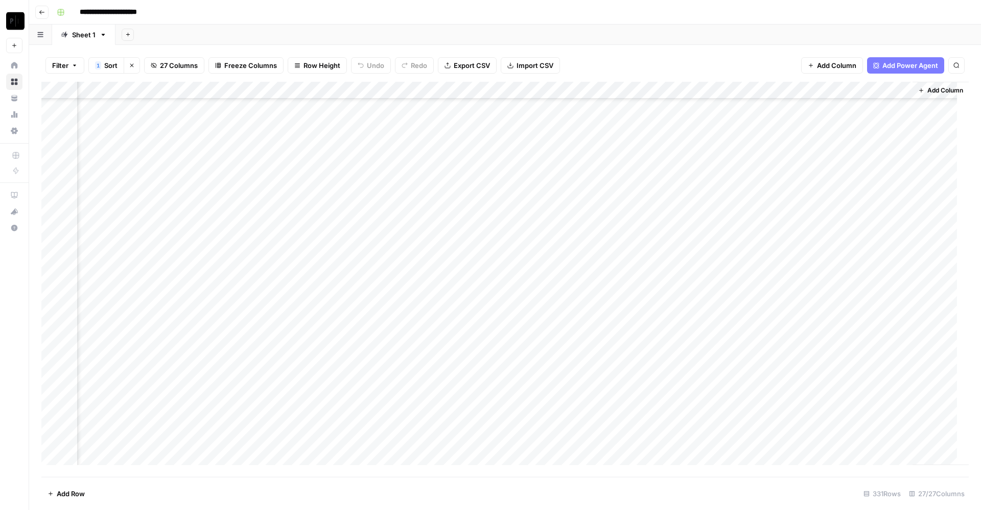
scroll to position [66, 1946]
click at [797, 353] on div "Add Column" at bounding box center [505, 279] width 928 height 395
click at [795, 370] on div "Add Column" at bounding box center [505, 279] width 928 height 395
click at [796, 339] on div "Add Column" at bounding box center [505, 279] width 928 height 395
click at [798, 388] on div "Add Column" at bounding box center [505, 279] width 928 height 395
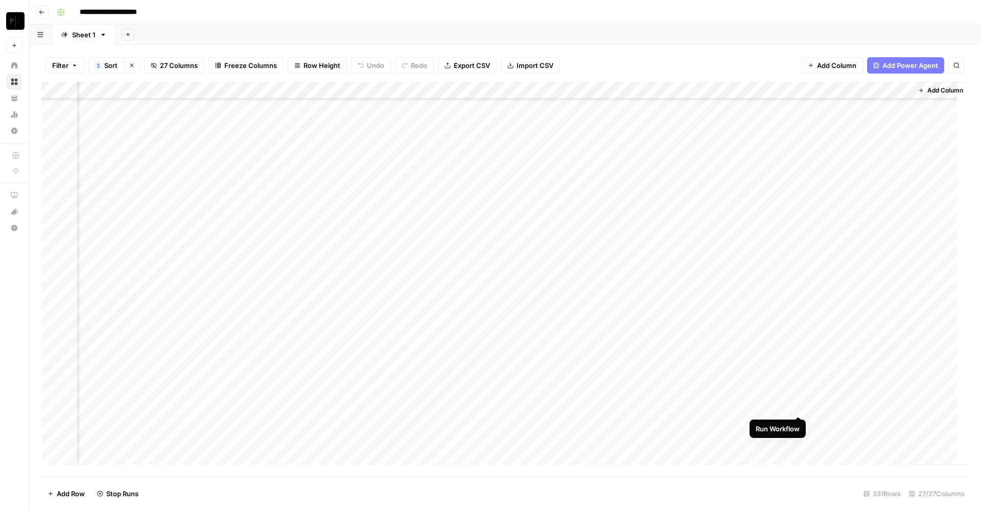
click at [799, 401] on div "Add Column" at bounding box center [505, 279] width 928 height 395
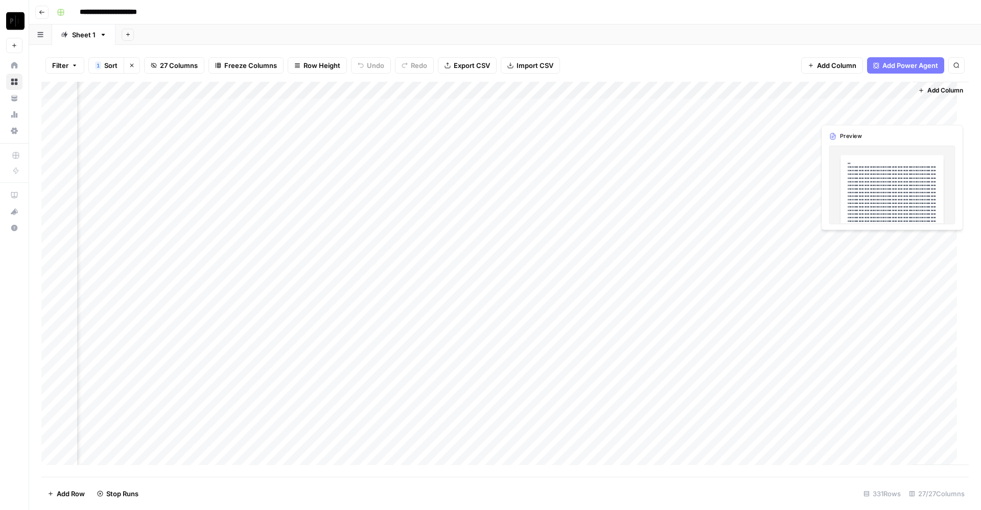
click at [835, 109] on div "Add Column" at bounding box center [505, 279] width 928 height 395
click at [243, 93] on div "Add Column" at bounding box center [505, 279] width 928 height 395
click at [266, 48] on div "Filter 1 Sort Clear sorts 27 Columns Freeze Columns Row Height Undo Redo Export…" at bounding box center [505, 277] width 952 height 465
click at [241, 104] on div "Add Column" at bounding box center [505, 279] width 928 height 395
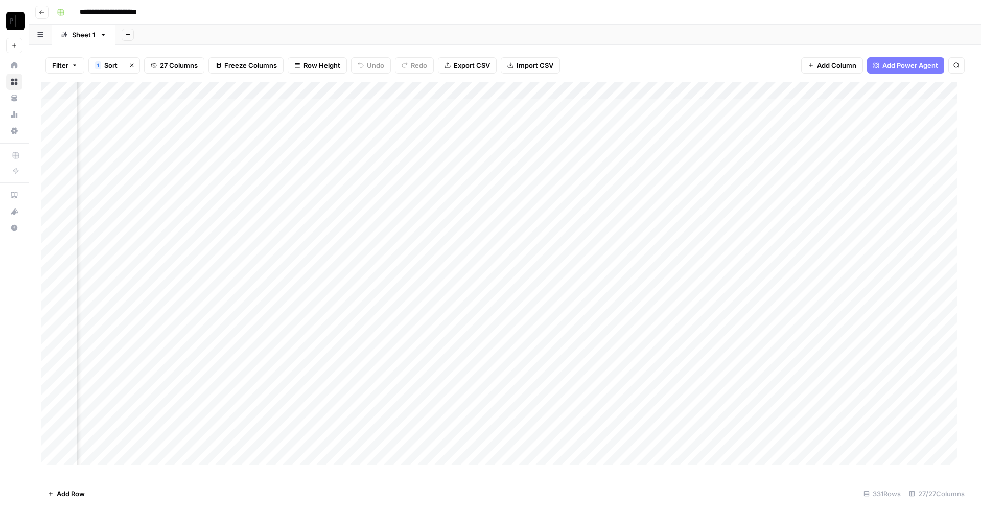
click at [240, 107] on div "Add Column" at bounding box center [505, 279] width 928 height 395
click at [229, 365] on div "Add Column" at bounding box center [505, 279] width 928 height 395
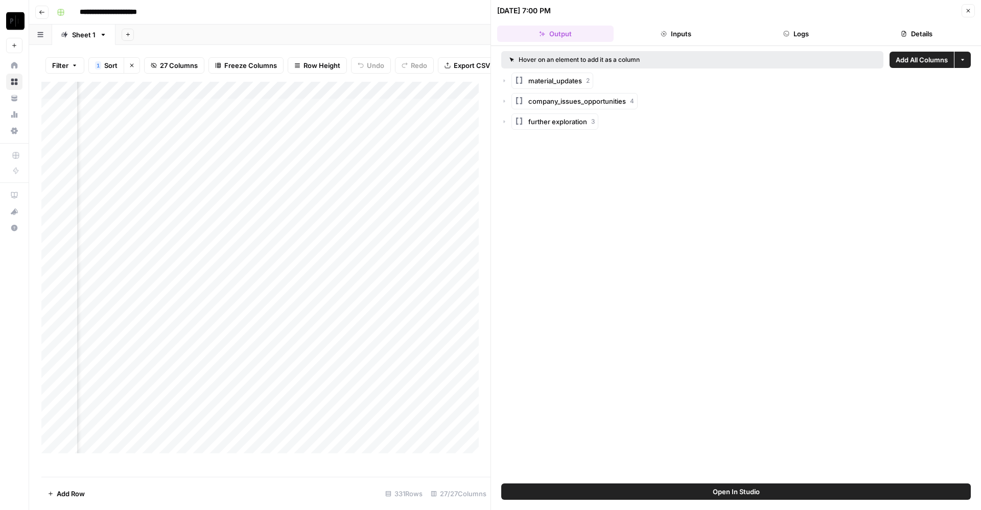
click at [915, 28] on button "Details" at bounding box center [917, 34] width 117 height 16
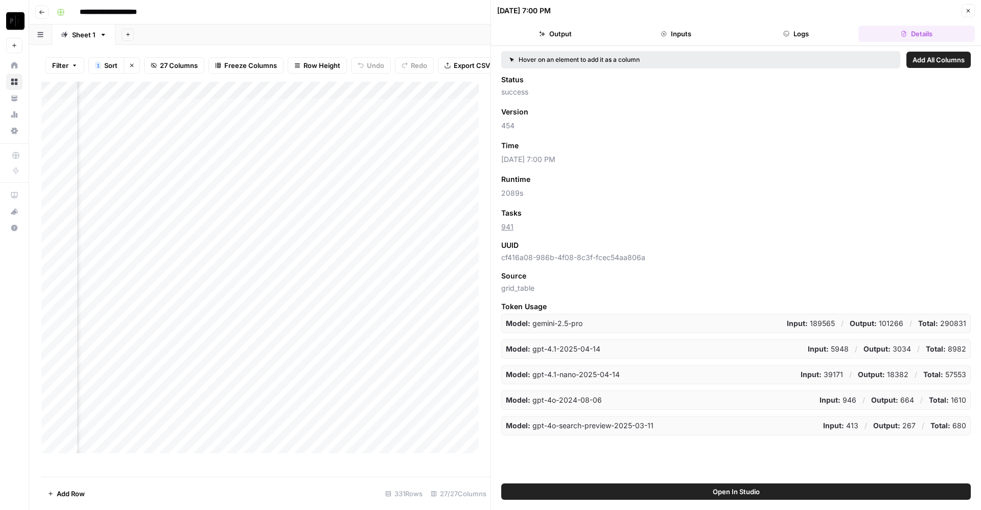
click at [971, 9] on icon "button" at bounding box center [968, 11] width 6 height 6
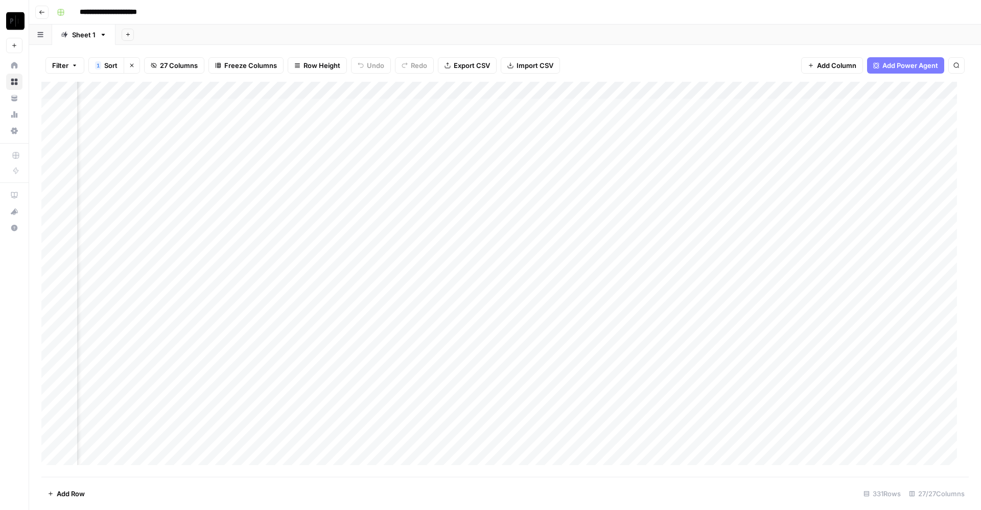
scroll to position [0, 1562]
click at [346, 105] on div "Add Column" at bounding box center [505, 279] width 928 height 395
click at [343, 125] on div "Add Column" at bounding box center [505, 279] width 928 height 395
click at [346, 143] on div "Add Column" at bounding box center [505, 279] width 928 height 395
click at [346, 160] on div "Add Column" at bounding box center [505, 279] width 928 height 395
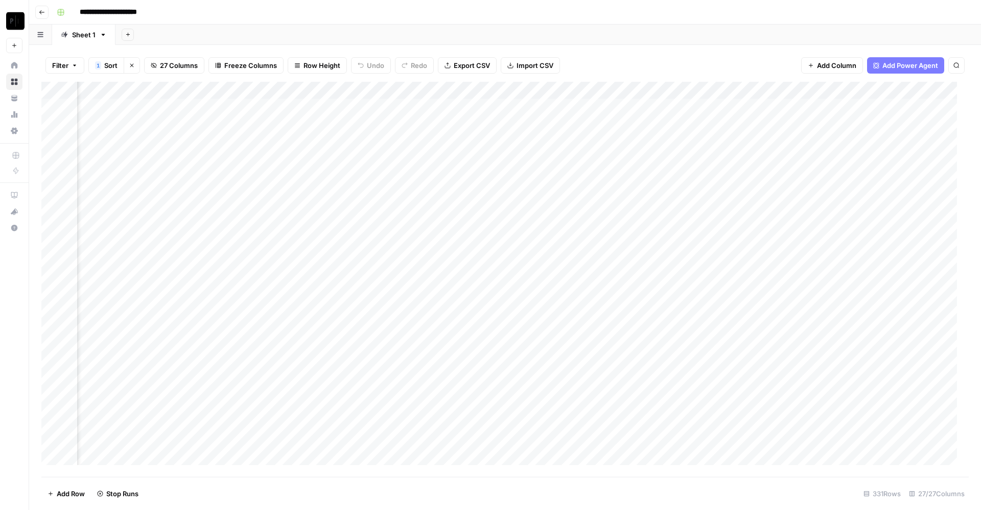
click at [344, 172] on div "Add Column" at bounding box center [505, 279] width 928 height 395
click at [345, 193] on div "Add Column" at bounding box center [505, 279] width 928 height 395
click at [343, 212] on div "Add Column" at bounding box center [505, 279] width 928 height 395
click at [343, 228] on div "Add Column" at bounding box center [505, 279] width 928 height 395
click at [343, 243] on div "Add Column" at bounding box center [505, 279] width 928 height 395
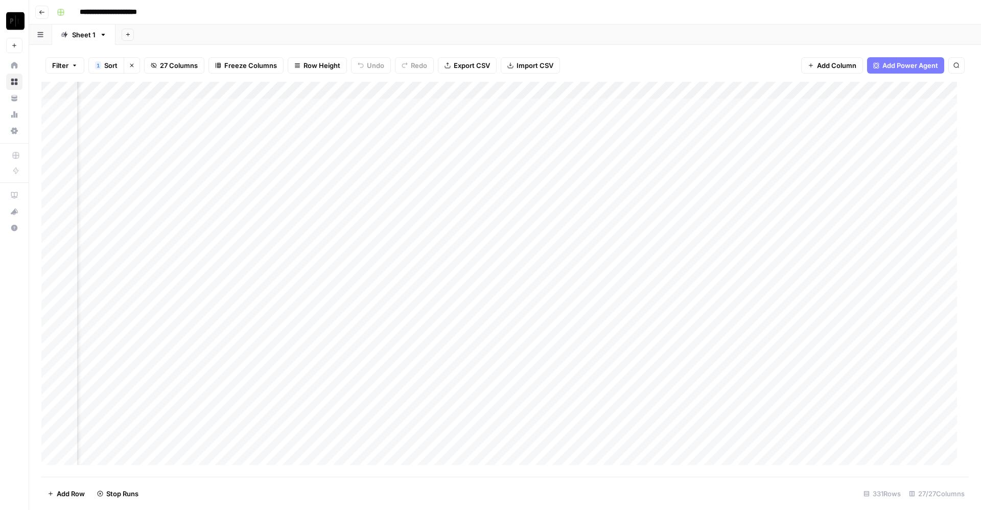
click at [348, 264] on div "Add Column" at bounding box center [505, 279] width 928 height 395
click at [345, 279] on div "Add Column" at bounding box center [505, 279] width 928 height 395
click at [346, 291] on div "Add Column" at bounding box center [505, 279] width 928 height 395
click at [343, 311] on div "Add Column" at bounding box center [505, 279] width 928 height 395
click at [346, 295] on div "Add Column" at bounding box center [505, 279] width 928 height 395
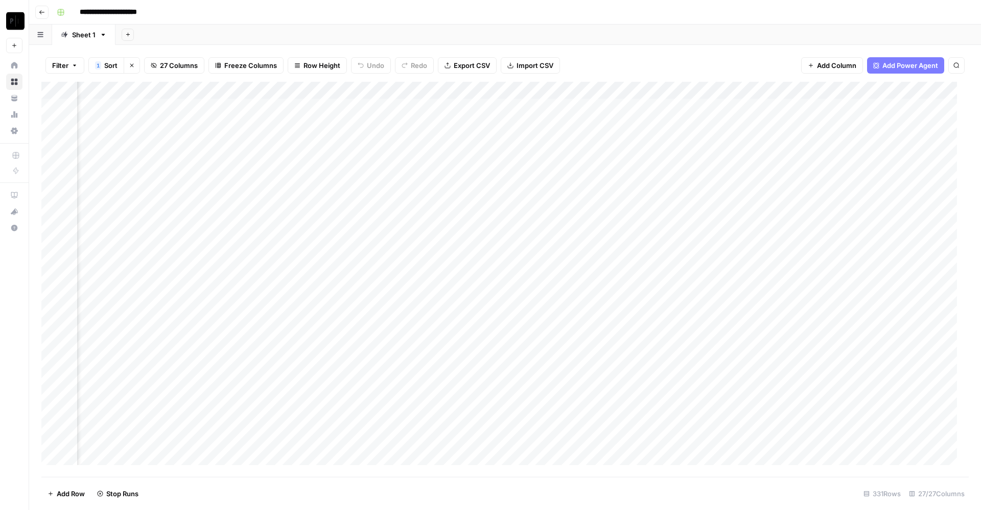
click at [344, 336] on div "Add Column" at bounding box center [505, 279] width 928 height 395
click at [341, 353] on div "Add Column" at bounding box center [505, 279] width 928 height 395
click at [342, 363] on div "Add Column" at bounding box center [505, 279] width 928 height 395
click at [342, 387] on div "Add Column" at bounding box center [505, 279] width 928 height 395
click at [344, 403] on div "Add Column" at bounding box center [505, 279] width 928 height 395
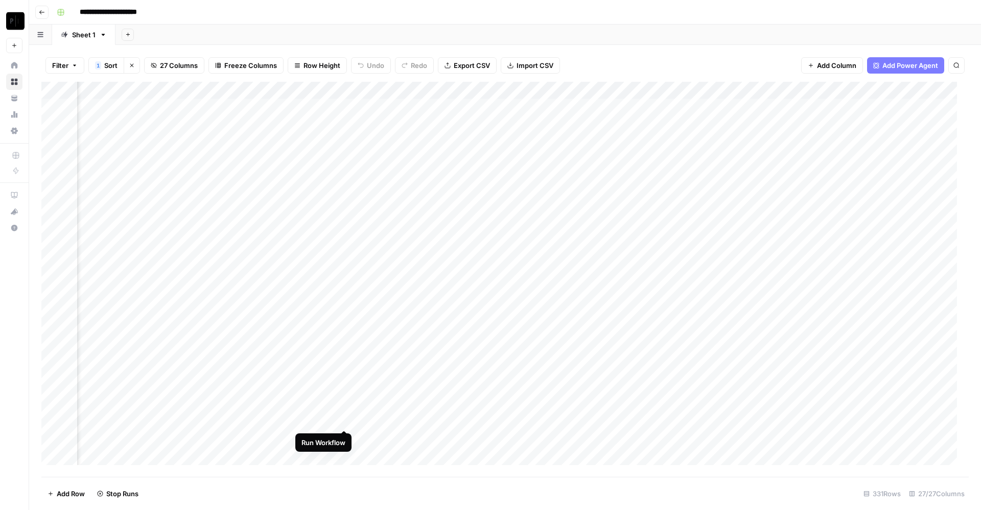
click at [346, 424] on div "Add Column" at bounding box center [505, 279] width 928 height 395
click at [346, 435] on div "Add Column" at bounding box center [505, 279] width 928 height 395
click at [345, 455] on div "Add Column" at bounding box center [505, 279] width 928 height 395
click at [531, 108] on div "Add Column" at bounding box center [505, 279] width 928 height 395
click at [531, 126] on div "Add Column" at bounding box center [505, 279] width 928 height 395
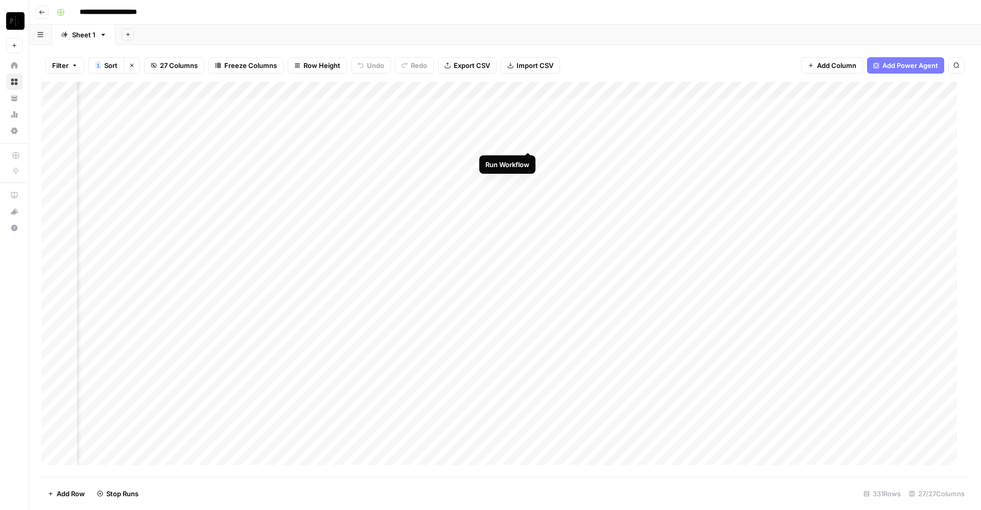
click at [531, 140] on div "Add Column" at bounding box center [505, 279] width 928 height 395
click at [527, 162] on div "Add Column" at bounding box center [505, 279] width 928 height 395
click at [526, 182] on div "Add Column" at bounding box center [505, 279] width 928 height 395
click at [529, 178] on div "Add Column" at bounding box center [505, 279] width 928 height 395
click at [528, 191] on div "Add Column" at bounding box center [505, 279] width 928 height 395
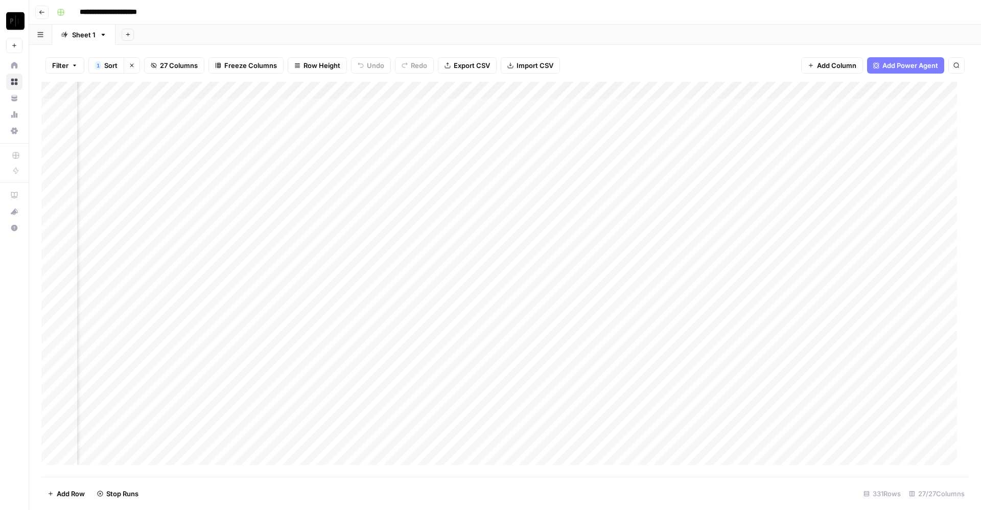
click at [529, 206] on div "Add Column" at bounding box center [505, 279] width 928 height 395
click at [531, 223] on div "Add Column" at bounding box center [505, 279] width 928 height 395
click at [527, 248] on div "Add Column" at bounding box center [505, 279] width 928 height 395
click at [527, 227] on div "Add Column" at bounding box center [505, 279] width 928 height 395
click at [527, 262] on div "Add Column" at bounding box center [505, 279] width 928 height 395
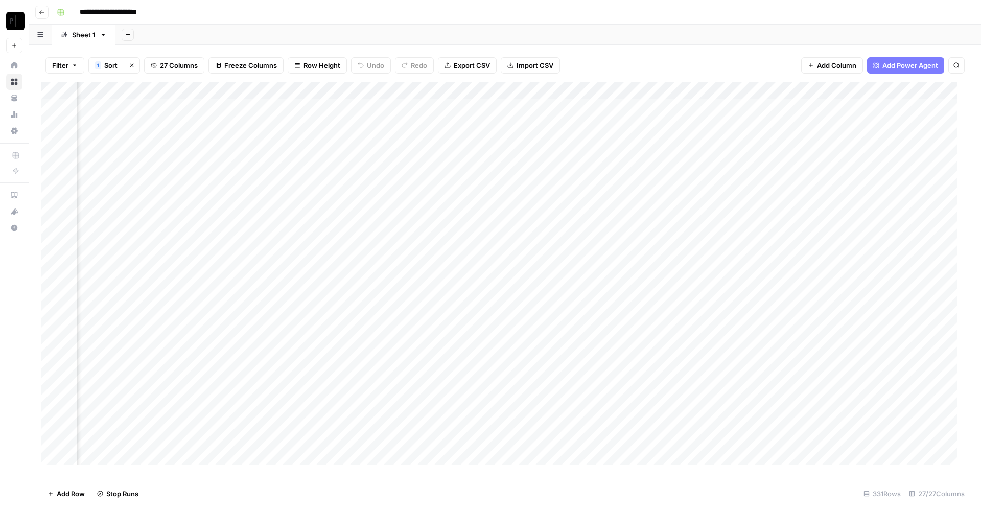
click at [529, 284] on div "Add Column" at bounding box center [505, 279] width 928 height 395
click at [527, 294] on div "Add Column" at bounding box center [505, 279] width 928 height 395
click at [530, 310] on div "Add Column" at bounding box center [505, 279] width 928 height 395
click at [530, 329] on div "Add Column" at bounding box center [505, 279] width 928 height 395
click at [530, 348] on div "Add Column" at bounding box center [505, 279] width 928 height 395
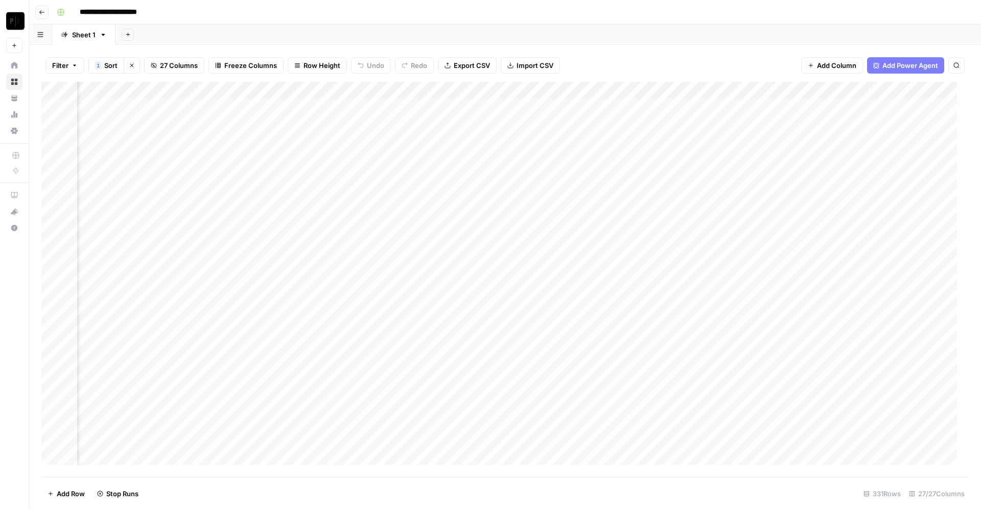
click at [529, 370] on div "Add Column" at bounding box center [505, 279] width 928 height 395
click at [528, 382] on div "Add Column" at bounding box center [505, 279] width 928 height 395
click at [528, 396] on div "Add Column" at bounding box center [505, 279] width 928 height 395
click at [529, 416] on div "Add Column" at bounding box center [505, 279] width 928 height 395
click at [530, 438] on div "Add Column" at bounding box center [505, 279] width 928 height 395
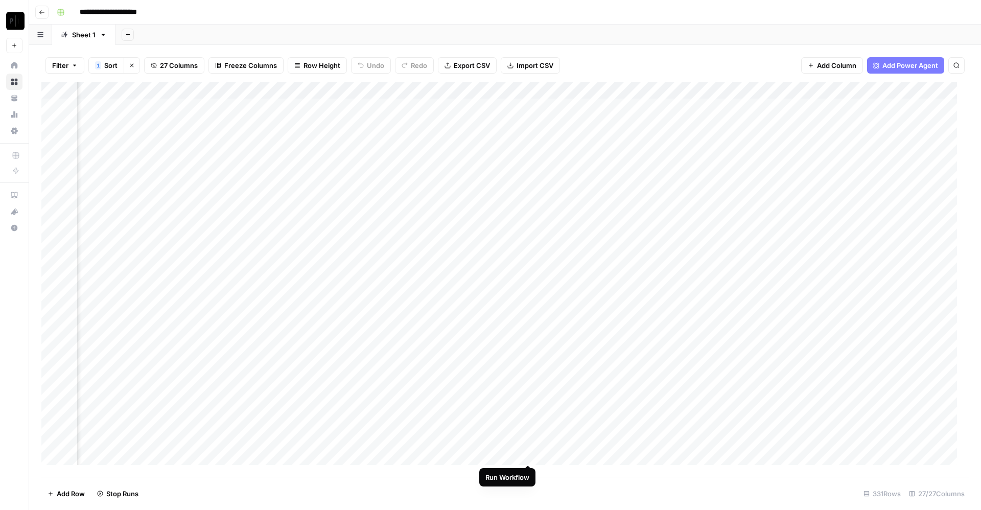
click at [528, 453] on div "Add Column" at bounding box center [505, 279] width 928 height 395
click at [528, 404] on div "Add Column" at bounding box center [505, 279] width 928 height 395
click at [737, 108] on div "Add Column" at bounding box center [505, 279] width 928 height 395
click at [735, 123] on div "Add Column" at bounding box center [505, 279] width 928 height 395
click at [734, 143] on div "Add Column" at bounding box center [505, 279] width 928 height 395
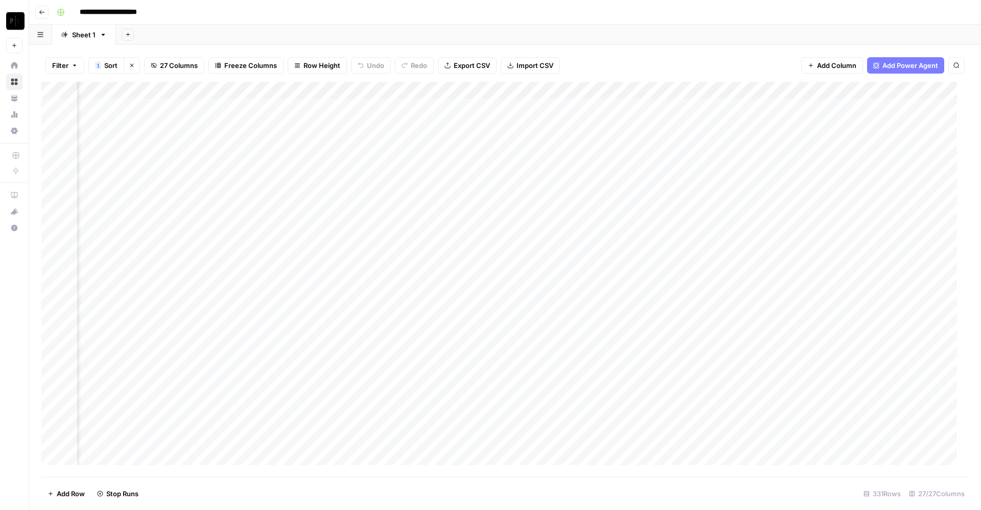
click at [733, 151] on div "Add Column" at bounding box center [505, 279] width 928 height 395
click at [735, 160] on div "Add Column" at bounding box center [505, 279] width 928 height 395
click at [735, 169] on div "Add Column" at bounding box center [505, 279] width 928 height 395
click at [736, 192] on div "Add Column" at bounding box center [505, 279] width 928 height 395
click at [737, 177] on div "Add Column" at bounding box center [505, 279] width 928 height 395
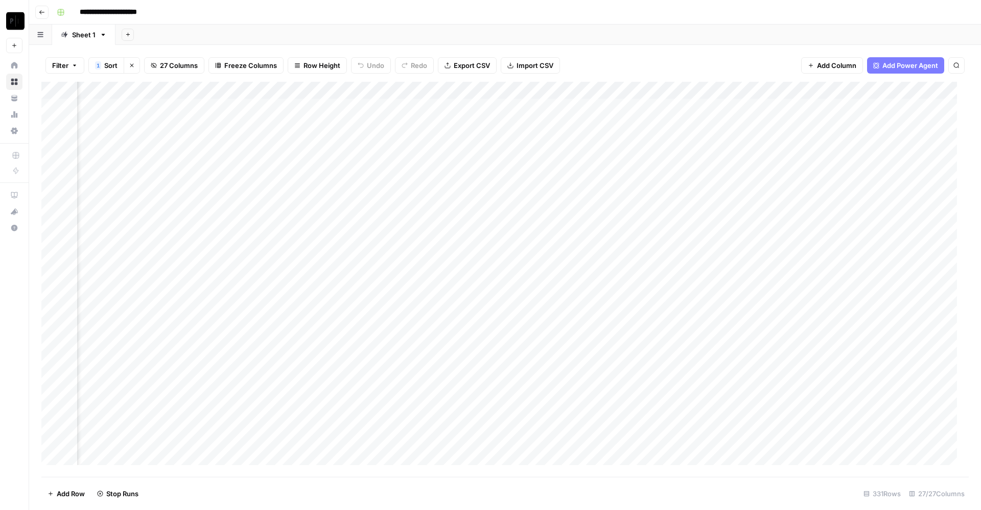
click at [739, 210] on div "Add Column" at bounding box center [505, 279] width 928 height 395
click at [735, 225] on div "Add Column" at bounding box center [505, 279] width 928 height 395
click at [737, 241] on div "Add Column" at bounding box center [505, 279] width 928 height 395
click at [740, 262] on div "Add Column" at bounding box center [505, 279] width 928 height 395
click at [735, 279] on div "Add Column" at bounding box center [505, 279] width 928 height 395
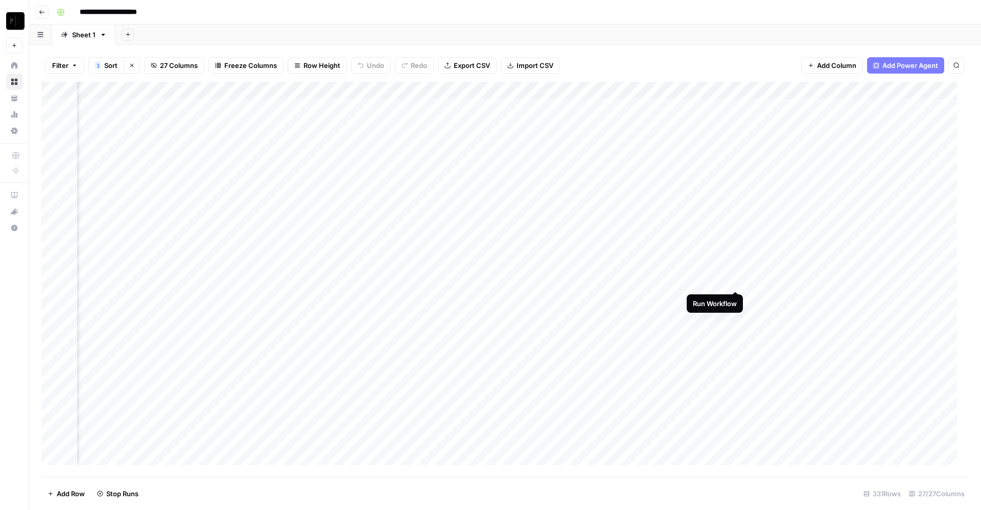
click at [736, 292] on div "Add Column" at bounding box center [505, 279] width 928 height 395
click at [735, 315] on div "Add Column" at bounding box center [505, 279] width 928 height 395
click at [733, 297] on div "Add Column" at bounding box center [505, 279] width 928 height 395
click at [735, 333] on div "Add Column" at bounding box center [505, 279] width 928 height 395
click at [738, 350] on div "Add Column" at bounding box center [505, 279] width 928 height 395
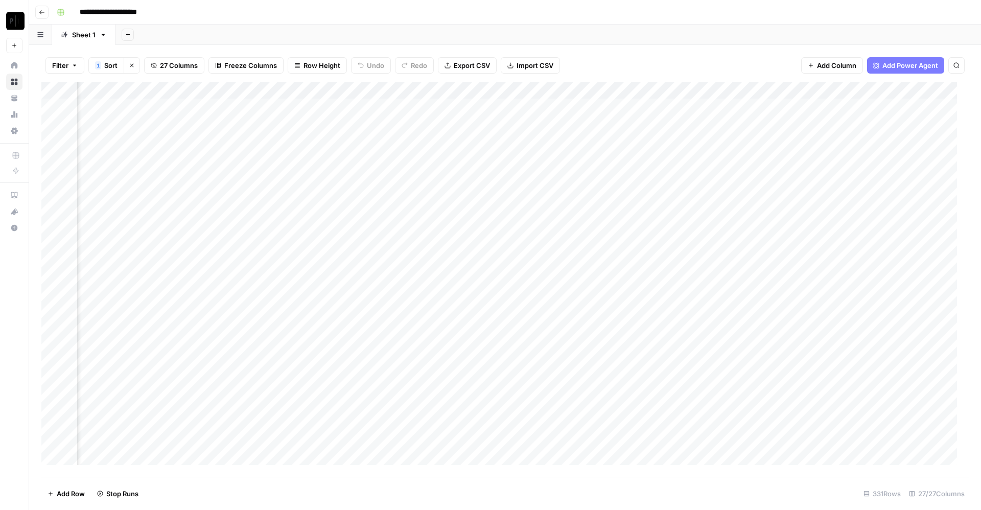
click at [737, 315] on div "Add Column" at bounding box center [505, 279] width 928 height 395
click at [735, 372] on div "Add Column" at bounding box center [505, 279] width 928 height 395
click at [739, 388] on div "Add Column" at bounding box center [505, 279] width 928 height 395
click at [741, 407] on div "Add Column" at bounding box center [505, 279] width 928 height 395
click at [738, 426] on div "Add Column" at bounding box center [505, 279] width 928 height 395
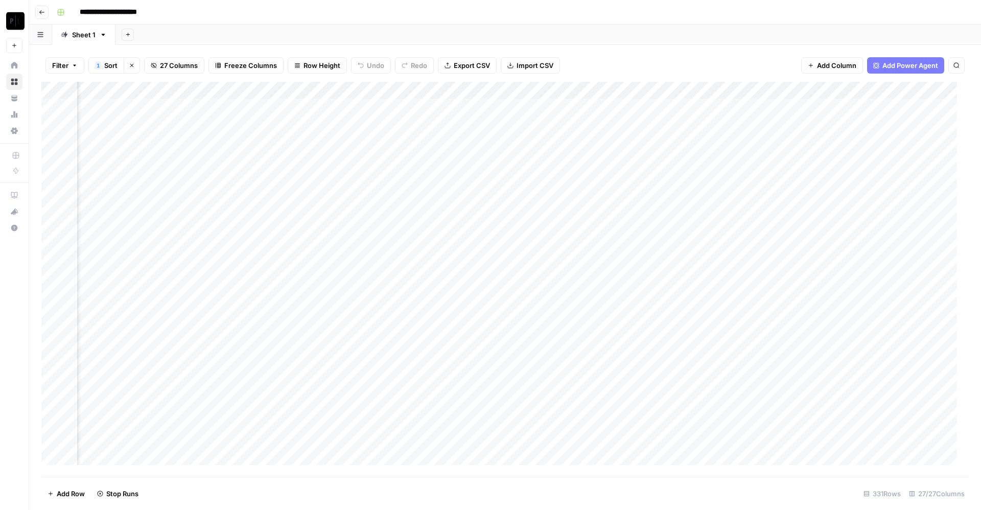
click at [735, 440] on div "Add Column" at bounding box center [505, 279] width 928 height 395
click at [736, 455] on div "Add Column" at bounding box center [505, 279] width 928 height 395
click at [737, 421] on div "Add Column" at bounding box center [505, 279] width 928 height 395
click at [738, 438] on div "Add Column" at bounding box center [505, 279] width 928 height 395
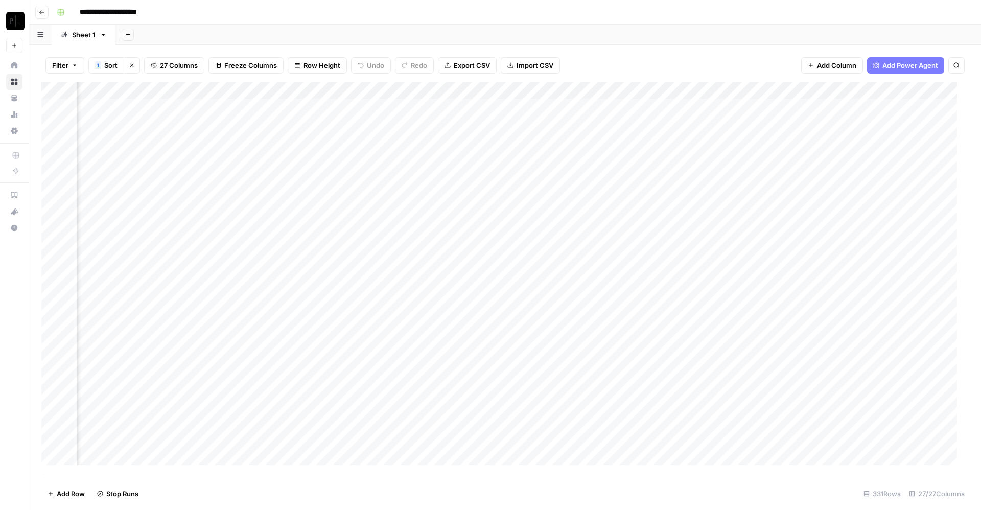
click at [781, 110] on div "Add Column" at bounding box center [505, 279] width 928 height 395
click at [779, 122] on div "Add Column" at bounding box center [505, 279] width 928 height 395
click at [778, 141] on div "Add Column" at bounding box center [505, 279] width 928 height 395
click at [777, 108] on div "Add Column" at bounding box center [505, 279] width 928 height 395
click at [777, 158] on div "Add Column" at bounding box center [505, 279] width 928 height 395
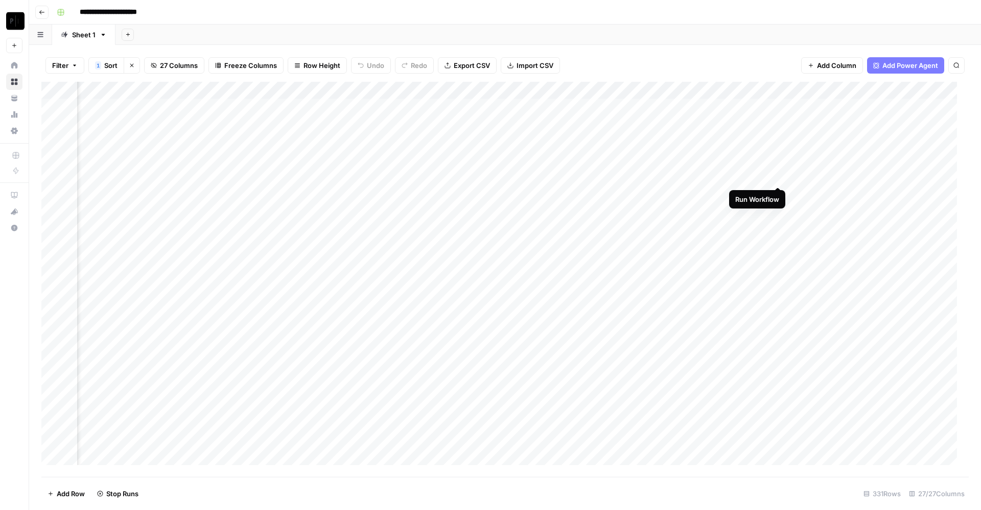
click at [780, 172] on div "Add Column" at bounding box center [505, 279] width 928 height 395
click at [780, 188] on div "Add Column" at bounding box center [505, 279] width 928 height 395
click at [781, 204] on div "Add Column" at bounding box center [505, 279] width 928 height 395
click at [778, 211] on div "Add Column" at bounding box center [505, 279] width 928 height 395
click at [779, 194] on div "Add Column" at bounding box center [505, 279] width 928 height 395
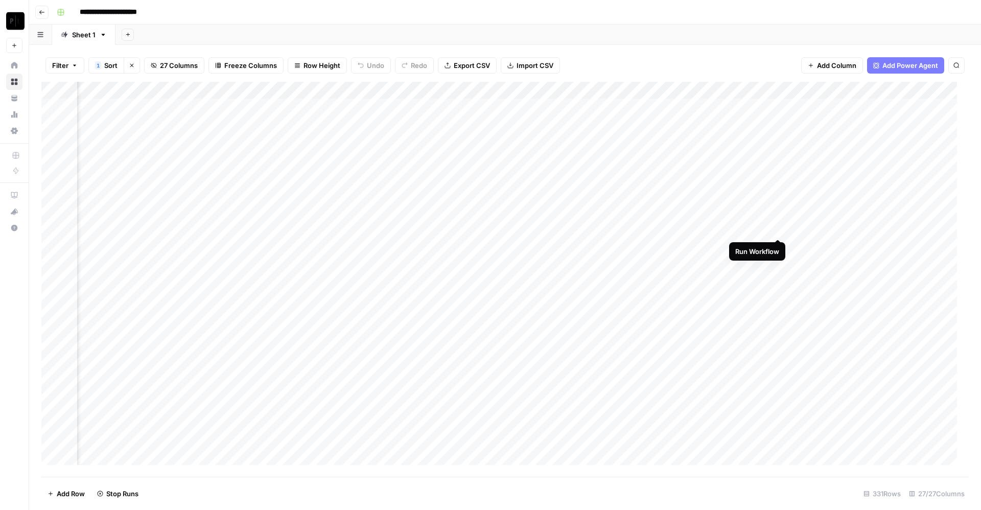
click at [778, 226] on div "Add Column" at bounding box center [505, 279] width 928 height 395
click at [777, 214] on div "Add Column" at bounding box center [505, 279] width 928 height 395
click at [780, 246] on div "Add Column" at bounding box center [505, 279] width 928 height 395
click at [778, 262] on div "Add Column" at bounding box center [505, 279] width 928 height 395
click at [778, 279] on div "Add Column" at bounding box center [505, 279] width 928 height 395
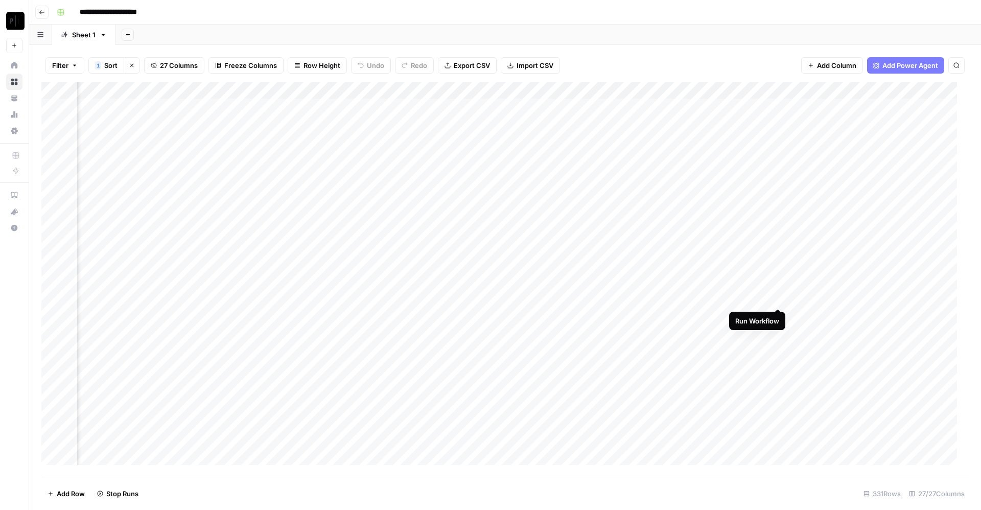
click at [778, 298] on div "Add Column" at bounding box center [505, 279] width 928 height 395
click at [777, 316] on div "Add Column" at bounding box center [505, 279] width 928 height 395
click at [777, 332] on div "Add Column" at bounding box center [505, 279] width 928 height 395
click at [777, 351] on div "Add Column" at bounding box center [505, 279] width 928 height 395
click at [777, 362] on div "Add Column" at bounding box center [505, 279] width 928 height 395
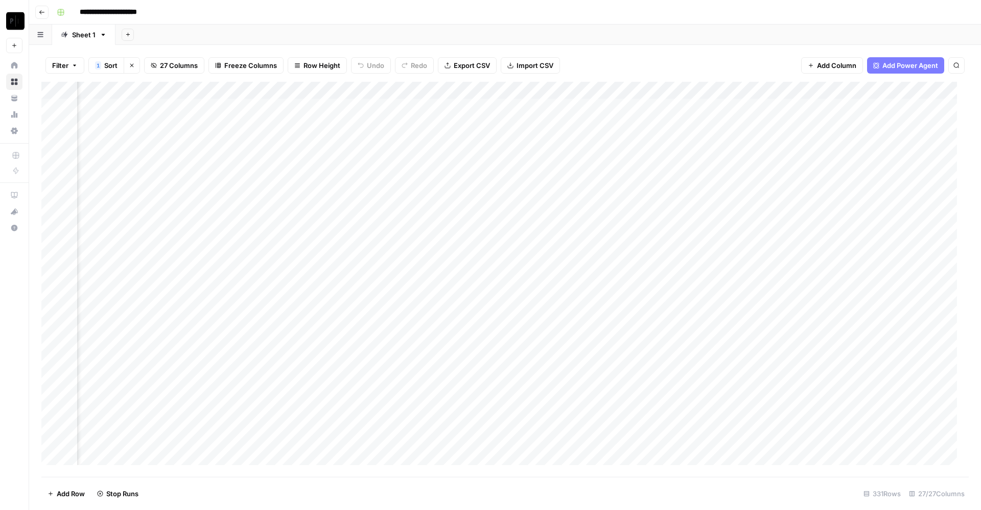
click at [777, 382] on div "Add Column" at bounding box center [505, 279] width 928 height 395
click at [778, 400] on div "Add Column" at bounding box center [505, 279] width 928 height 395
click at [779, 365] on div "Add Column" at bounding box center [505, 279] width 928 height 395
click at [779, 419] on div "Add Column" at bounding box center [505, 279] width 928 height 395
click at [780, 439] on div "Add Column" at bounding box center [505, 279] width 928 height 395
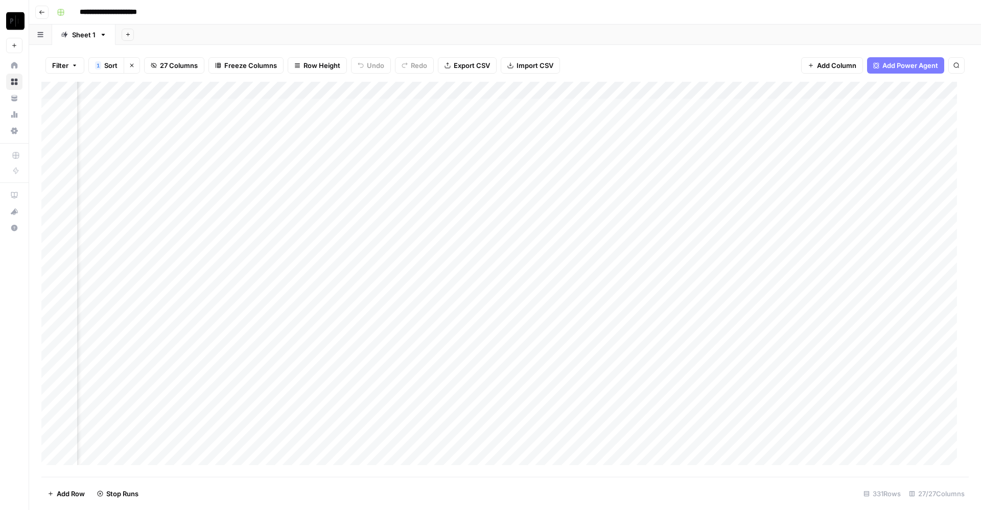
scroll to position [21, 1728]
click at [779, 432] on div "Add Column" at bounding box center [505, 279] width 928 height 395
click at [778, 397] on div "Add Column" at bounding box center [505, 279] width 928 height 395
click at [571, 400] on div "Add Column" at bounding box center [505, 279] width 928 height 395
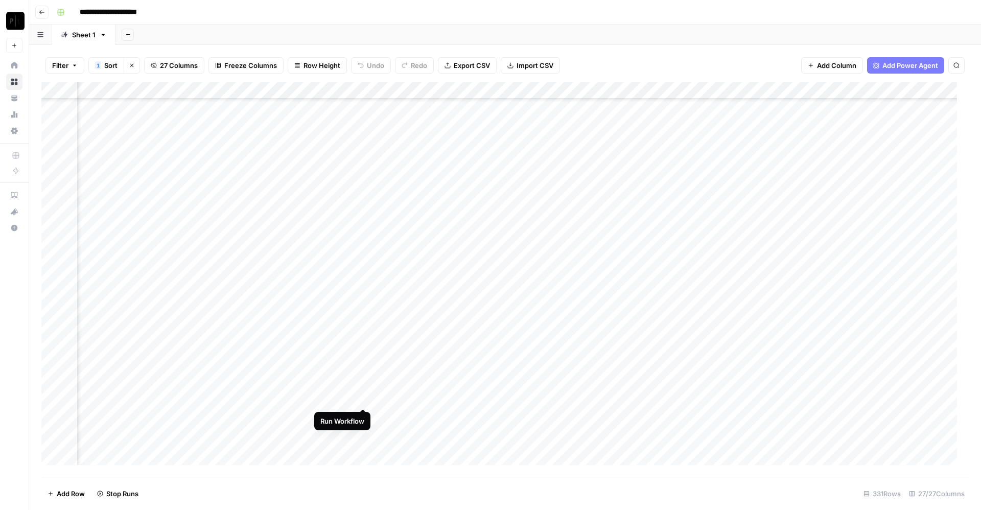
click at [362, 399] on div "Add Column" at bounding box center [505, 279] width 928 height 395
click at [178, 398] on div "Add Column" at bounding box center [505, 279] width 928 height 395
click at [798, 107] on div "Add Column" at bounding box center [505, 279] width 928 height 395
click at [801, 127] on div "Add Column" at bounding box center [505, 279] width 928 height 395
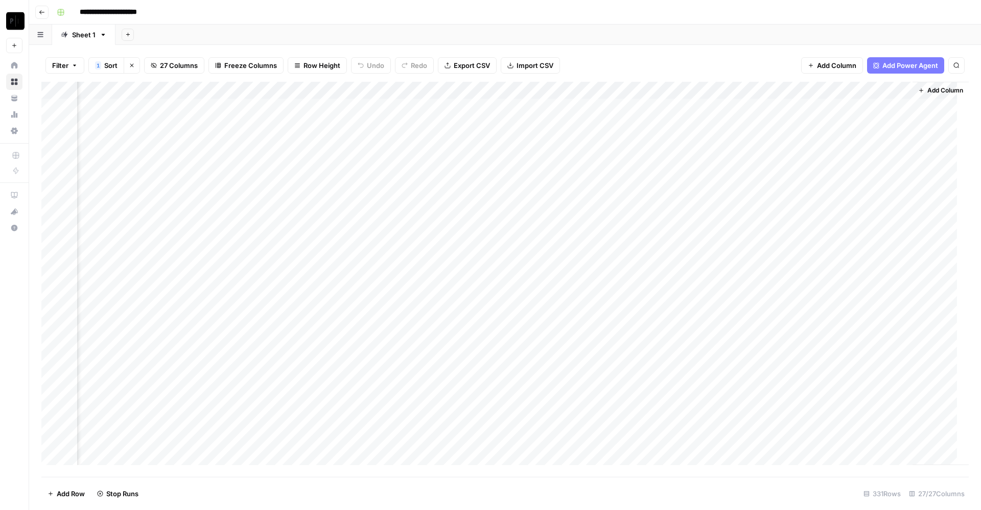
click at [798, 138] on div "Add Column" at bounding box center [505, 279] width 928 height 395
click at [797, 153] on div "Add Column" at bounding box center [505, 279] width 928 height 395
click at [799, 174] on div "Add Column" at bounding box center [505, 279] width 928 height 395
click at [797, 163] on div "Add Column" at bounding box center [505, 279] width 928 height 395
click at [798, 194] on div "Add Column" at bounding box center [505, 279] width 928 height 395
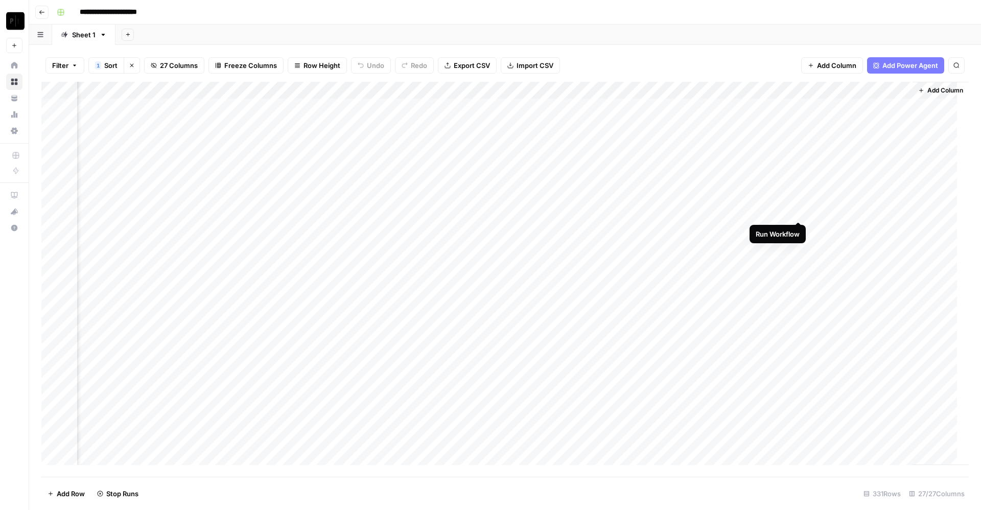
click at [799, 210] on div "Add Column" at bounding box center [505, 279] width 928 height 395
click at [800, 224] on div "Add Column" at bounding box center [505, 279] width 928 height 395
click at [803, 245] on div "Add Column" at bounding box center [505, 279] width 928 height 395
click at [801, 265] on div "Add Column" at bounding box center [505, 279] width 928 height 395
click at [801, 278] on div "Add Column" at bounding box center [505, 279] width 928 height 395
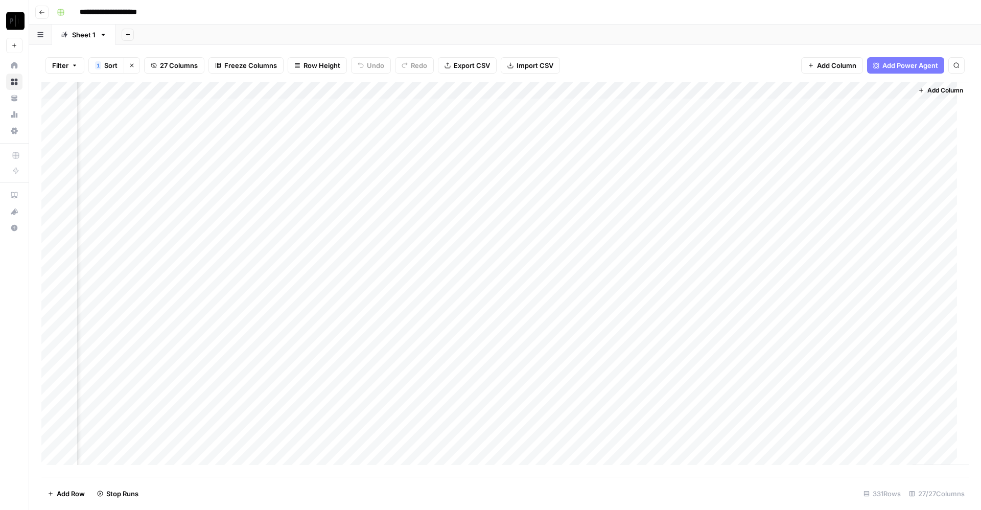
click at [797, 292] on div "Add Column" at bounding box center [505, 279] width 928 height 395
click at [801, 318] on div "Add Column" at bounding box center [505, 279] width 928 height 395
click at [801, 332] on div "Add Column" at bounding box center [505, 279] width 928 height 395
click at [798, 348] on div "Add Column" at bounding box center [505, 279] width 928 height 395
click at [799, 363] on div "Add Column" at bounding box center [505, 279] width 928 height 395
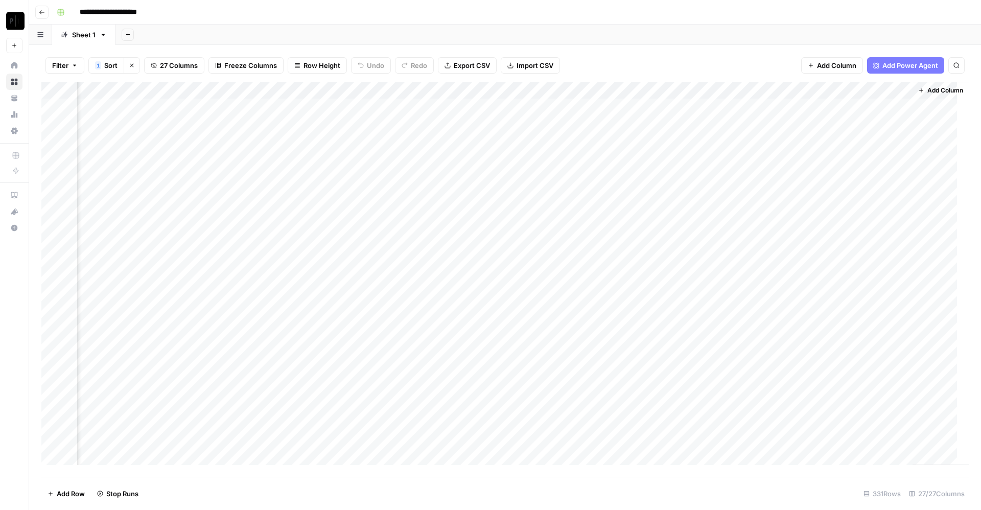
click at [798, 384] on div "Add Column" at bounding box center [505, 279] width 928 height 395
click at [799, 401] on div "Add Column" at bounding box center [505, 279] width 928 height 395
click at [798, 194] on div "Add Column" at bounding box center [505, 279] width 928 height 395
click at [799, 208] on div "Add Column" at bounding box center [505, 279] width 928 height 395
click at [799, 106] on div "Add Column" at bounding box center [505, 279] width 928 height 395
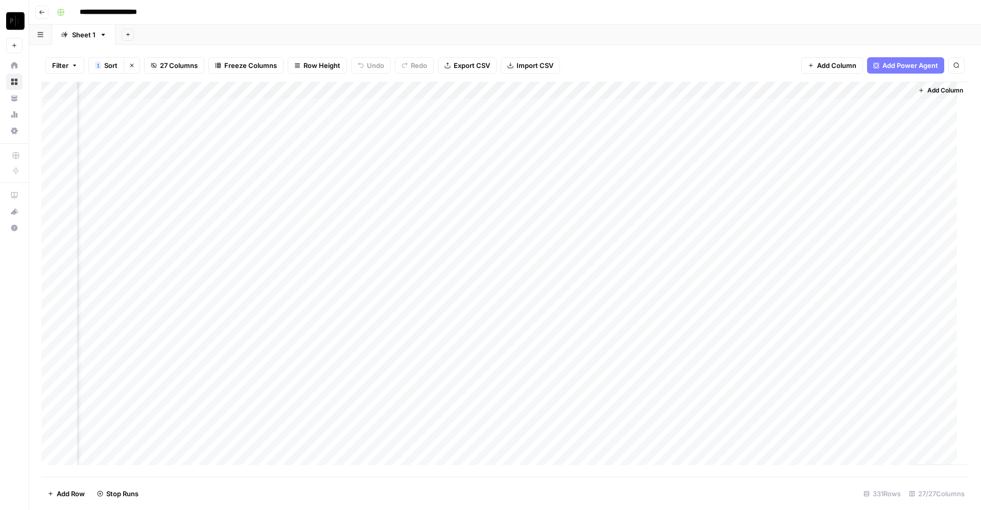
click at [797, 130] on div "Add Column" at bounding box center [505, 279] width 928 height 395
click at [798, 126] on div "Add Column" at bounding box center [505, 279] width 928 height 395
click at [798, 138] on div "Add Column" at bounding box center [505, 279] width 928 height 395
click at [799, 159] on div "Add Column" at bounding box center [505, 279] width 928 height 395
click at [799, 175] on div "Add Column" at bounding box center [505, 279] width 928 height 395
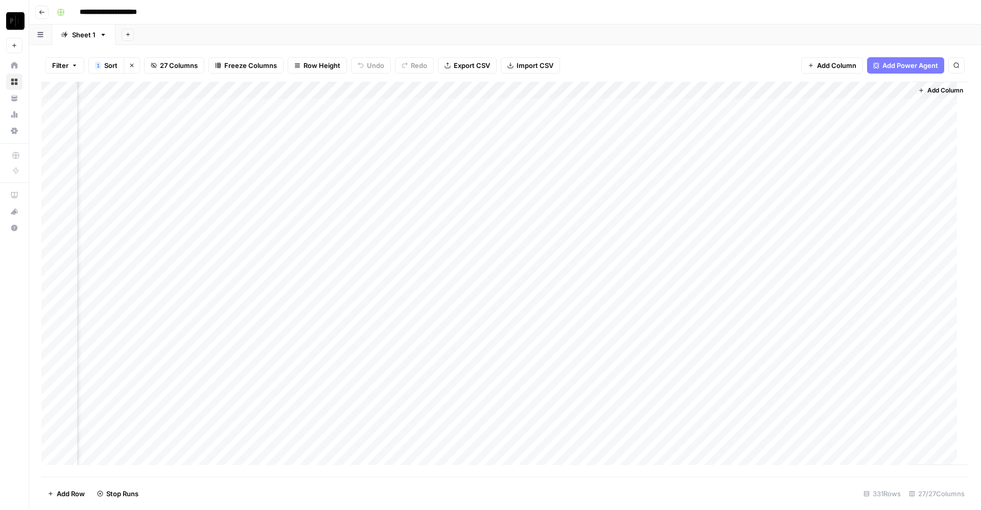
click at [799, 188] on div "Add Column" at bounding box center [505, 279] width 928 height 395
click at [799, 193] on div "Add Column" at bounding box center [505, 279] width 928 height 395
click at [800, 209] on div "Add Column" at bounding box center [505, 279] width 928 height 395
click at [798, 226] on div "Add Column" at bounding box center [505, 279] width 928 height 395
click at [798, 240] on div "Add Column" at bounding box center [505, 279] width 928 height 395
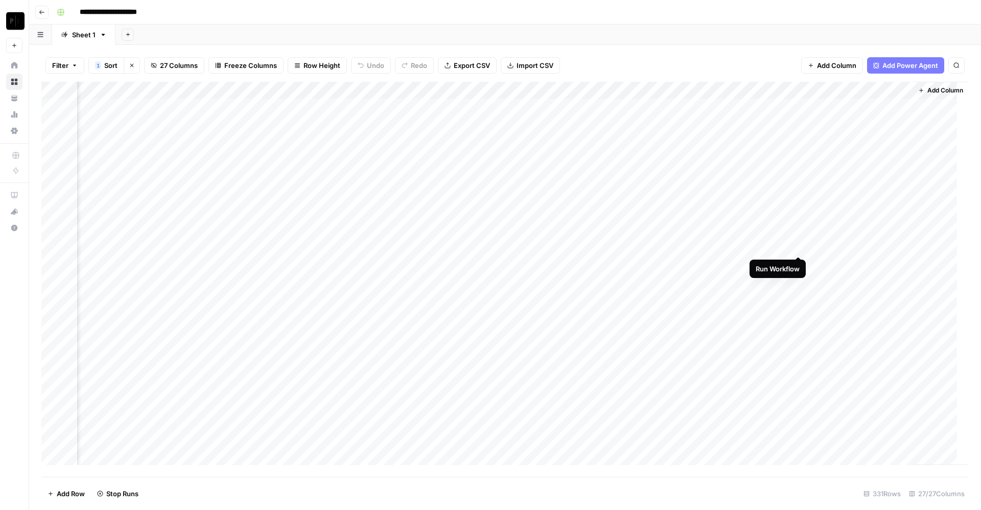
click at [799, 248] on div "Add Column" at bounding box center [505, 279] width 928 height 395
click at [800, 263] on div "Add Column" at bounding box center [505, 279] width 928 height 395
click at [798, 280] on div "Add Column" at bounding box center [505, 279] width 928 height 395
click at [798, 298] on div "Add Column" at bounding box center [505, 279] width 928 height 395
click at [801, 316] on div "Add Column" at bounding box center [505, 279] width 928 height 395
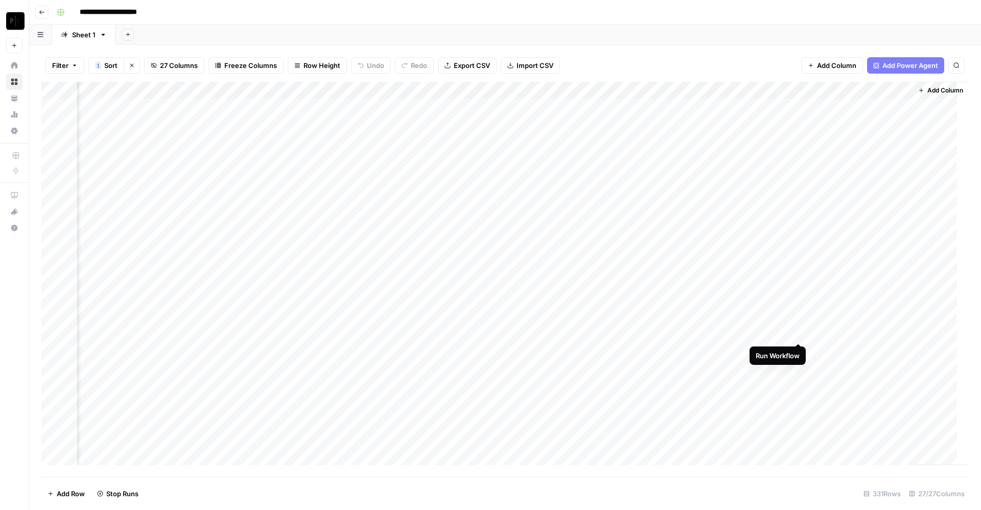
click at [799, 331] on div "Add Column" at bounding box center [505, 279] width 928 height 395
click at [800, 351] on div "Add Column" at bounding box center [505, 279] width 928 height 395
click at [799, 365] on div "Add Column" at bounding box center [505, 279] width 928 height 395
click at [800, 389] on div "Add Column" at bounding box center [505, 279] width 928 height 395
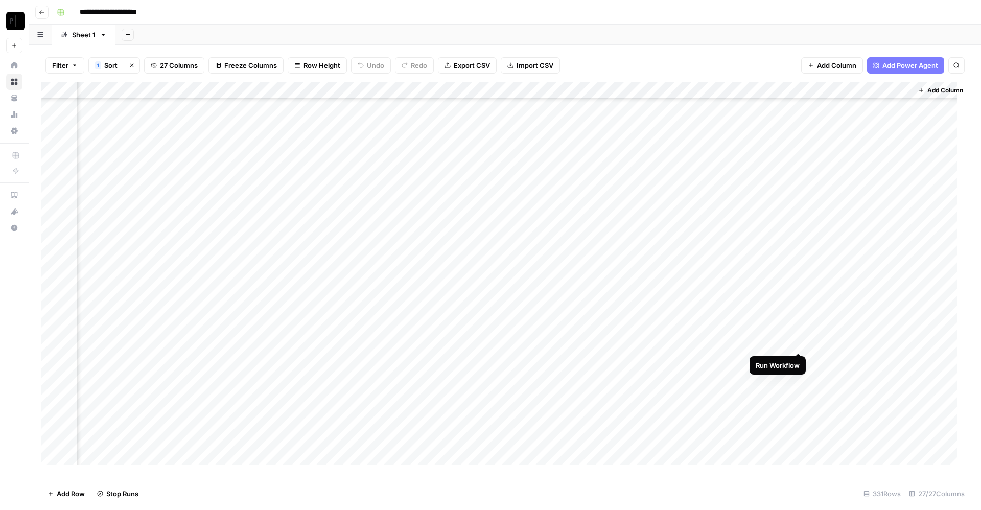
click at [801, 339] on div "Add Column" at bounding box center [505, 279] width 928 height 395
click at [797, 364] on div "Add Column" at bounding box center [505, 279] width 928 height 395
click at [801, 384] on div "Add Column" at bounding box center [505, 279] width 928 height 395
click at [800, 379] on div "Add Column" at bounding box center [505, 279] width 928 height 395
click at [801, 392] on div "Add Column" at bounding box center [505, 279] width 928 height 395
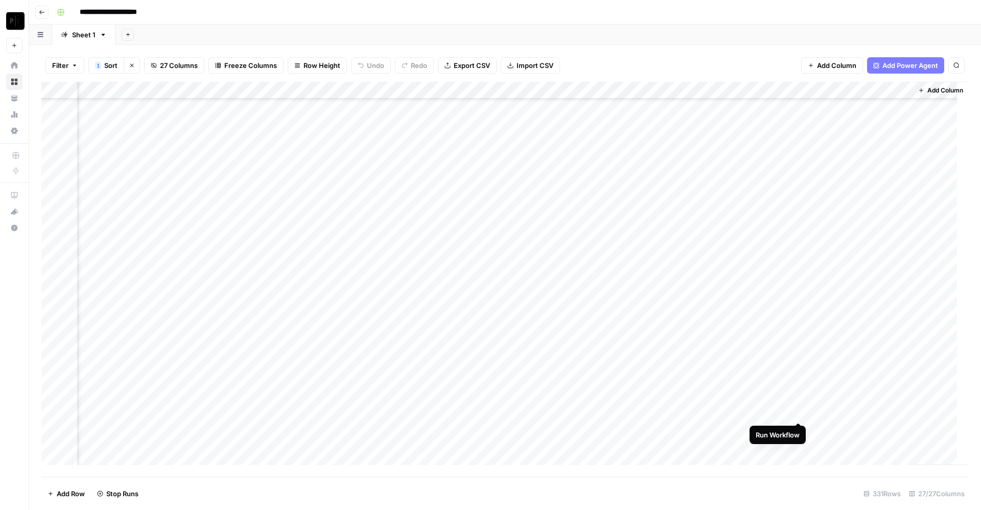
click at [799, 411] on div "Add Column" at bounding box center [505, 279] width 928 height 395
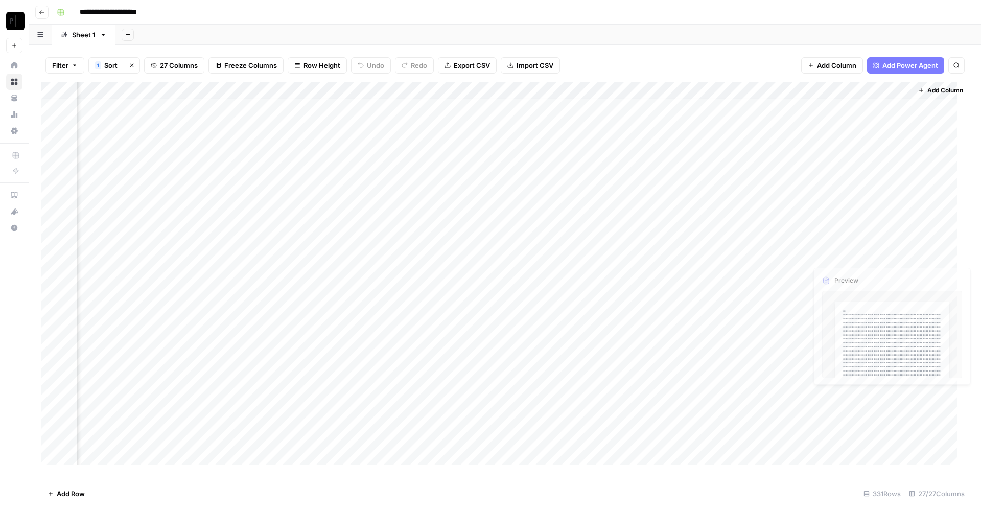
scroll to position [0, 1946]
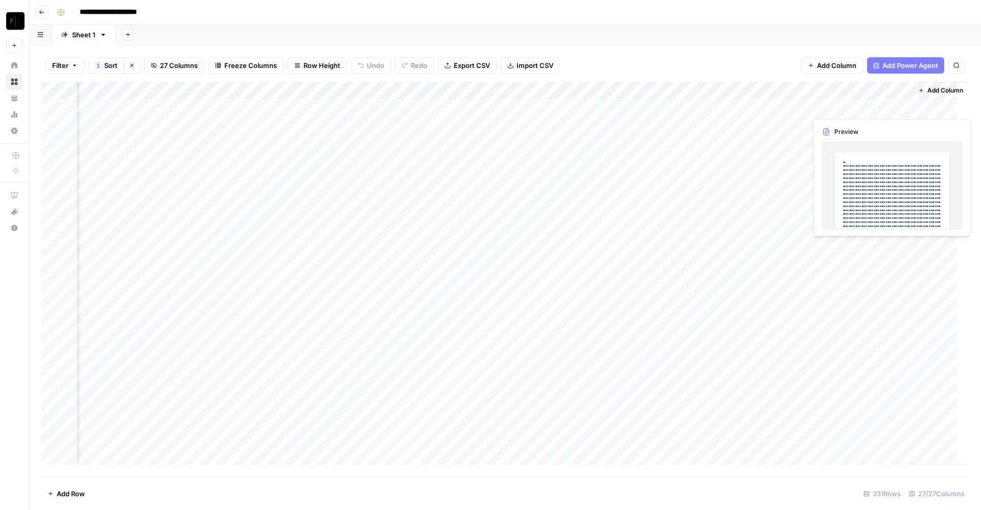
click at [837, 111] on div "Add Column" at bounding box center [505, 279] width 928 height 395
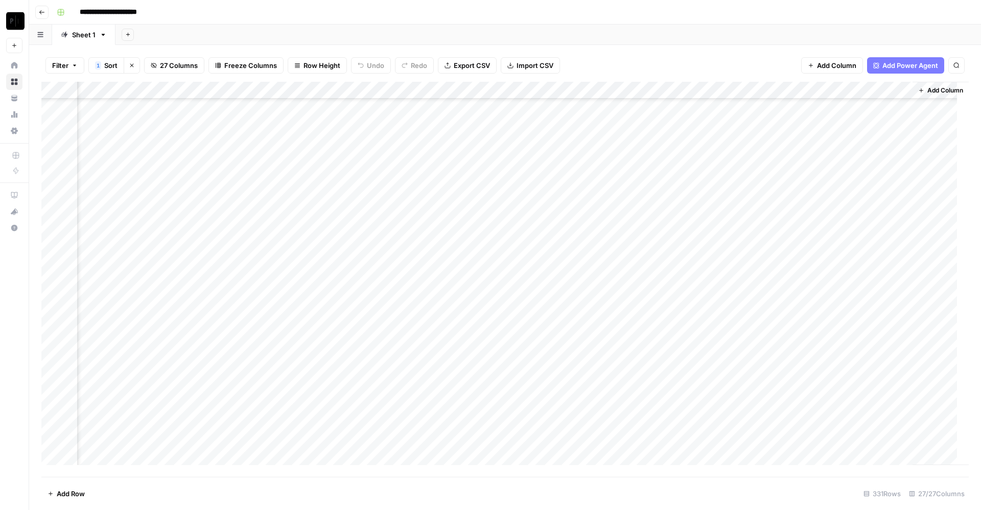
scroll to position [103, 1946]
click at [784, 36] on div "Add Sheet" at bounding box center [549, 35] width 866 height 20
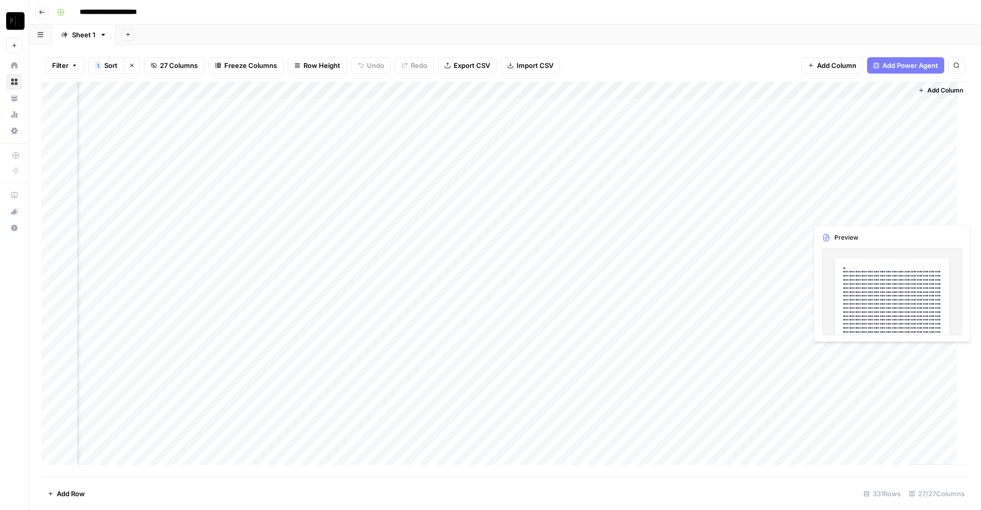
scroll to position [0, 1946]
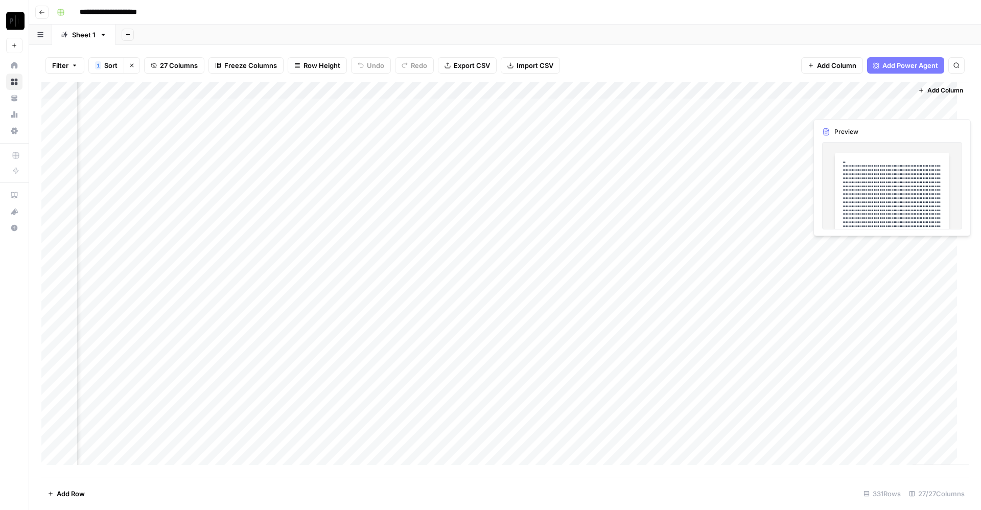
click at [833, 105] on div "Add Column" at bounding box center [505, 279] width 928 height 395
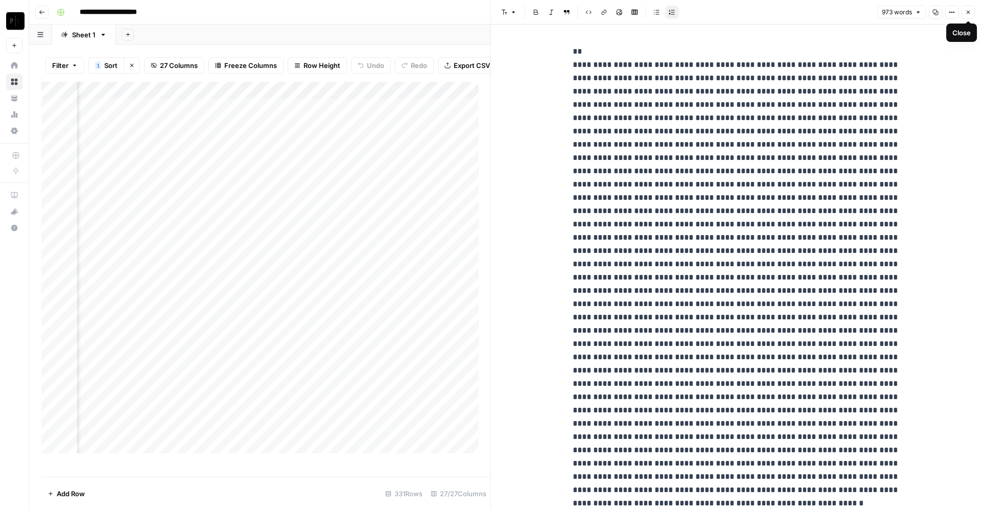
click at [968, 10] on icon "button" at bounding box center [968, 12] width 6 height 6
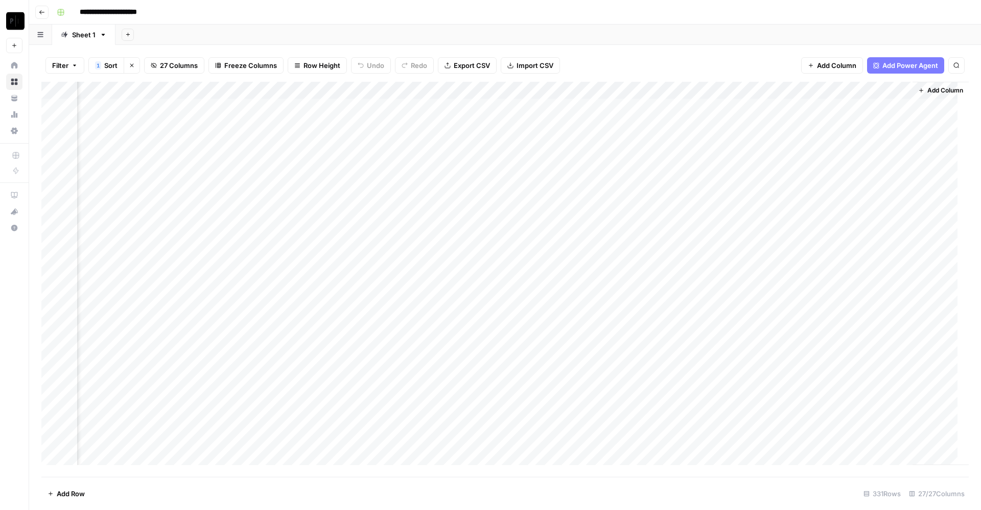
scroll to position [0, 1945]
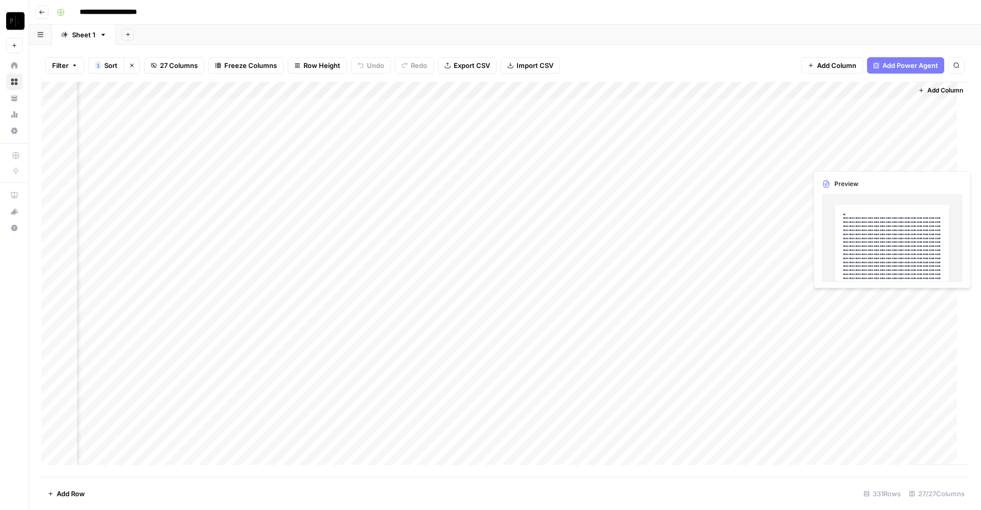
click at [849, 154] on div "Add Column" at bounding box center [505, 279] width 928 height 395
click at [550, 178] on div "Add Column" at bounding box center [505, 279] width 928 height 395
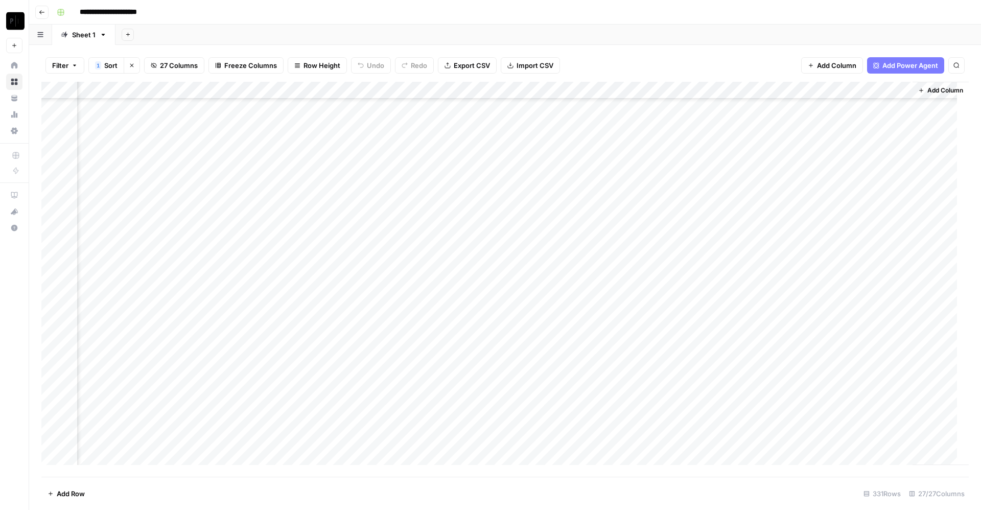
click at [550, 178] on div "Add Column" at bounding box center [505, 279] width 928 height 395
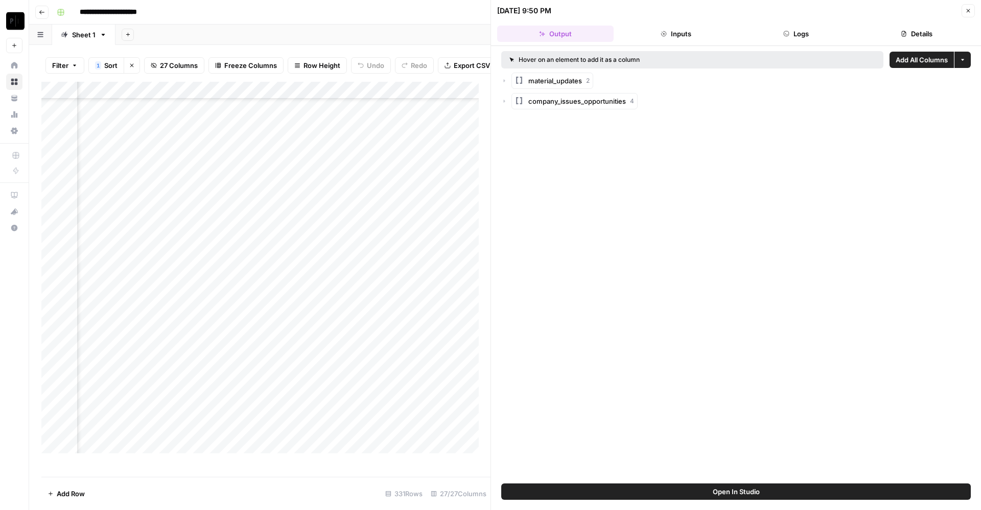
click at [794, 13] on div "08/22/25 at 9:50 PM" at bounding box center [728, 11] width 462 height 10
click at [780, 33] on button "Logs" at bounding box center [797, 34] width 117 height 16
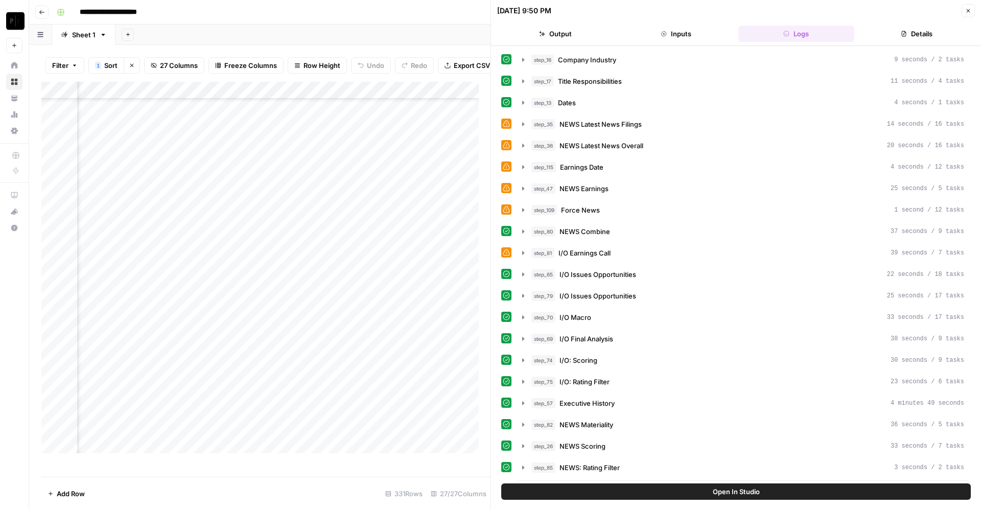
click at [923, 22] on header "08/22/25 at 9:50 PM Close Output Inputs Logs Details" at bounding box center [736, 23] width 490 height 46
click at [917, 26] on button "Details" at bounding box center [917, 34] width 117 height 16
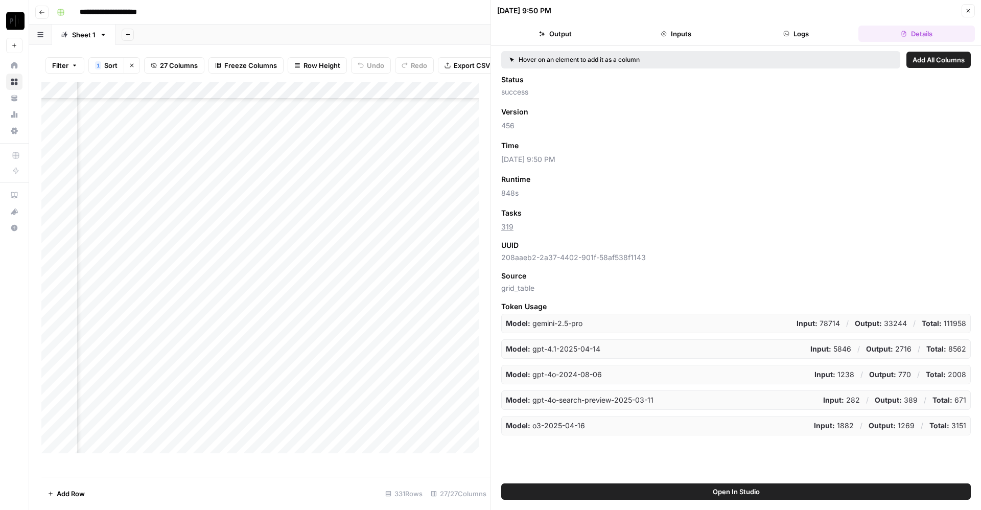
click at [971, 13] on icon "button" at bounding box center [968, 11] width 6 height 6
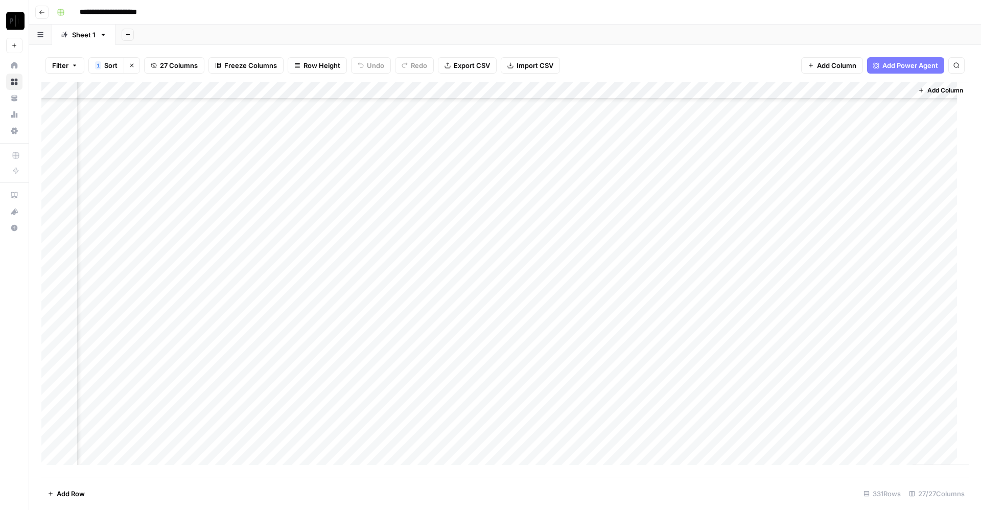
scroll to position [0, 1945]
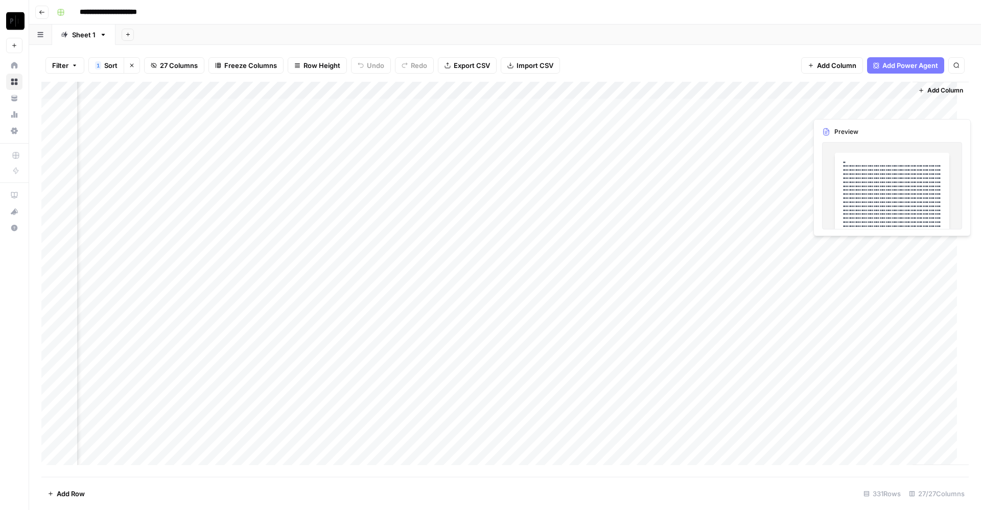
click at [839, 100] on div "Add Column" at bounding box center [505, 279] width 928 height 395
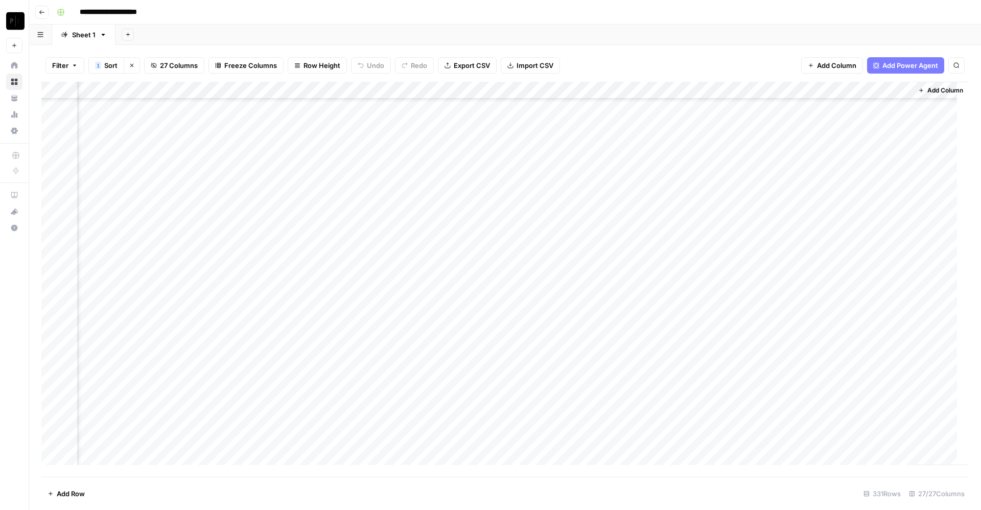
scroll to position [120, 1945]
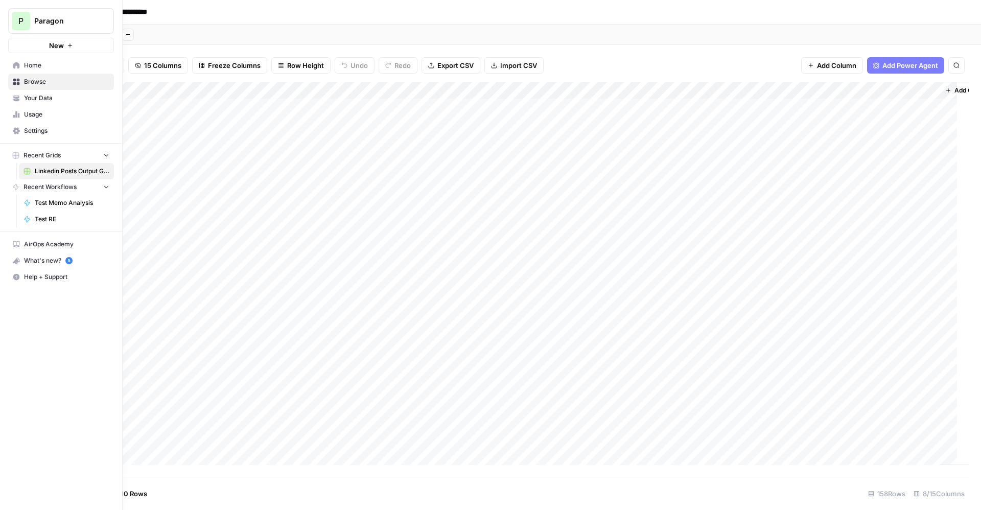
click at [44, 22] on span "Paragon" at bounding box center [65, 21] width 62 height 10
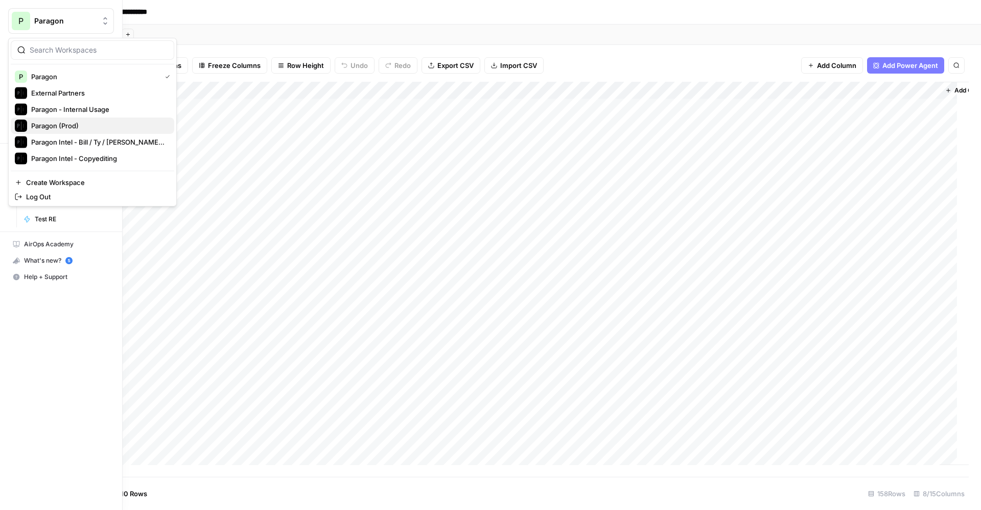
click at [76, 124] on span "Paragon (Prod)" at bounding box center [98, 126] width 135 height 10
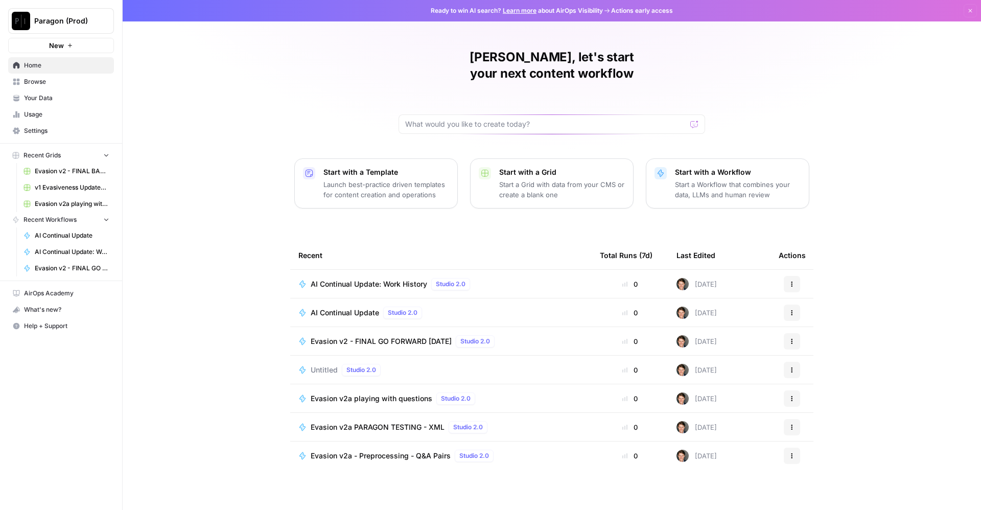
click at [355, 308] on span "AI Continual Update" at bounding box center [345, 313] width 68 height 10
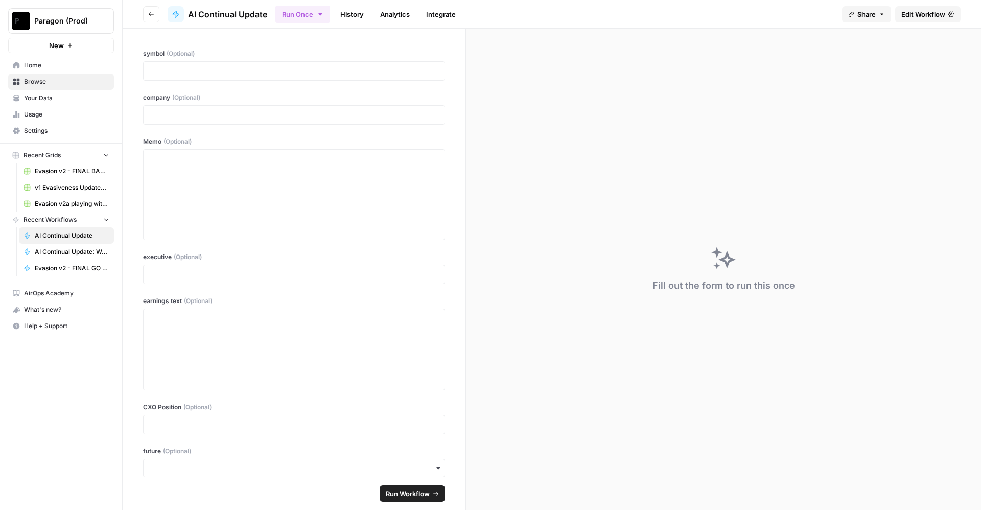
click at [926, 17] on span "Edit Workflow" at bounding box center [924, 14] width 44 height 10
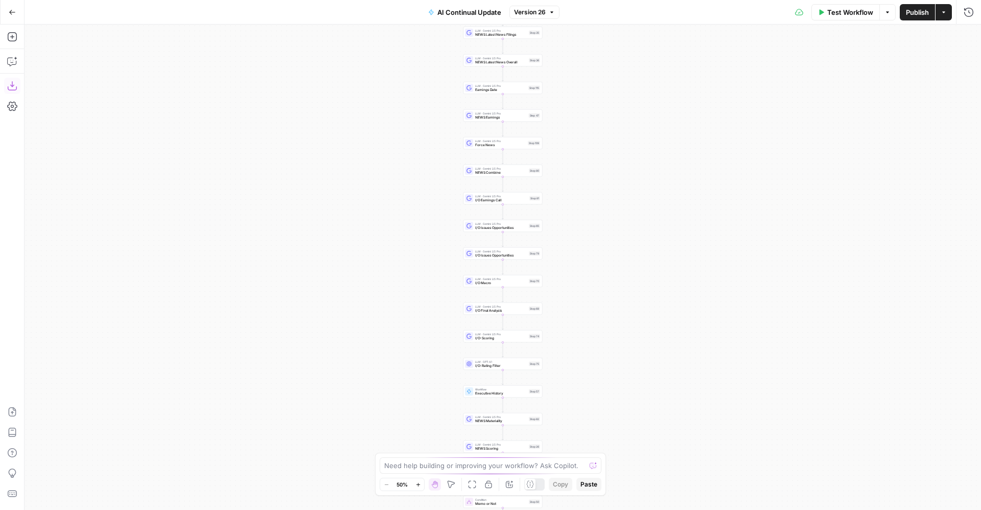
click at [15, 90] on icon "button" at bounding box center [11, 85] width 9 height 9
click at [485, 394] on span "Executive History" at bounding box center [501, 393] width 52 height 5
type input "AI Continual Update: Work History"
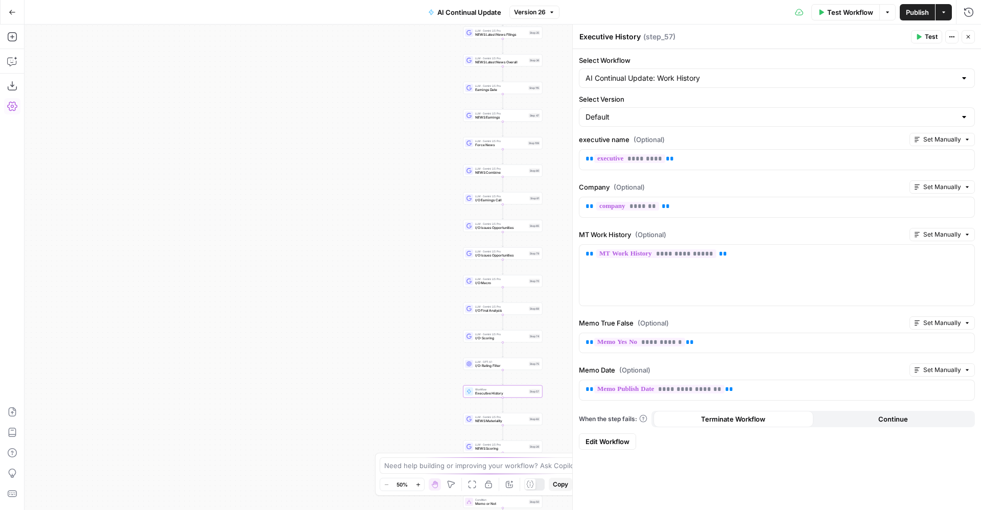
click at [607, 438] on span "Edit Workflow" at bounding box center [608, 441] width 44 height 10
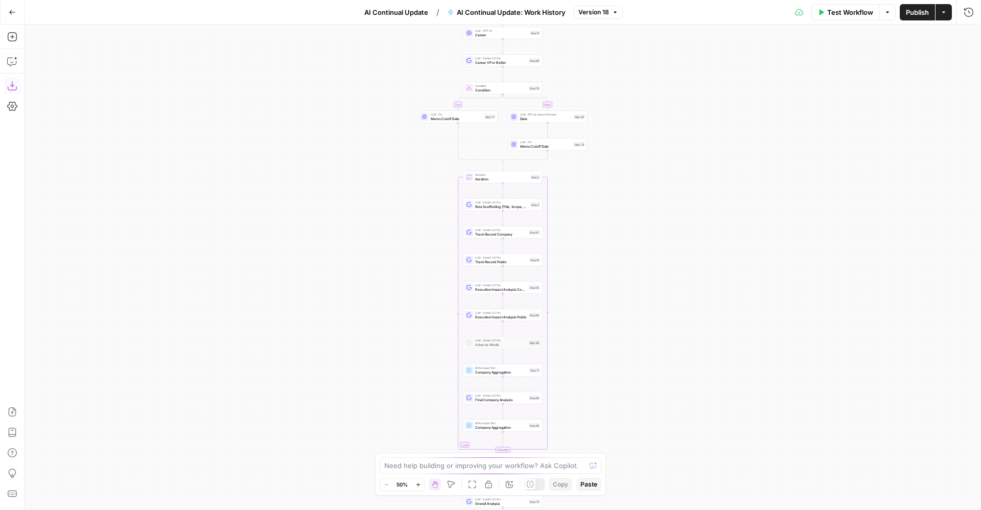
click at [11, 88] on icon "button" at bounding box center [12, 86] width 10 height 10
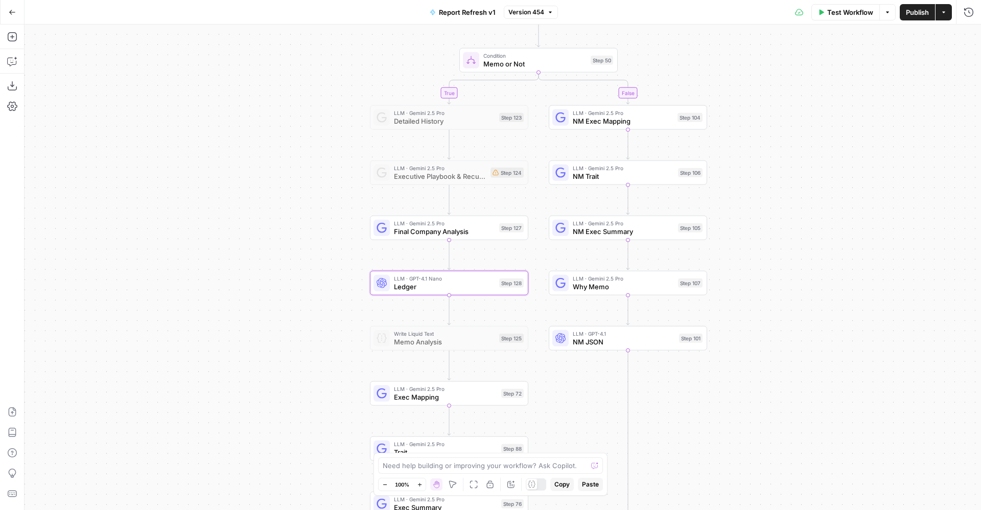
click at [919, 14] on span "Publish" at bounding box center [917, 12] width 23 height 10
click at [8, 405] on button "Import JSON" at bounding box center [12, 412] width 16 height 16
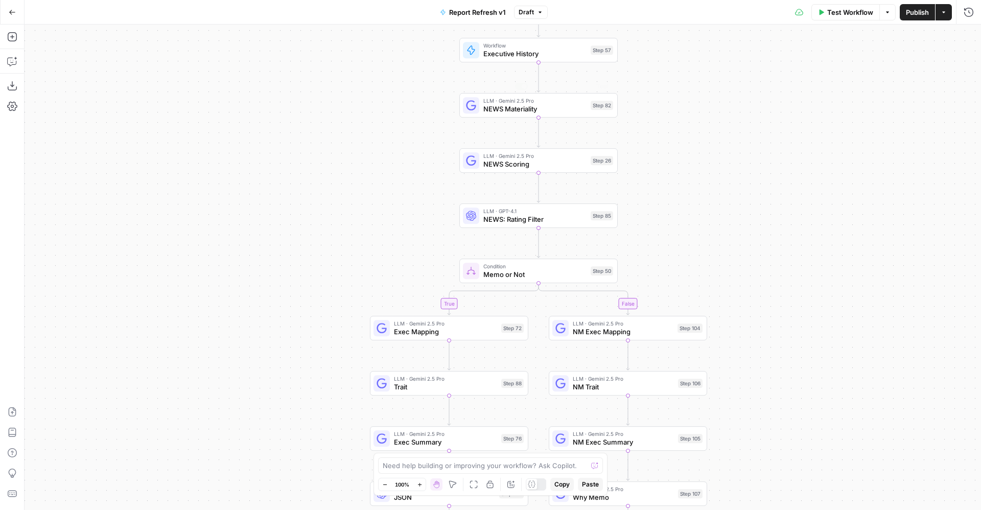
click at [522, 55] on span "Executive History" at bounding box center [535, 54] width 103 height 10
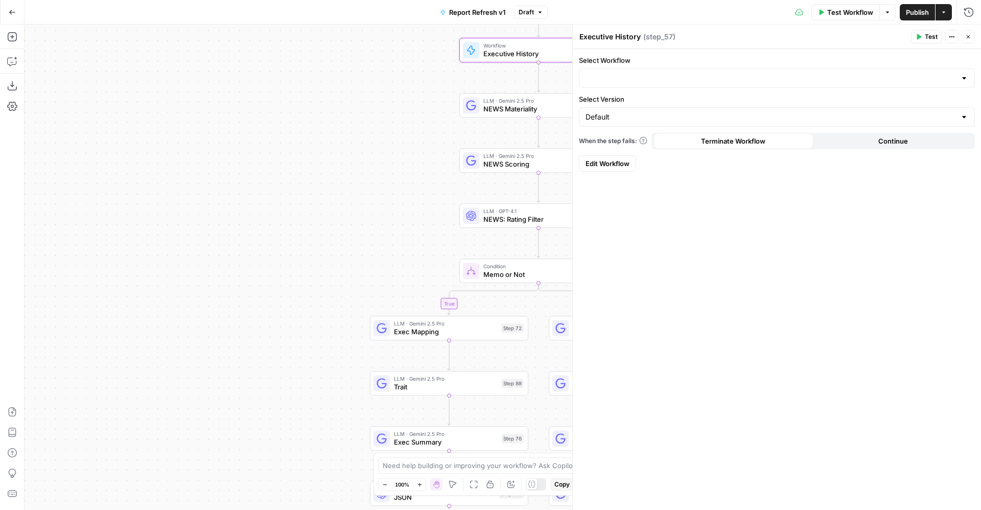
click at [753, 88] on form "Select Workflow Select Version Default When the step fails: Terminate Workflow …" at bounding box center [777, 113] width 408 height 129
click at [707, 66] on div "Select Workflow" at bounding box center [777, 71] width 396 height 33
click at [673, 83] on div at bounding box center [777, 77] width 396 height 19
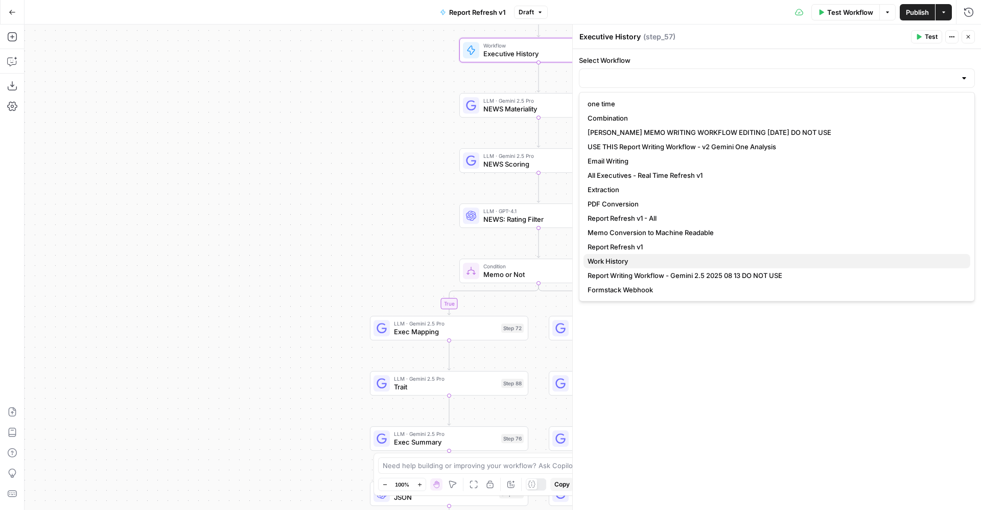
click at [694, 255] on button "Work History" at bounding box center [777, 261] width 387 height 14
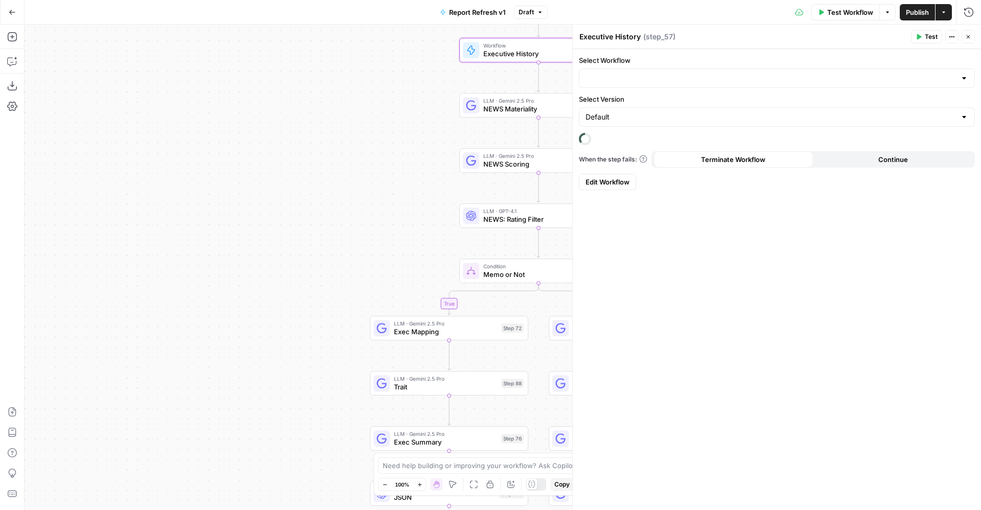
type input "Work History"
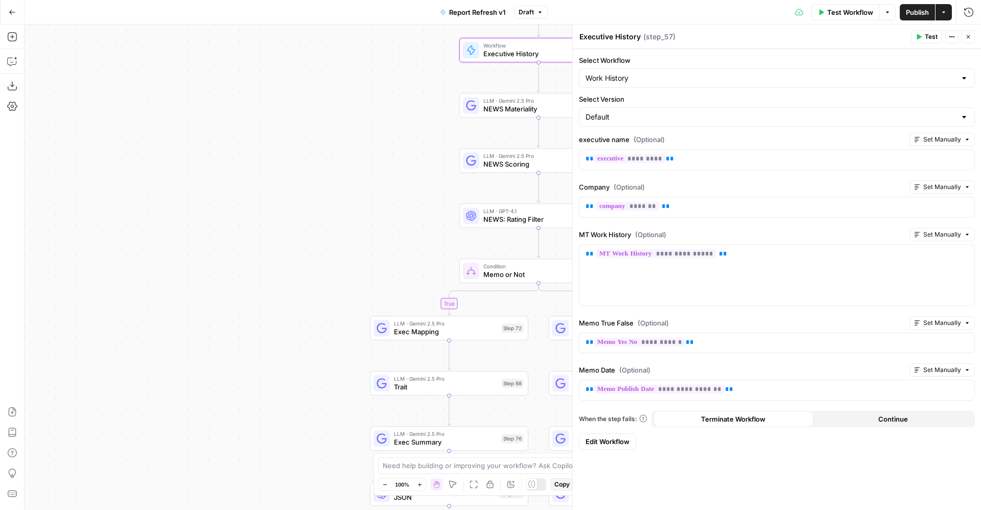
click at [918, 9] on span "Publish" at bounding box center [917, 12] width 23 height 10
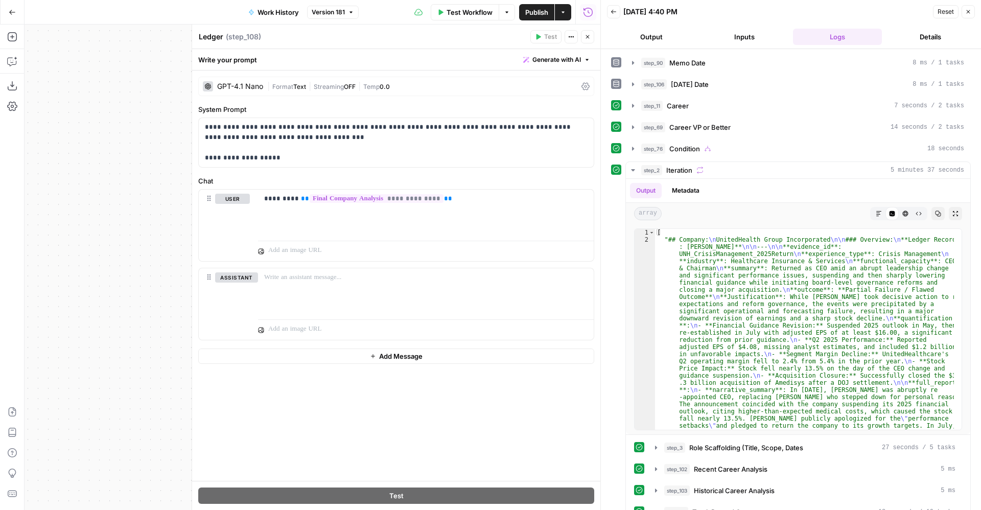
scroll to position [215, 0]
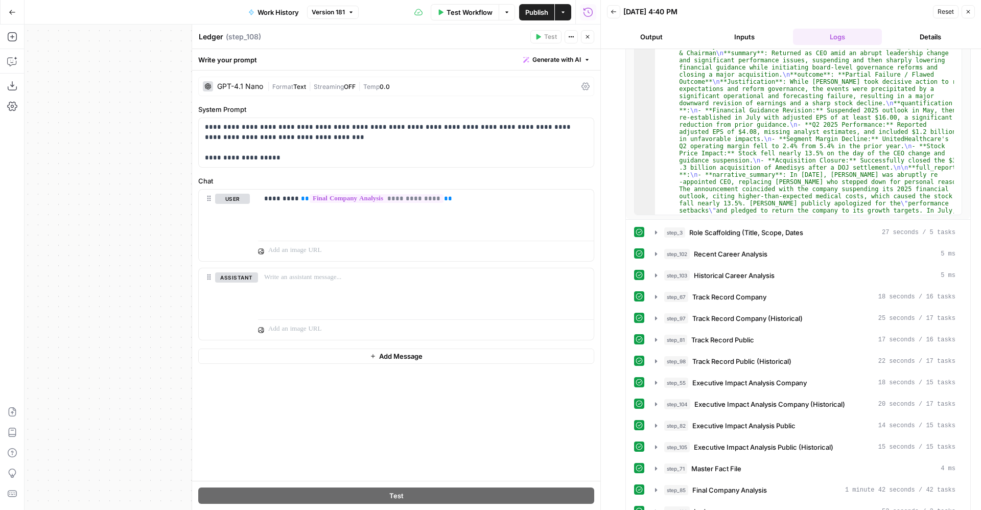
click at [530, 5] on button "Publish" at bounding box center [536, 12] width 35 height 16
click at [11, 409] on icon "button" at bounding box center [12, 412] width 10 height 10
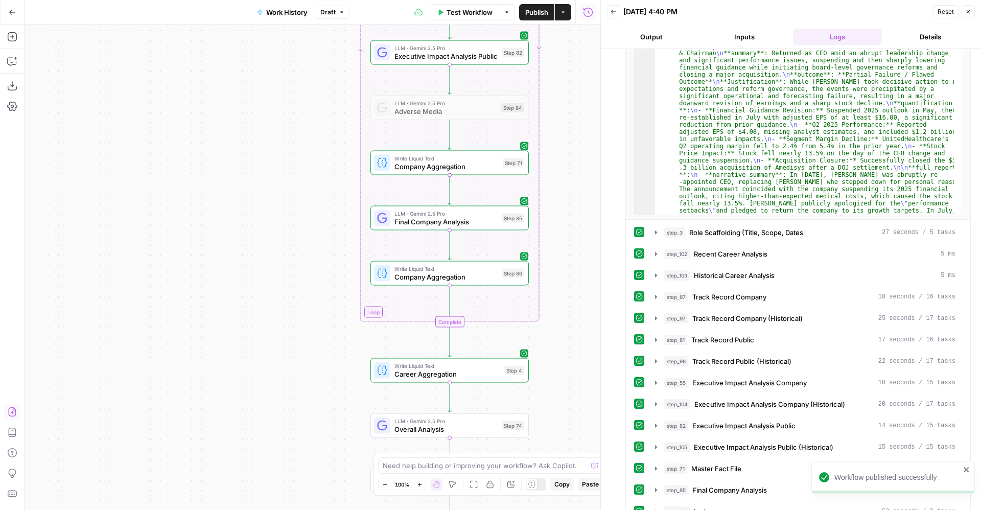
click at [532, 8] on span "Publish" at bounding box center [536, 12] width 23 height 10
